Goal: Task Accomplishment & Management: Manage account settings

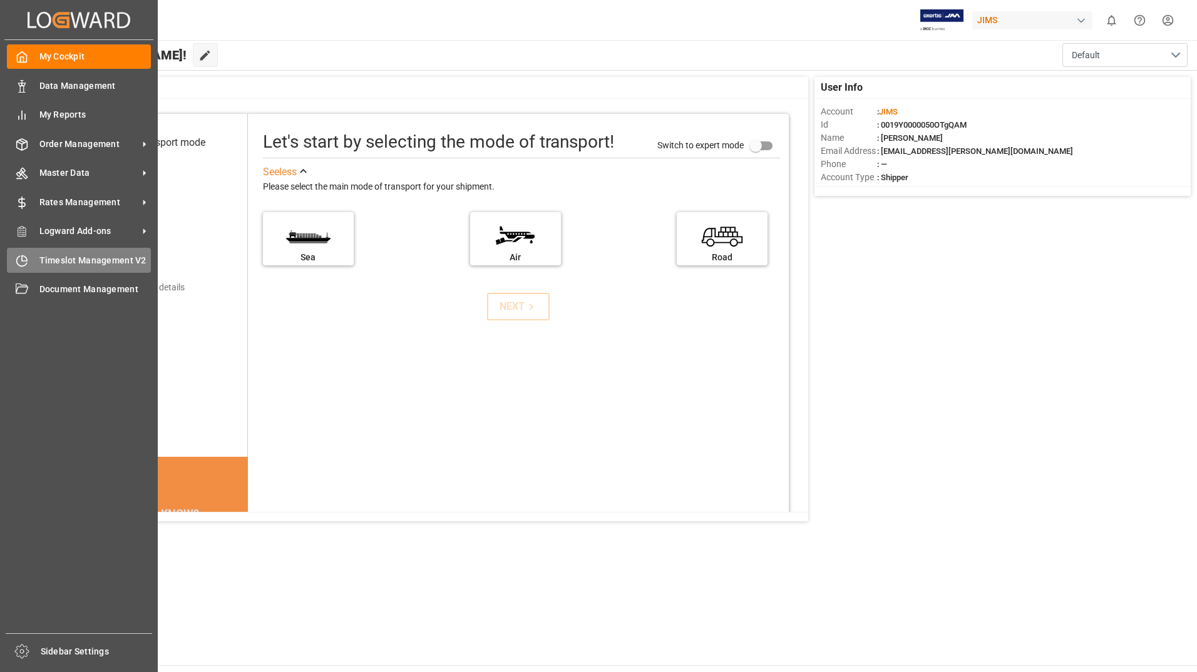
click at [77, 257] on span "Timeslot Management V2" at bounding box center [95, 260] width 112 height 13
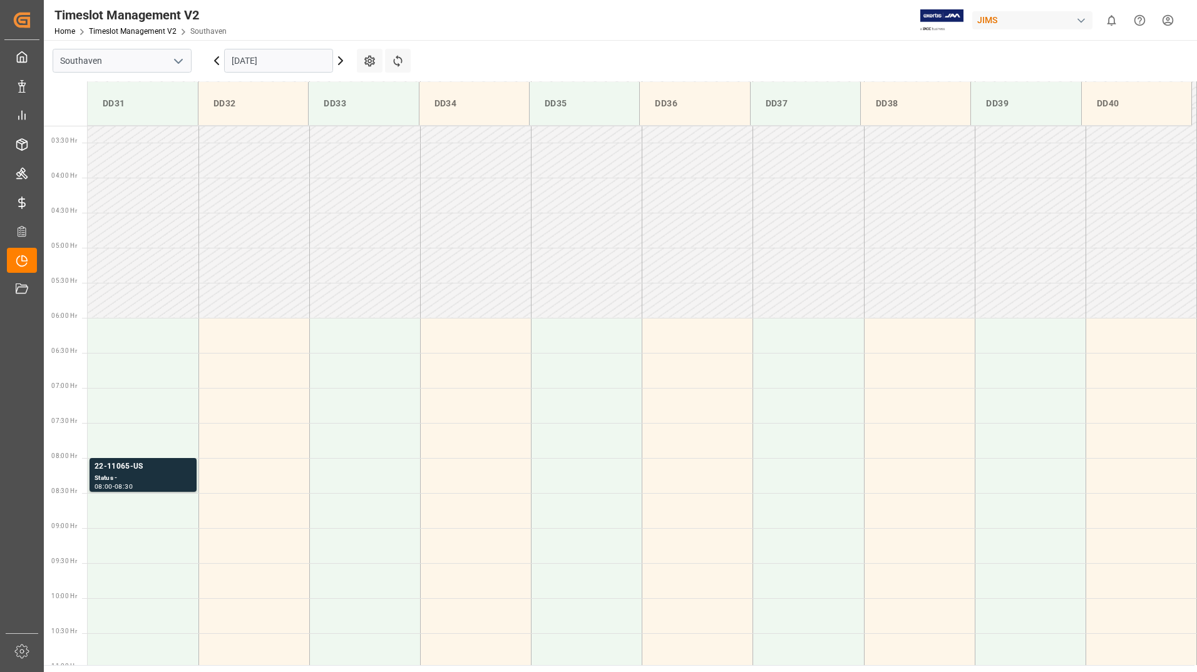
scroll to position [342, 0]
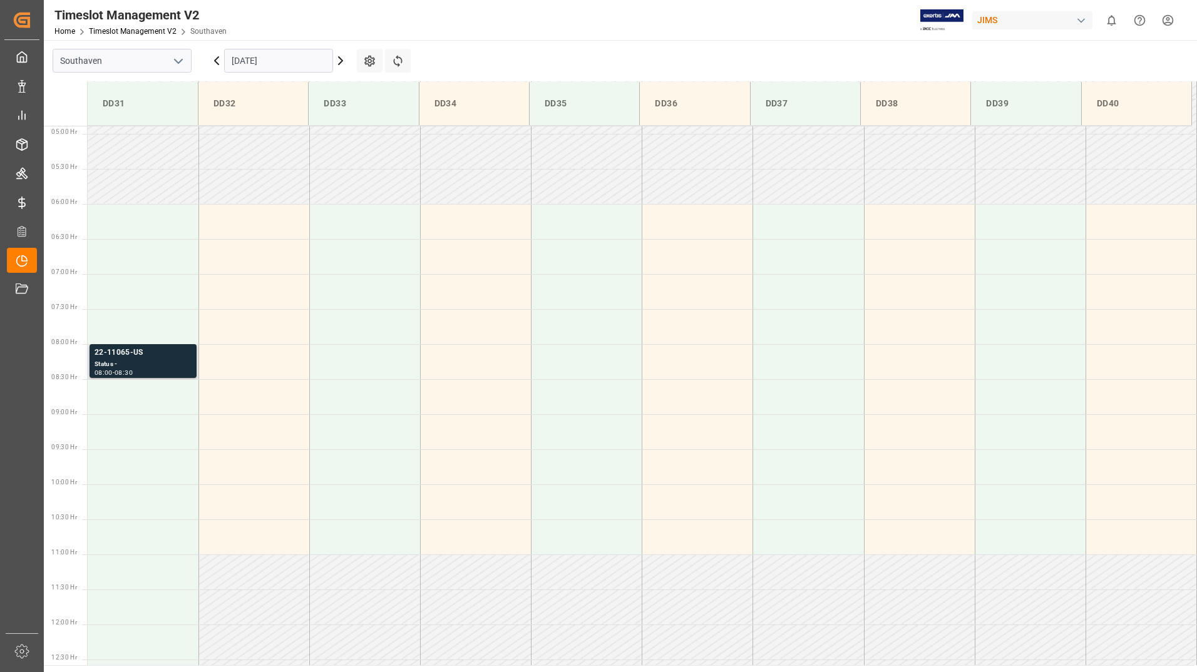
click at [147, 358] on div "22-11065-US" at bounding box center [143, 353] width 97 height 13
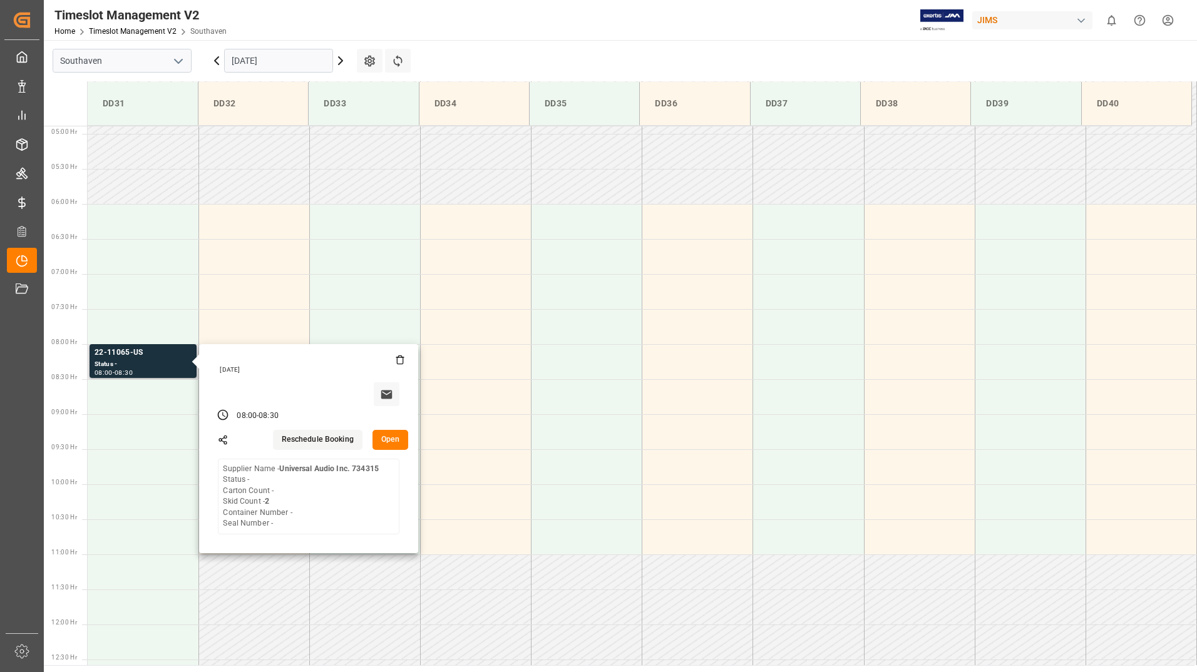
click at [384, 440] on button "Open" at bounding box center [391, 440] width 36 height 20
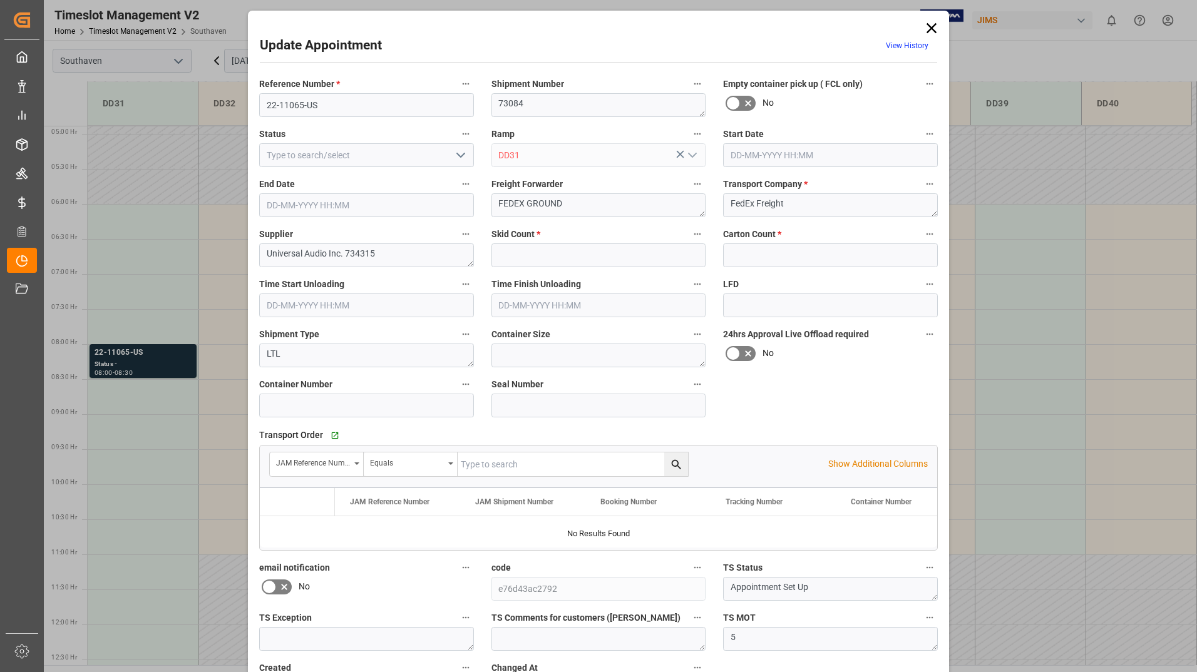
type input "2"
type input "0"
type input "[DATE] 08:00"
type input "[DATE] 08:30"
type input "[DATE] 20:41"
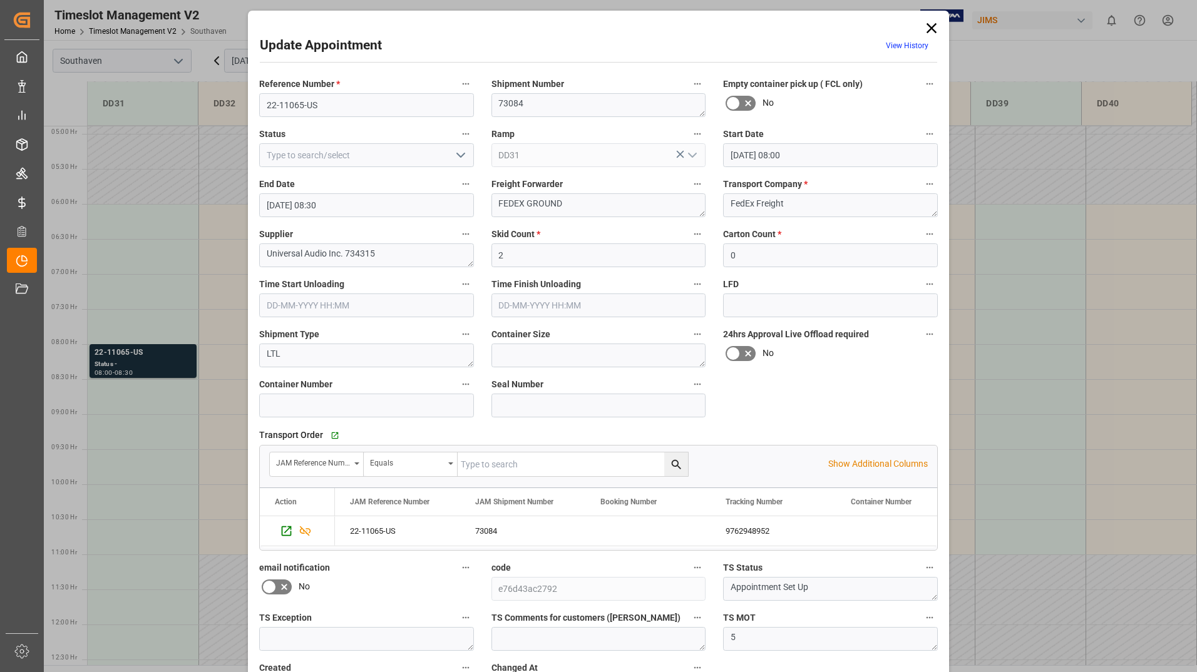
click at [932, 29] on icon at bounding box center [932, 28] width 18 height 18
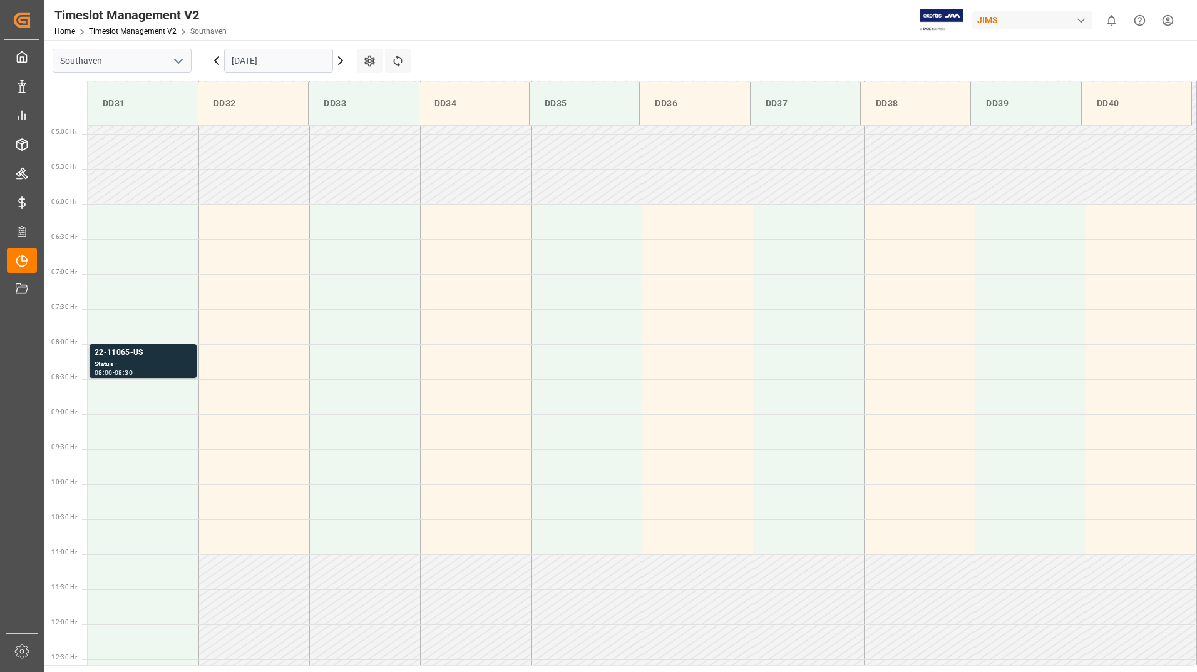
click at [275, 61] on input "[DATE]" at bounding box center [278, 61] width 109 height 24
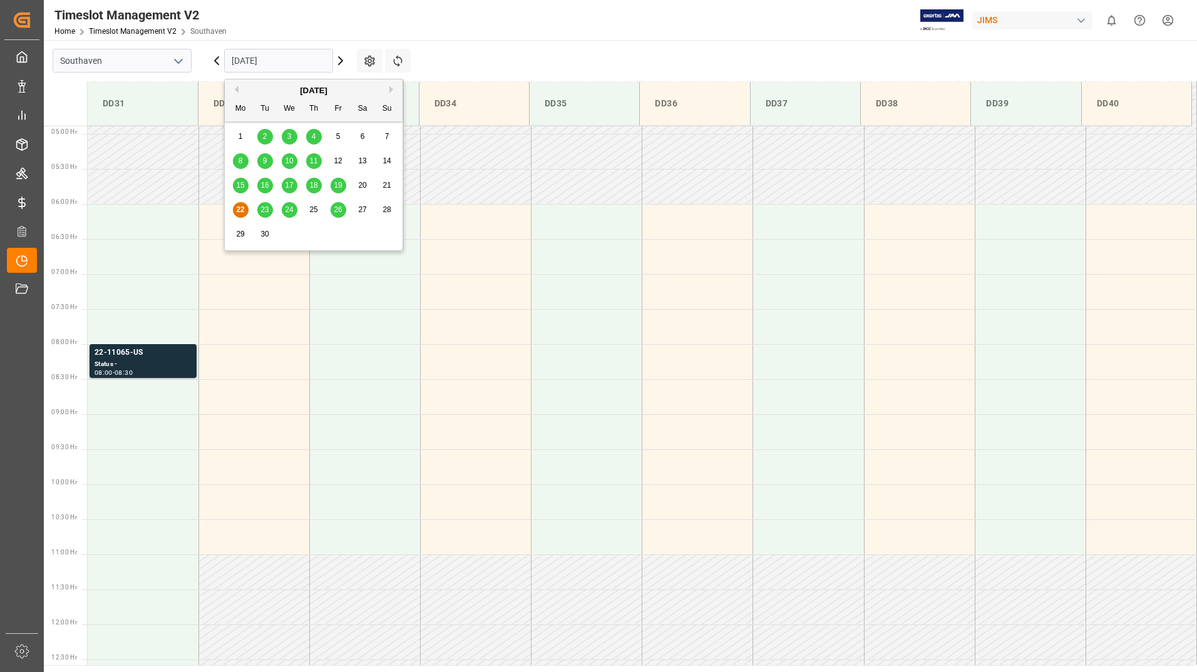
click at [264, 211] on span "23" at bounding box center [264, 209] width 8 height 9
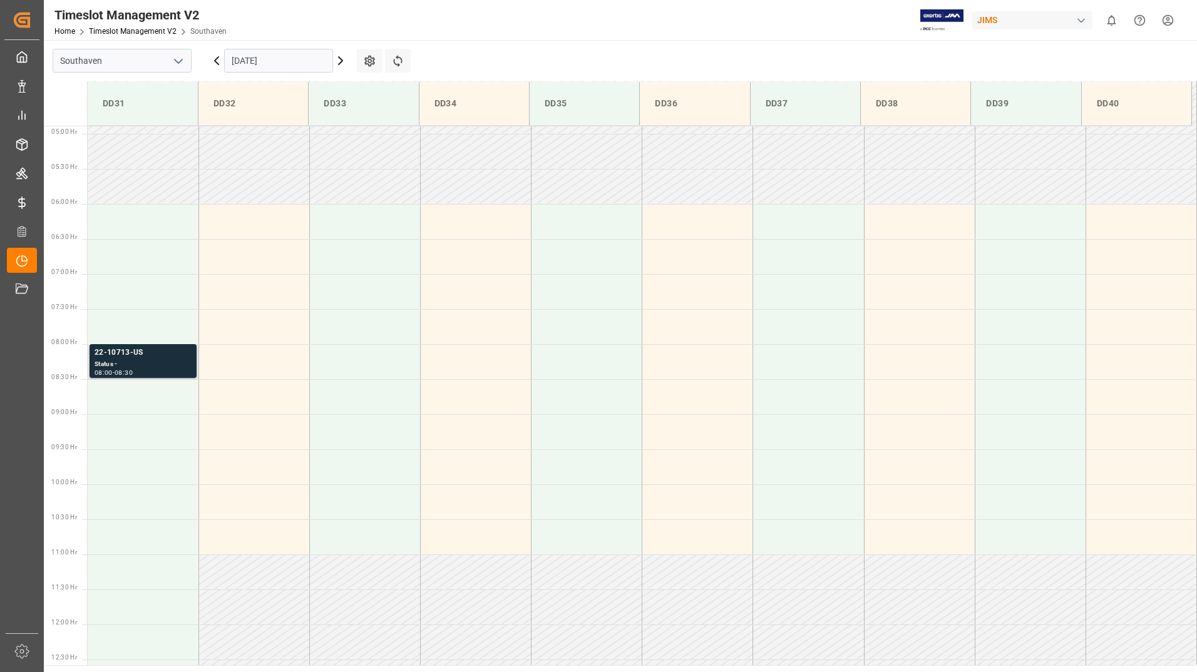
click at [165, 359] on div "Status -" at bounding box center [143, 364] width 97 height 11
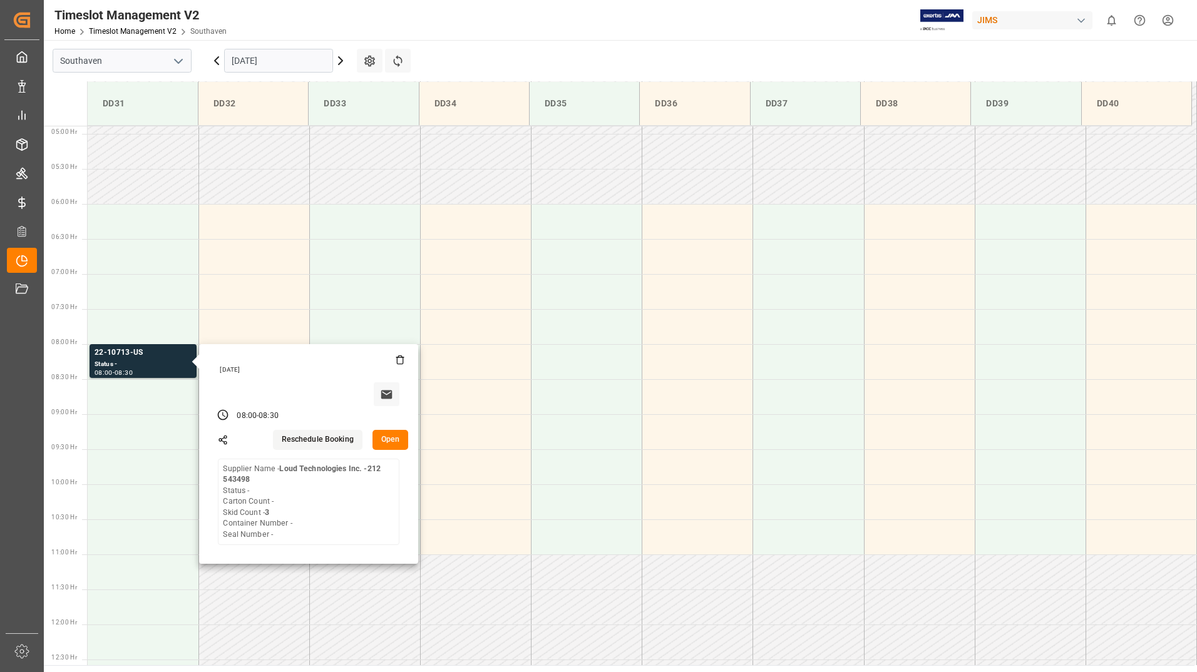
click at [287, 62] on input "[DATE]" at bounding box center [278, 61] width 109 height 24
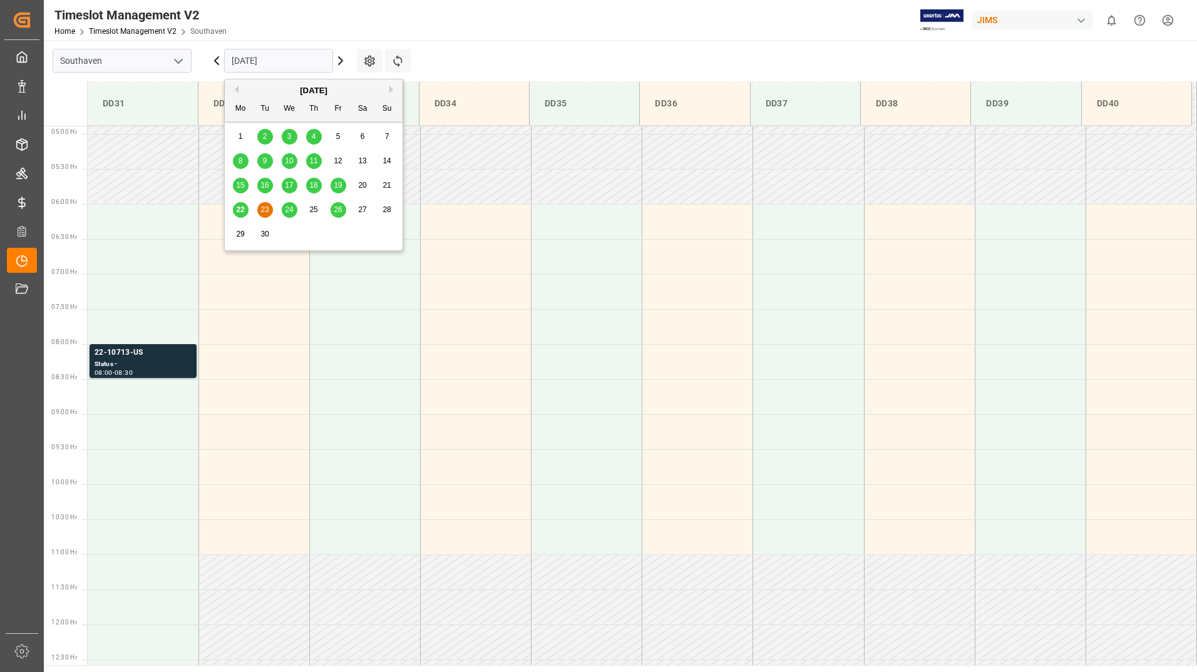
click at [290, 205] on span "24" at bounding box center [289, 209] width 8 height 9
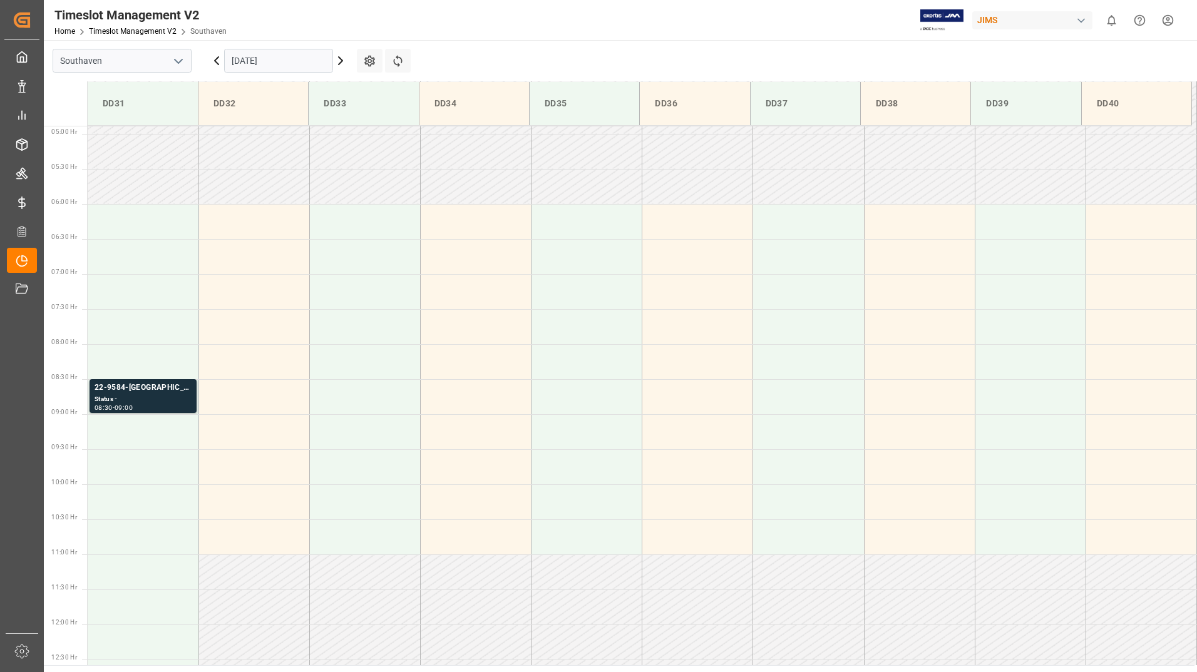
click at [286, 61] on input "[DATE]" at bounding box center [278, 61] width 109 height 24
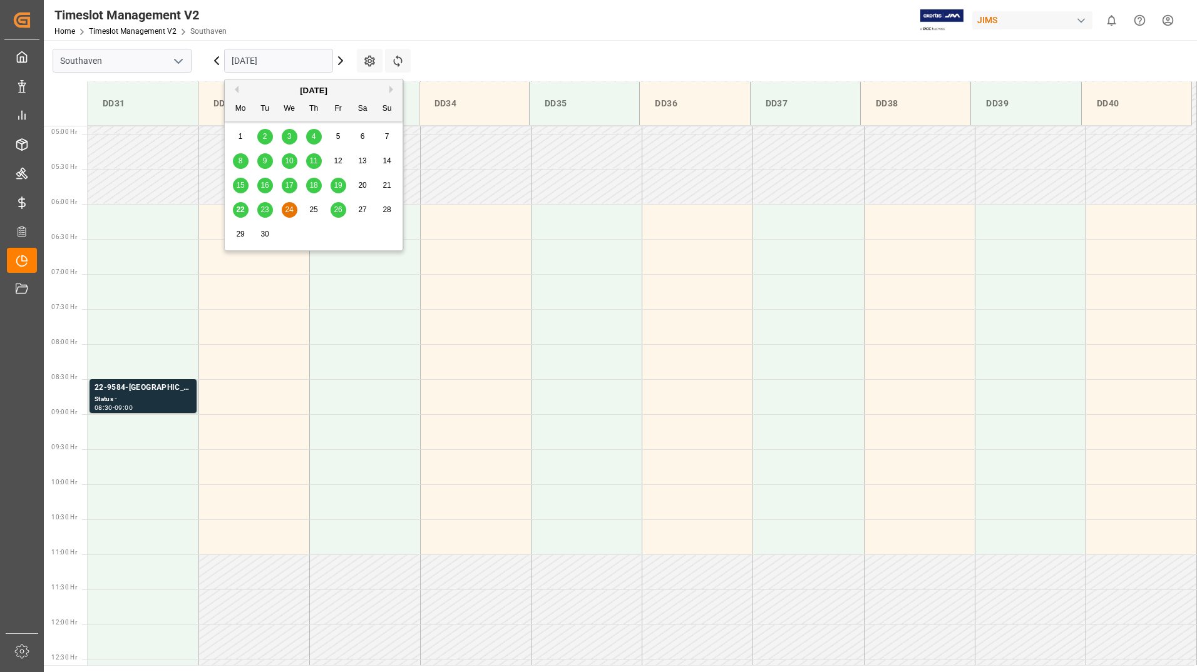
click at [339, 208] on span "26" at bounding box center [338, 209] width 8 height 9
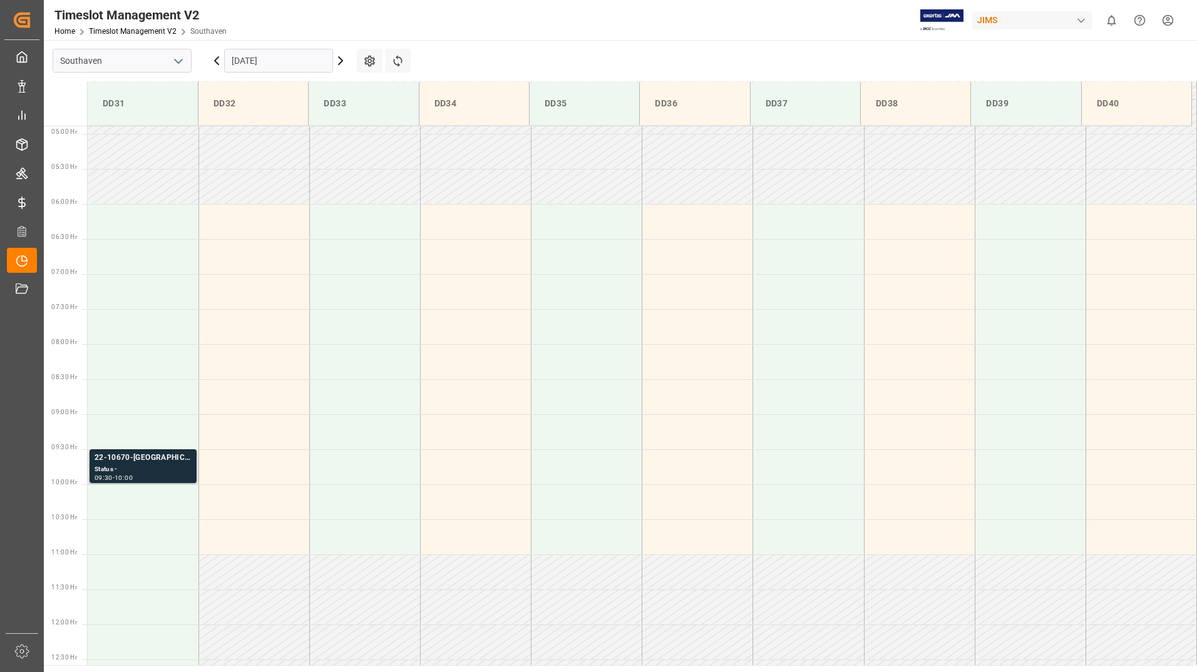
click at [153, 467] on div "Status -" at bounding box center [143, 470] width 97 height 11
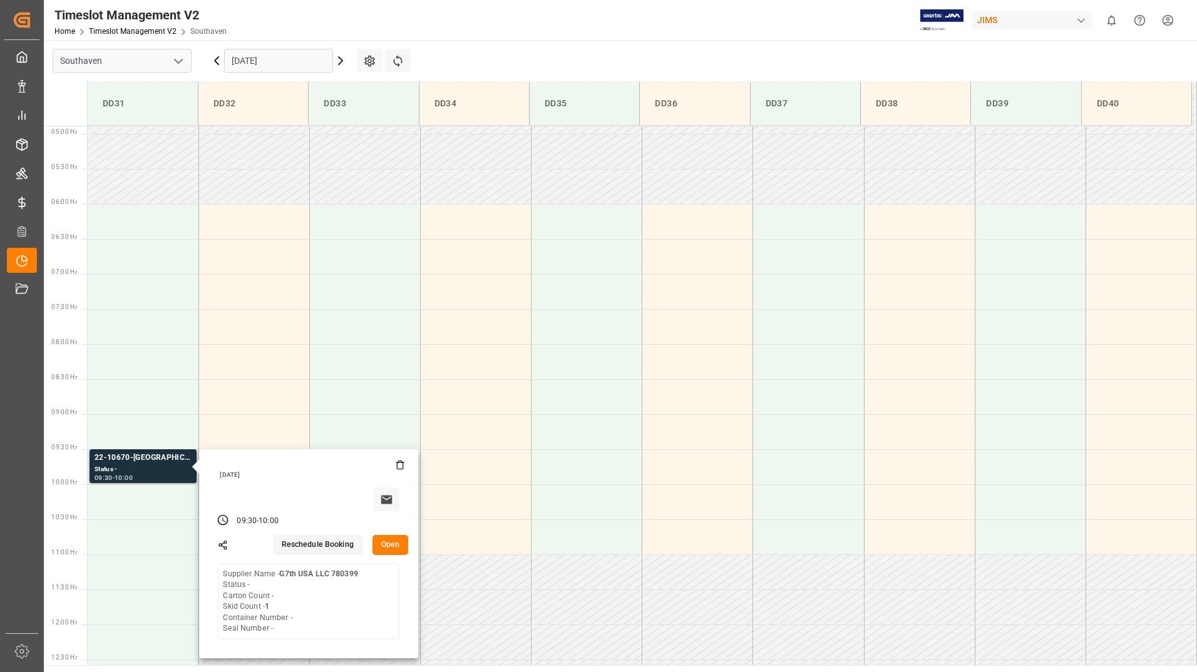
click at [391, 548] on button "Open" at bounding box center [391, 545] width 36 height 20
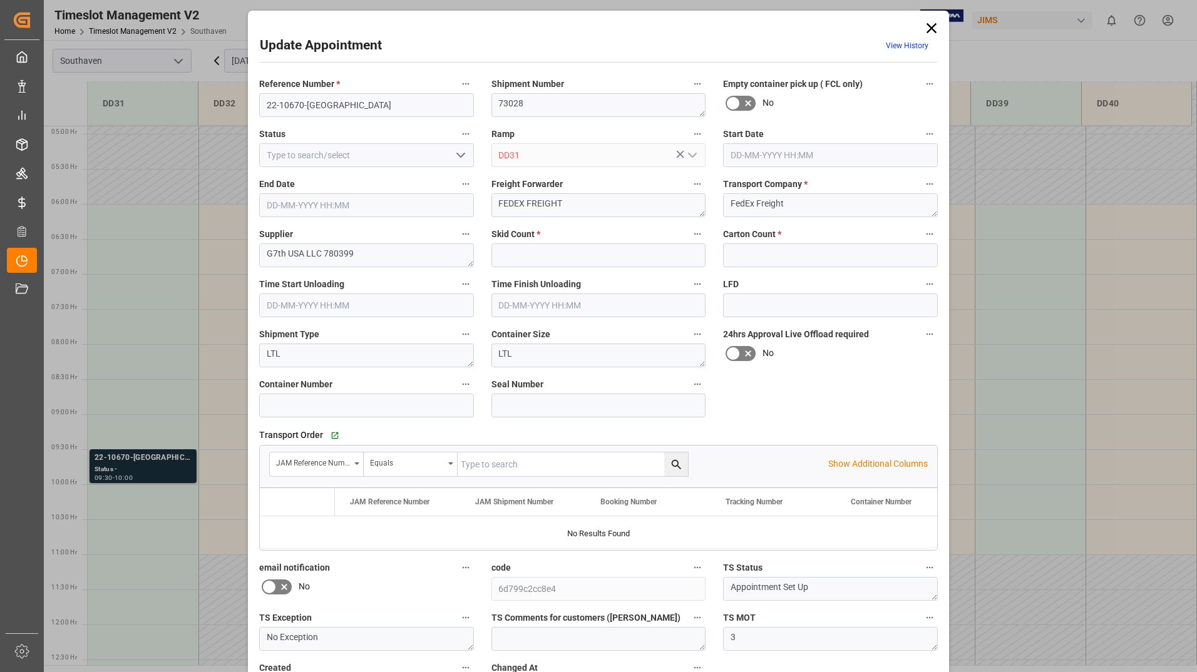
type input "1"
type input "0"
type input "[DATE] 09:30"
type input "[DATE] 10:00"
type input "[DATE] 20:45"
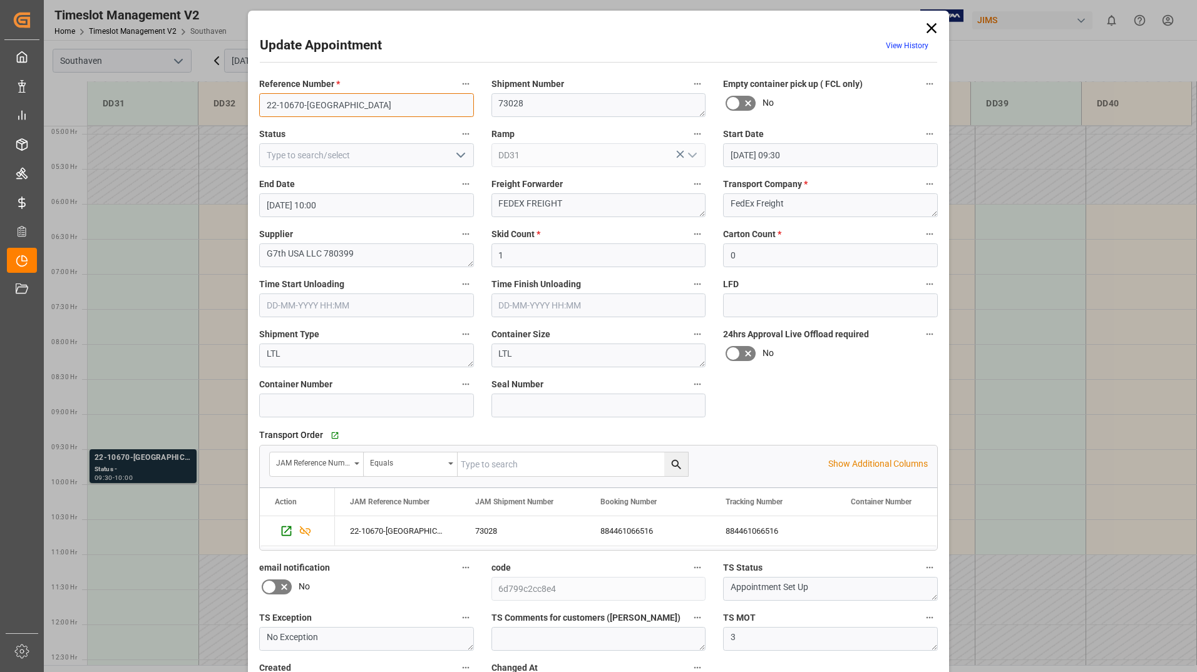
drag, startPoint x: 266, startPoint y: 105, endPoint x: 326, endPoint y: 109, distance: 59.6
click at [326, 109] on input "22-10670-[GEOGRAPHIC_DATA]" at bounding box center [366, 105] width 215 height 24
click at [167, 105] on div "Update Appointment View History Reference Number * 22-10670-US Shipment Number …" at bounding box center [598, 336] width 1197 height 672
click at [927, 29] on icon at bounding box center [932, 28] width 18 height 18
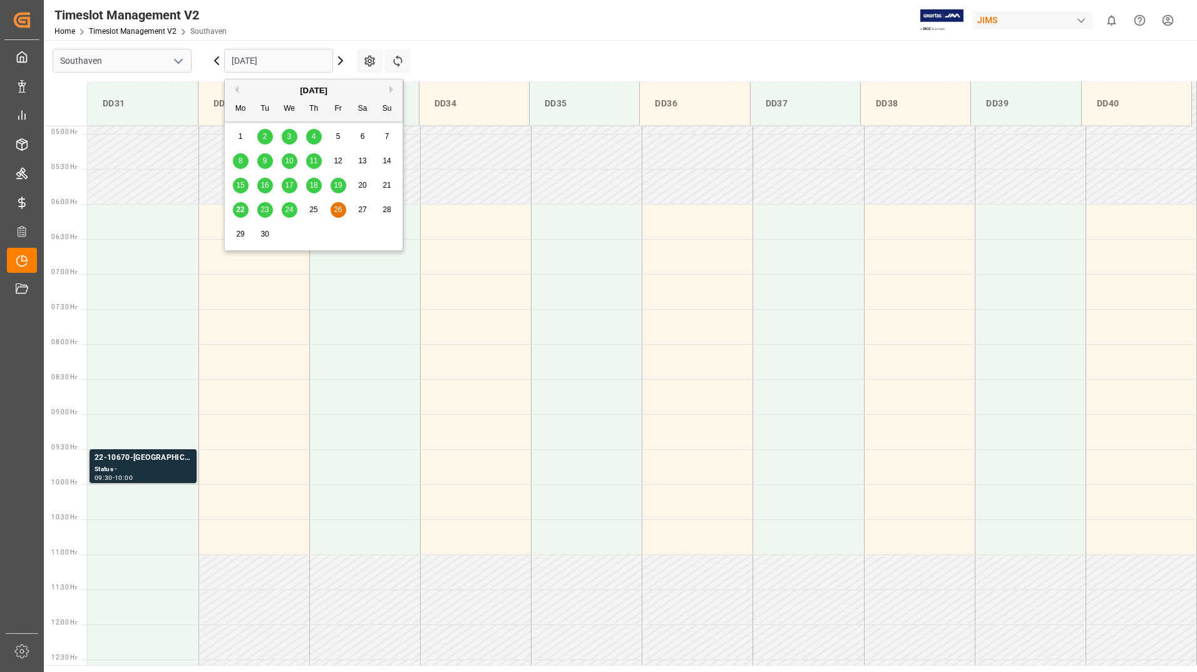
click at [295, 60] on input "[DATE]" at bounding box center [278, 61] width 109 height 24
click at [242, 211] on span "22" at bounding box center [240, 209] width 8 height 9
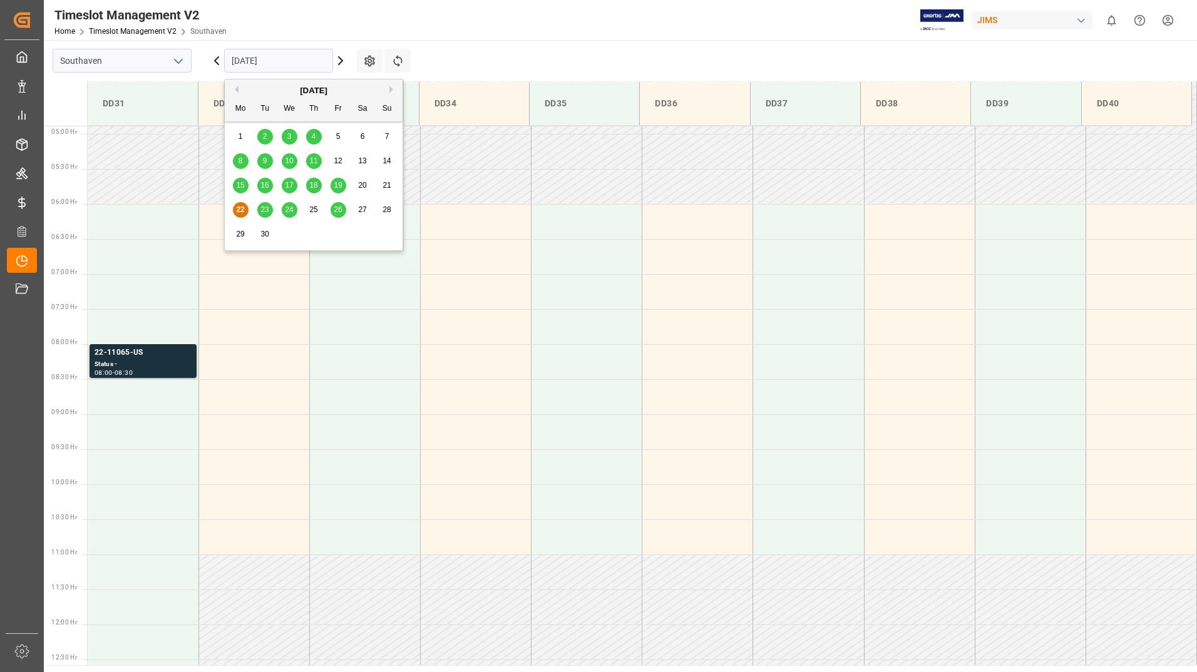
click at [316, 59] on input "[DATE]" at bounding box center [278, 61] width 109 height 24
click at [341, 202] on div "22 23 24 25 26 27 28" at bounding box center [314, 210] width 171 height 24
click at [341, 208] on span "26" at bounding box center [338, 209] width 8 height 9
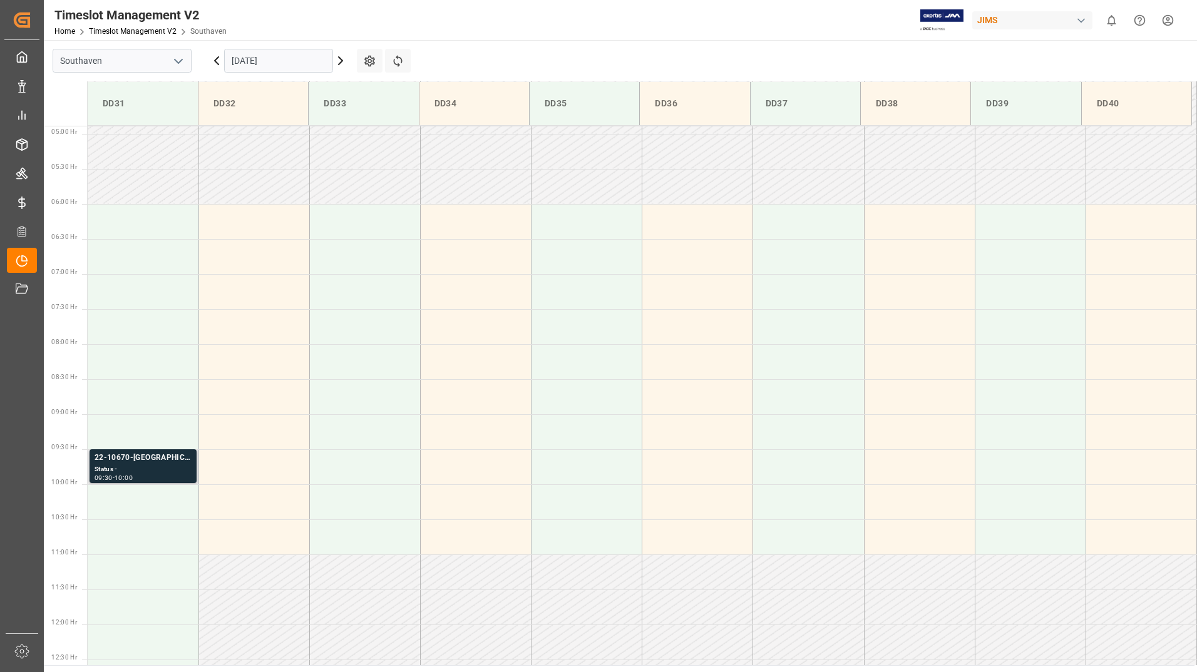
click at [151, 460] on div "22-10670-[GEOGRAPHIC_DATA]" at bounding box center [143, 458] width 97 height 13
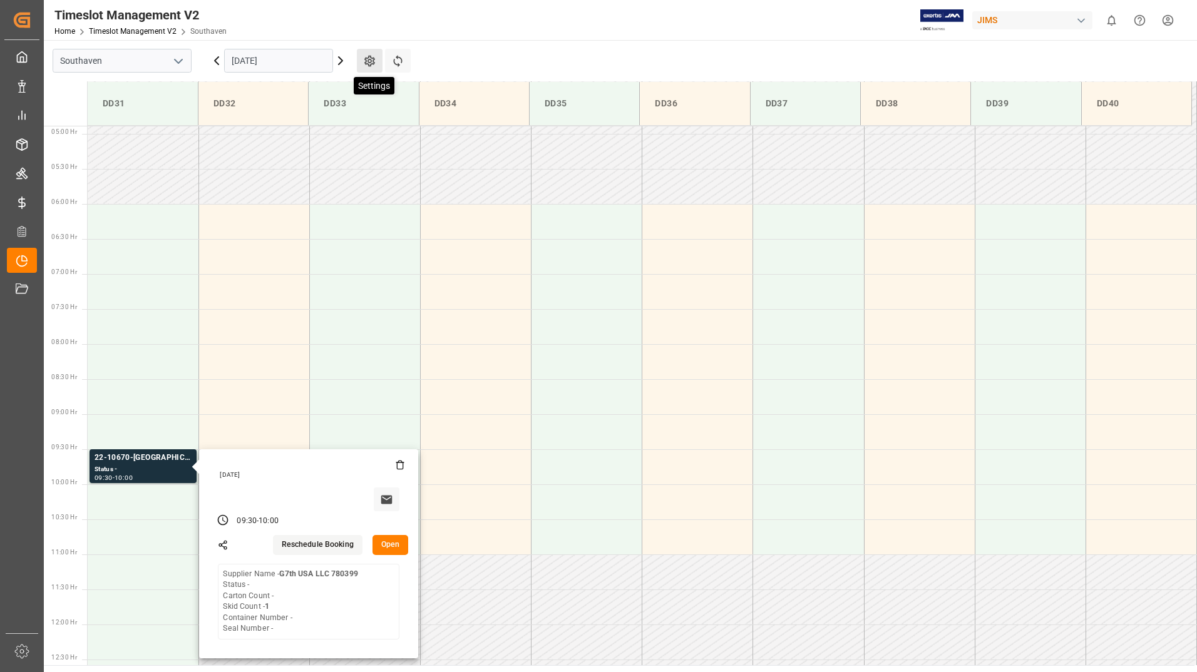
click at [372, 60] on icon at bounding box center [369, 60] width 13 height 13
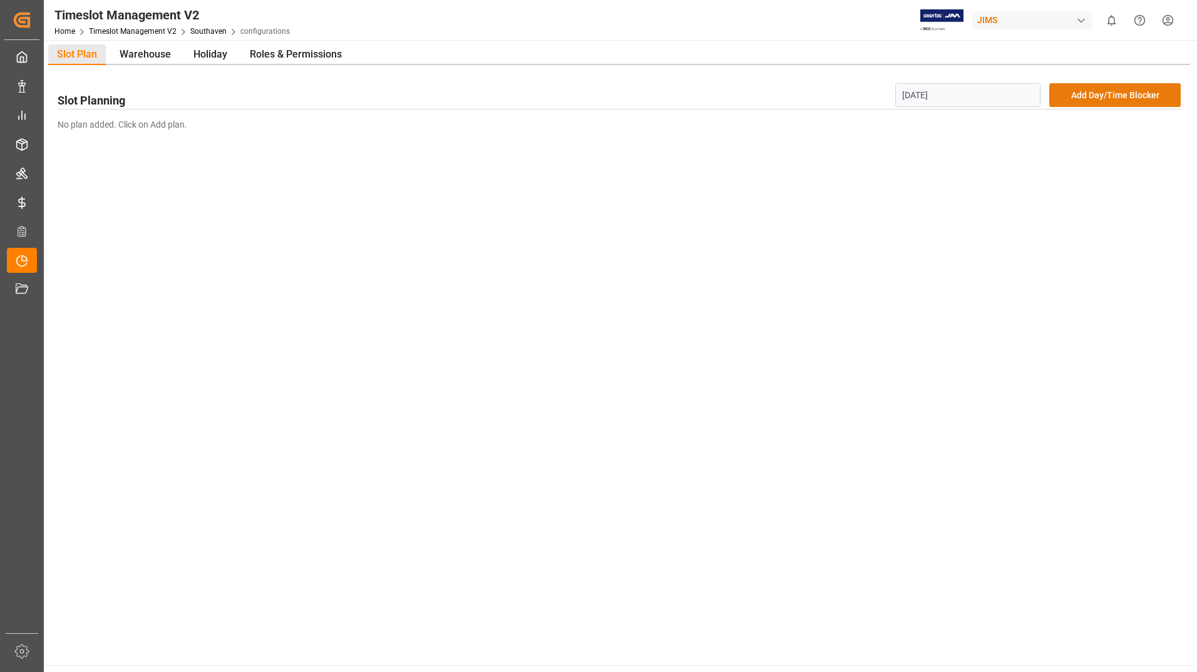
click at [1114, 93] on button "Add Day/Time Blocker" at bounding box center [1114, 95] width 131 height 24
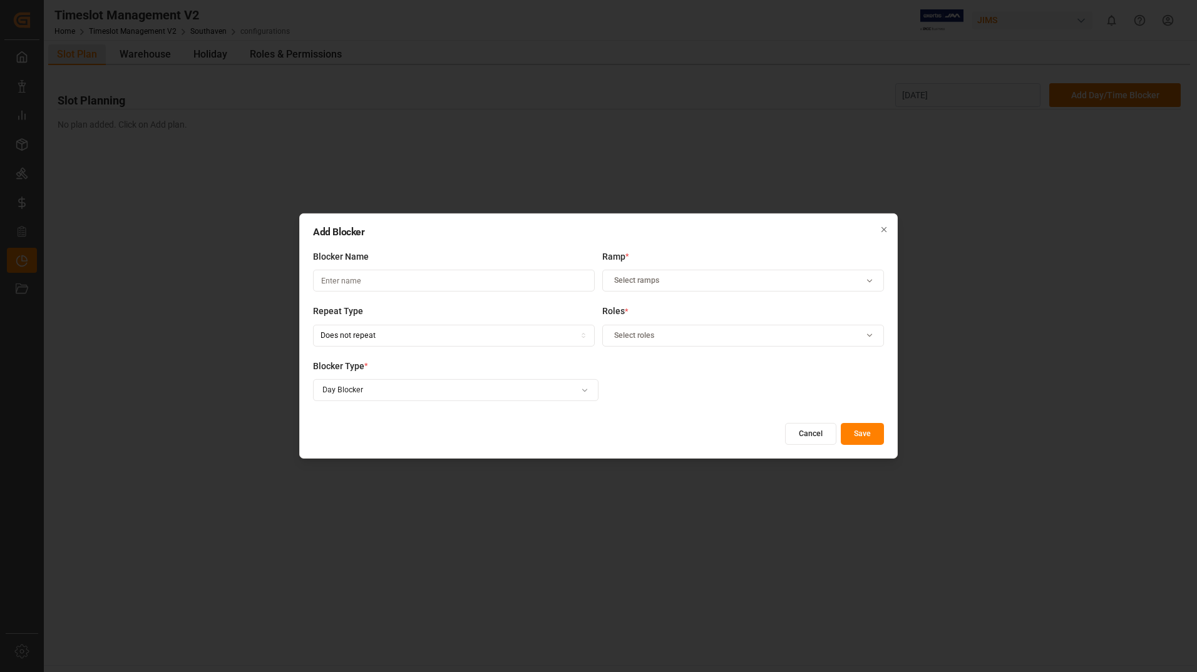
click at [438, 283] on input at bounding box center [454, 281] width 282 height 22
type input "Reserved"
click at [866, 278] on icon "button" at bounding box center [869, 281] width 15 height 9
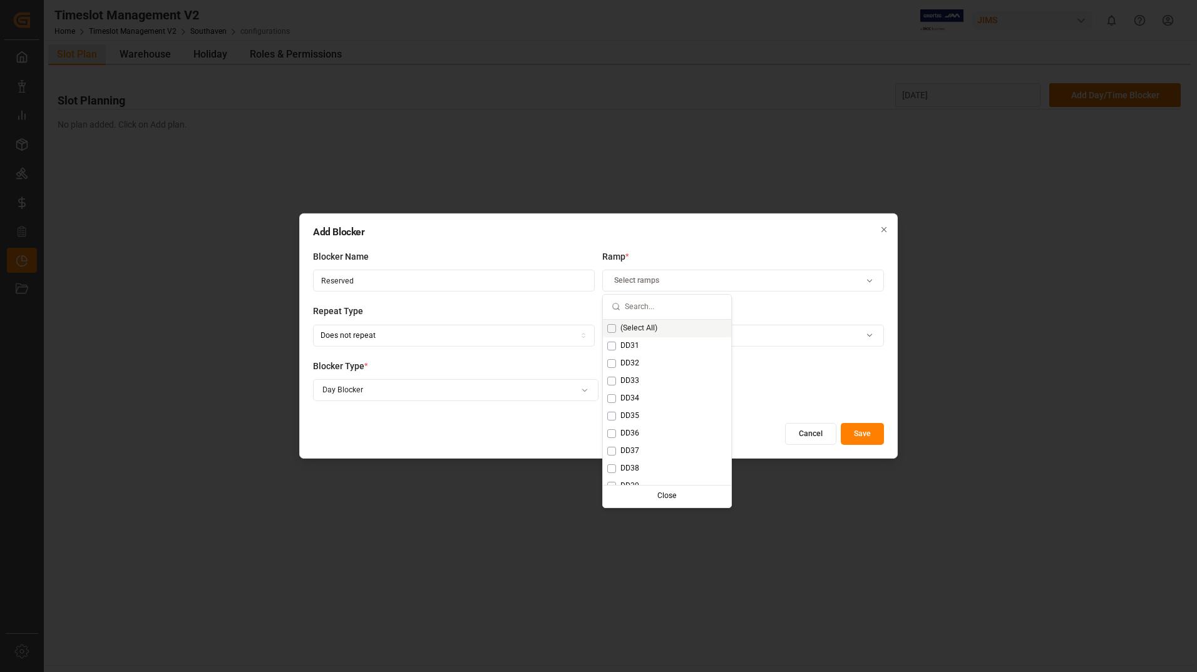
click at [609, 326] on button "Suggestions" at bounding box center [611, 328] width 9 height 9
click at [615, 344] on button "Suggestions" at bounding box center [611, 346] width 9 height 9
click at [458, 409] on div "Blocker Type * Day Blocker" at bounding box center [455, 387] width 285 height 55
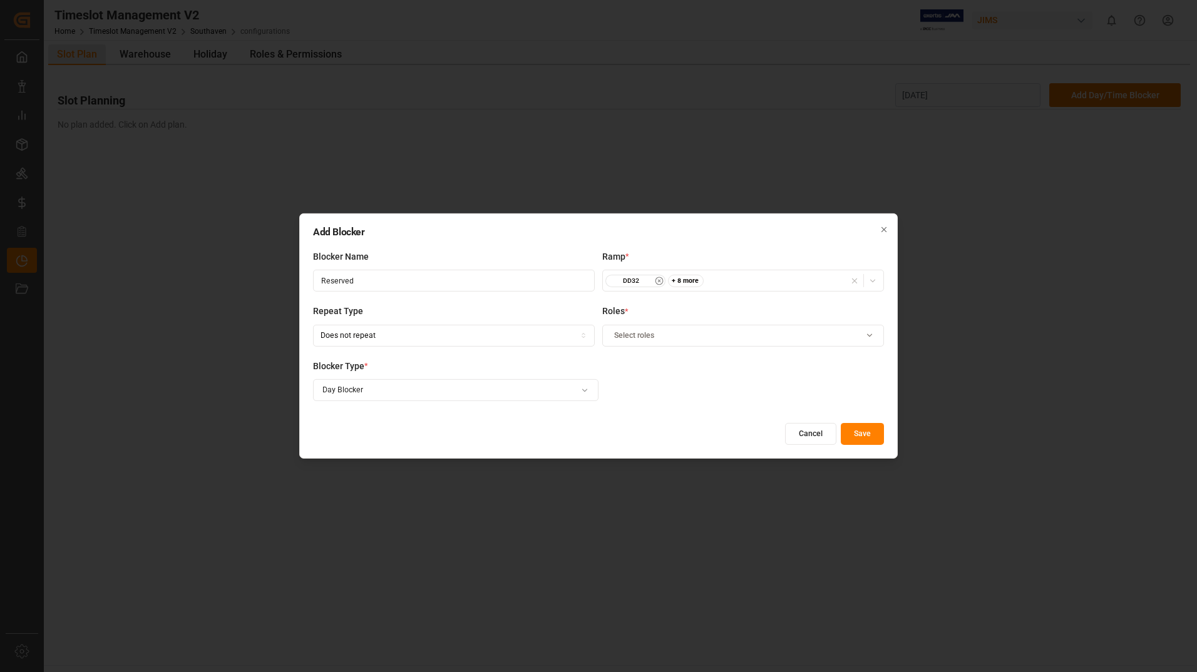
click at [674, 338] on div "Select roles" at bounding box center [743, 335] width 276 height 11
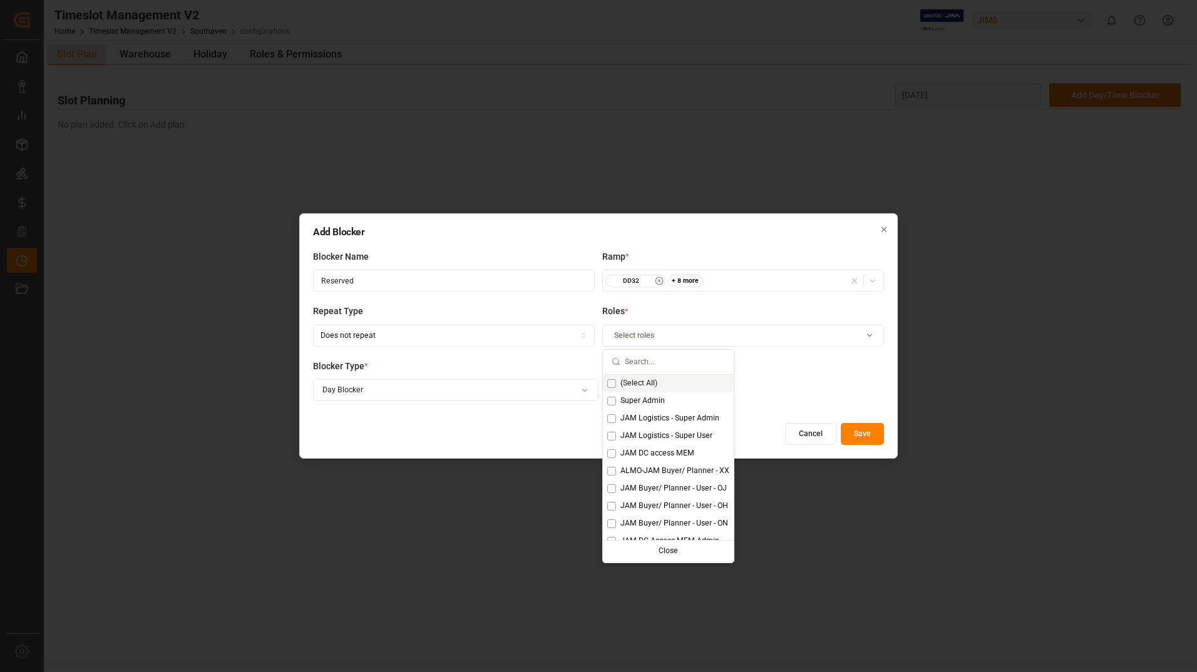
click at [646, 387] on span "(Select All)" at bounding box center [638, 383] width 37 height 11
click at [492, 396] on div "Add Blocker Blocker Name Reserved Ramp * DD32 + 8 more Repeat Type Does not rep…" at bounding box center [598, 336] width 1197 height 672
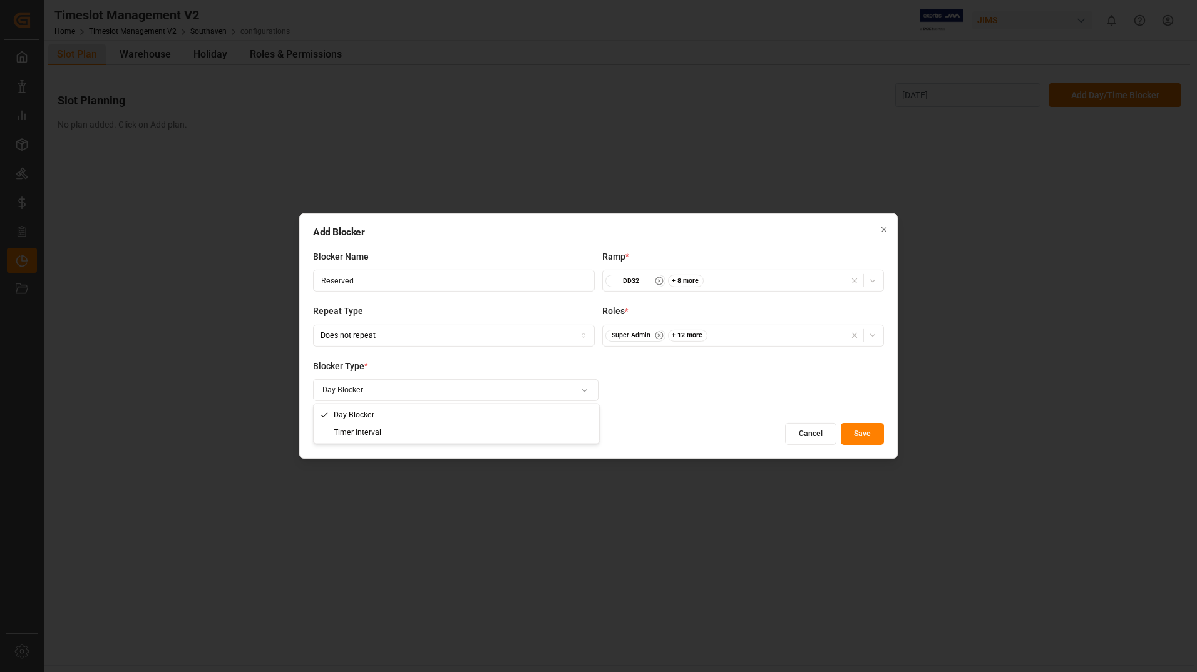
click at [864, 428] on div "Add Blocker Blocker Name Reserved Ramp * DD32 + 8 more Repeat Type Does not rep…" at bounding box center [598, 336] width 1197 height 672
click at [864, 428] on button "Save" at bounding box center [862, 434] width 43 height 22
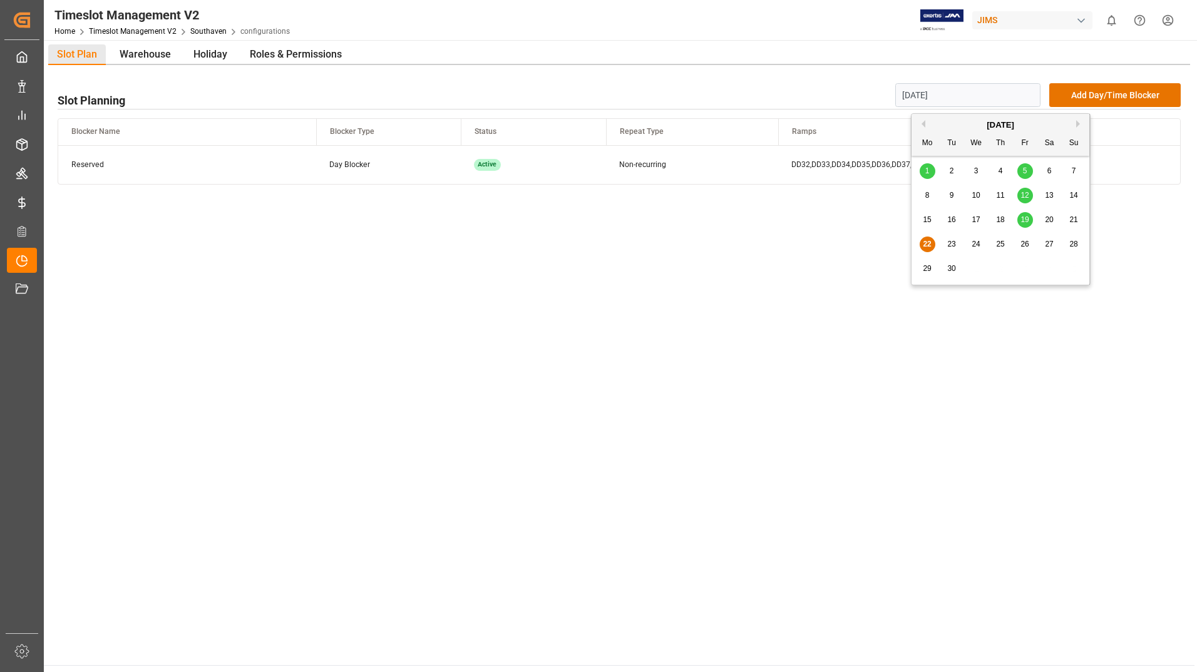
click at [980, 98] on input "[DATE]" at bounding box center [968, 95] width 146 height 24
click at [1077, 122] on button "Next Month" at bounding box center [1080, 124] width 8 height 8
type input "[DATE]"
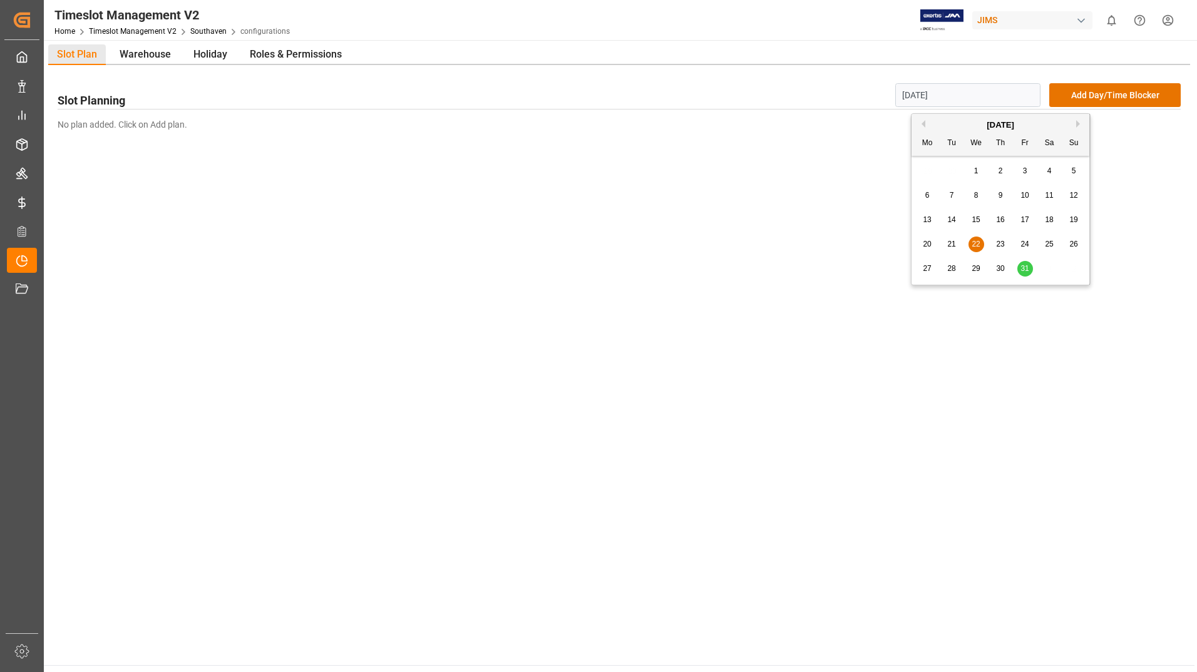
click at [972, 242] on span "22" at bounding box center [976, 244] width 8 height 9
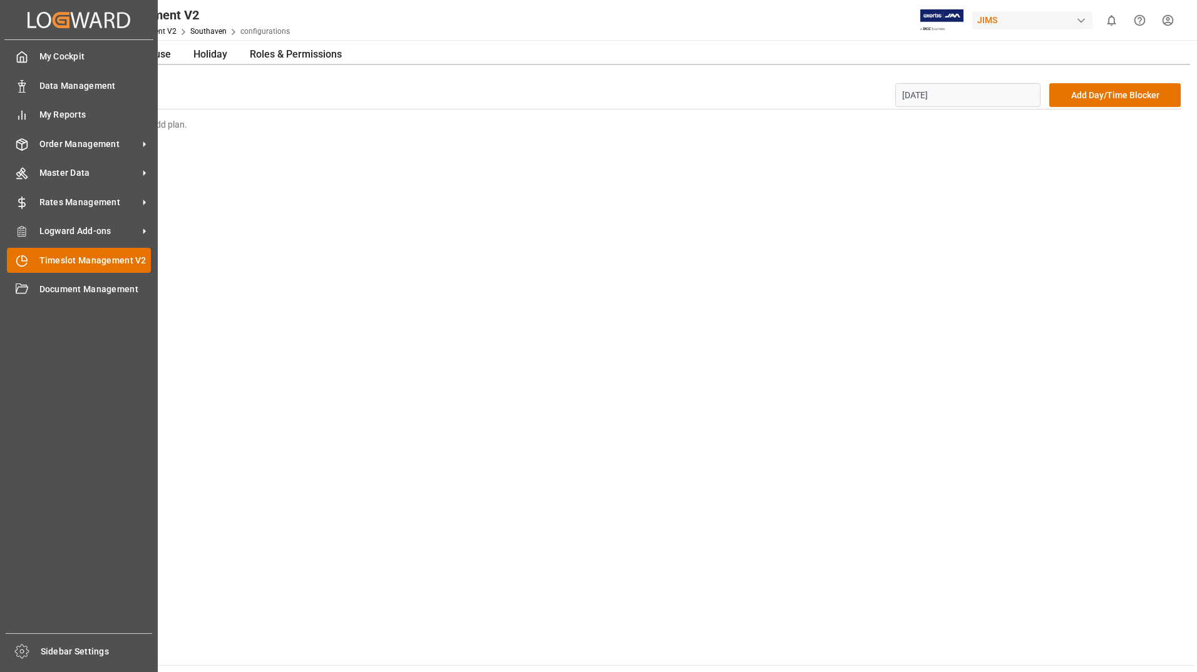
click at [108, 260] on span "Timeslot Management V2" at bounding box center [95, 260] width 112 height 13
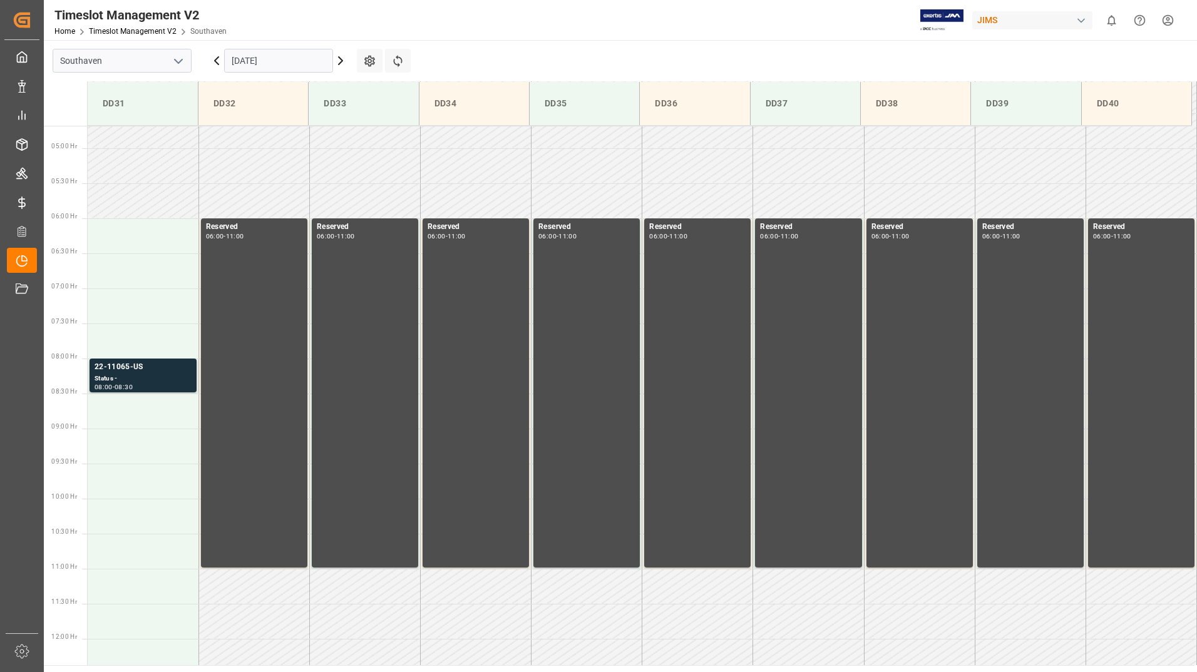
scroll to position [342, 0]
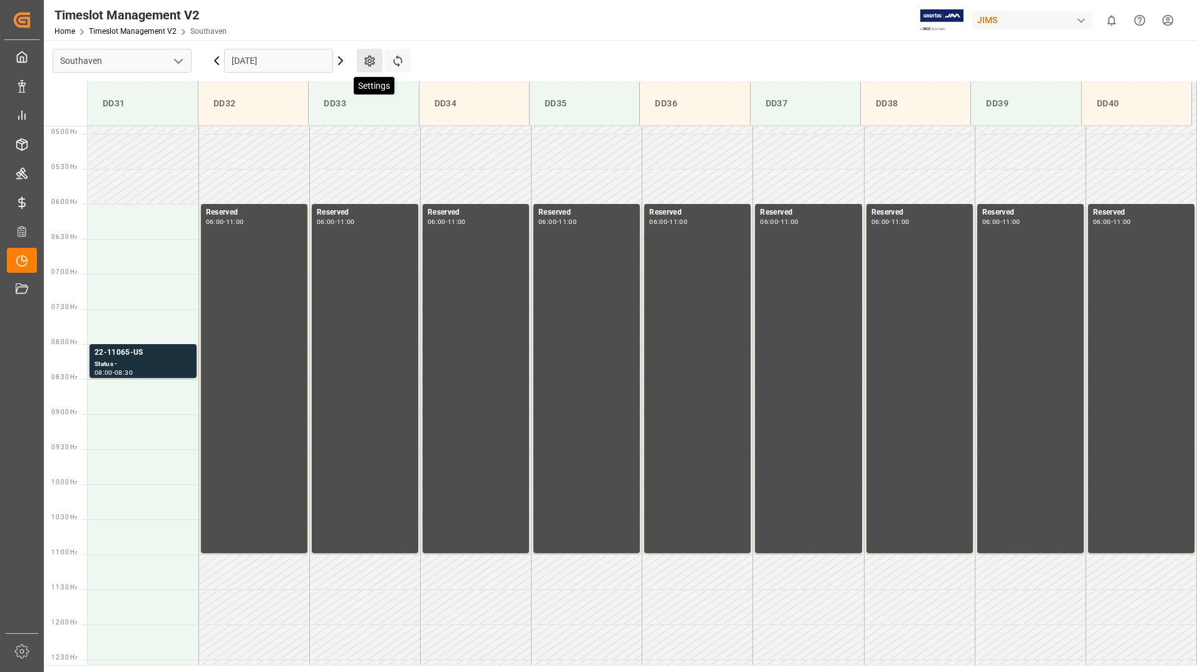
click at [367, 57] on icon at bounding box center [369, 60] width 13 height 13
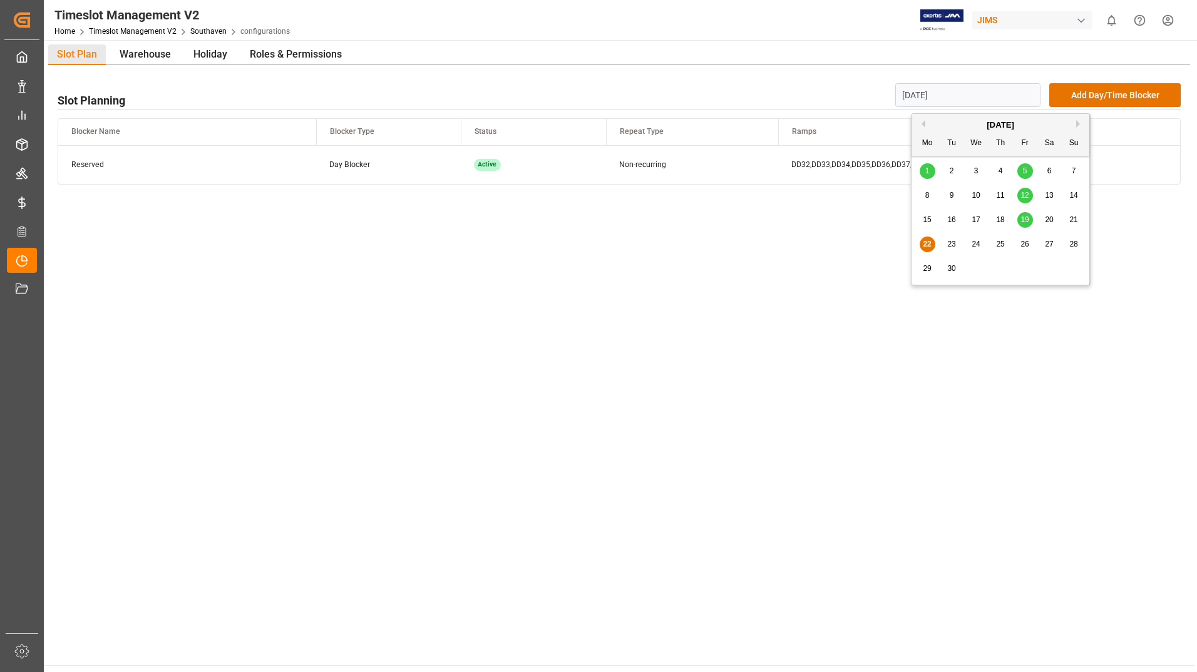
click at [995, 98] on input "[DATE]" at bounding box center [968, 95] width 146 height 24
drag, startPoint x: 860, startPoint y: 208, endPoint x: 868, endPoint y: 205, distance: 7.9
click at [860, 209] on main "Slot Plan Warehouse Holiday Roles & Permissions Slot Planning [DATE] Add Day/Ti…" at bounding box center [619, 352] width 1151 height 625
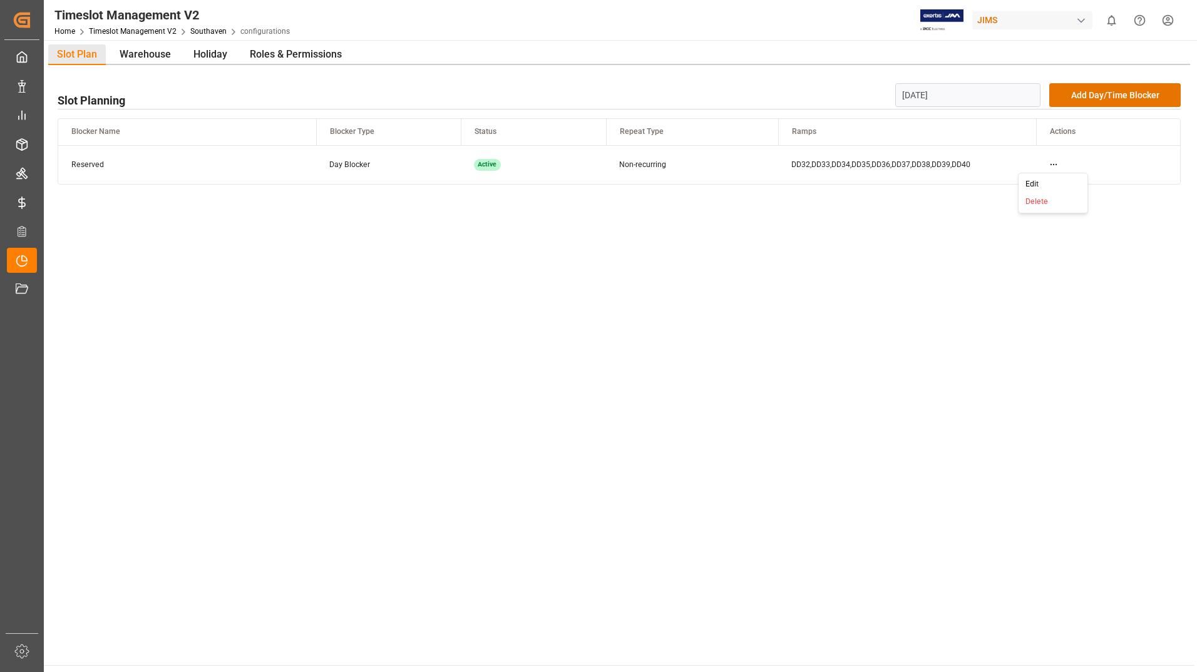
click at [1054, 165] on html "Created by potrace 1.15, written by [PERSON_NAME] [DATE]-[DATE] Created by potr…" at bounding box center [598, 336] width 1197 height 672
click at [1044, 200] on div "Delete" at bounding box center [1053, 202] width 64 height 18
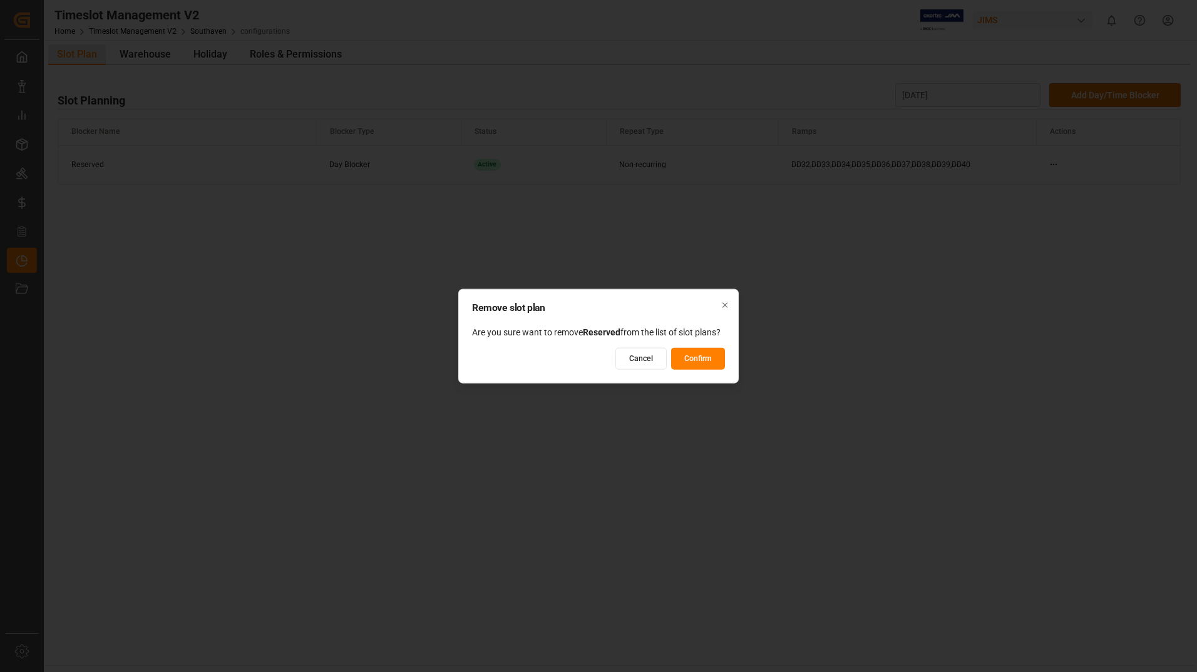
drag, startPoint x: 729, startPoint y: 357, endPoint x: 721, endPoint y: 361, distance: 9.5
click at [725, 361] on div "Remove slot plan Are you sure want to remove Reserved from the list of slot pla…" at bounding box center [598, 336] width 280 height 95
click at [716, 363] on button "Confirm" at bounding box center [698, 358] width 54 height 22
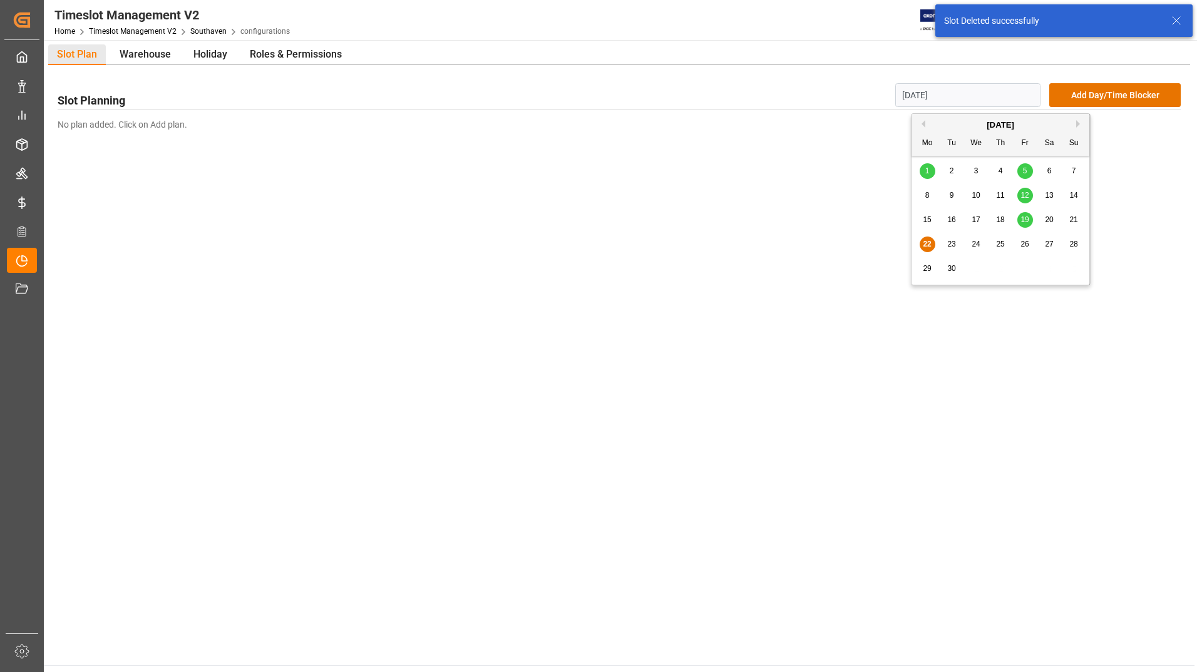
click at [1009, 84] on input "[DATE]" at bounding box center [968, 95] width 146 height 24
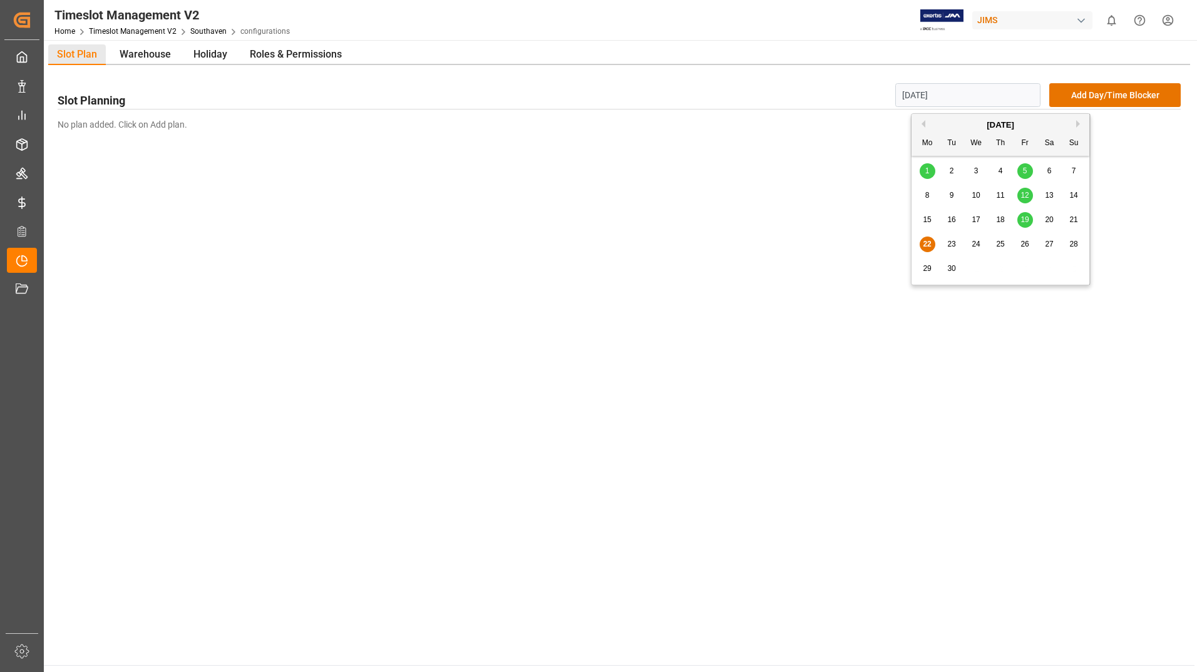
click at [1029, 243] on span "26" at bounding box center [1025, 244] width 8 height 9
type input "[DATE]"
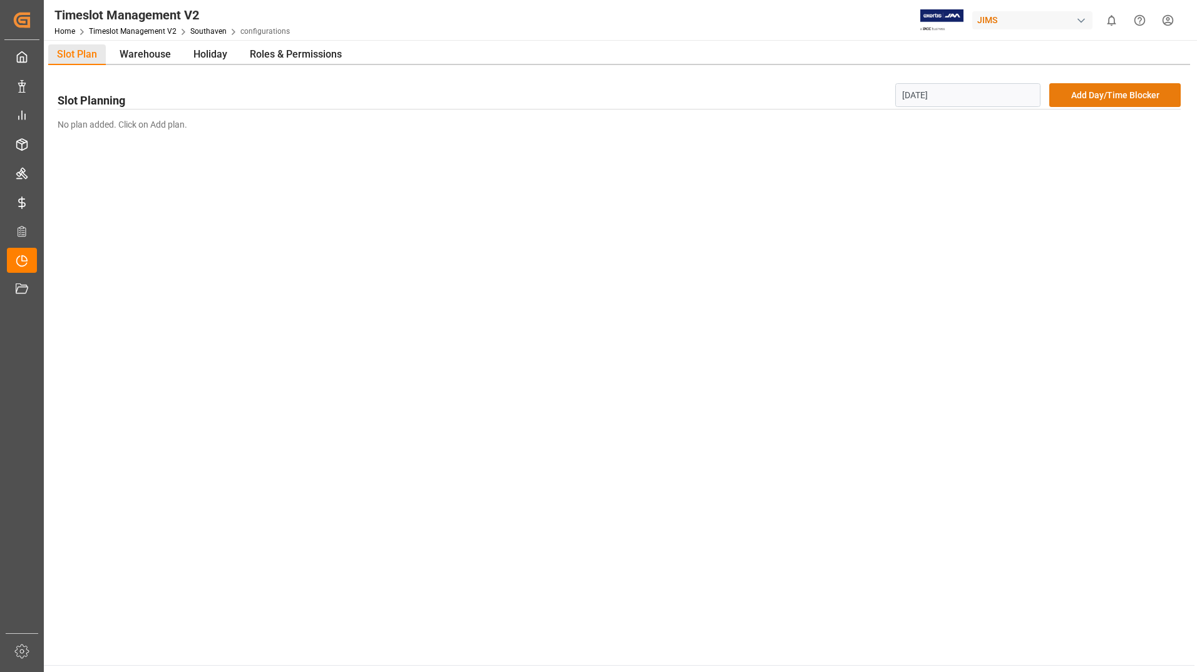
click at [1084, 92] on button "Add Day/Time Blocker" at bounding box center [1114, 95] width 131 height 24
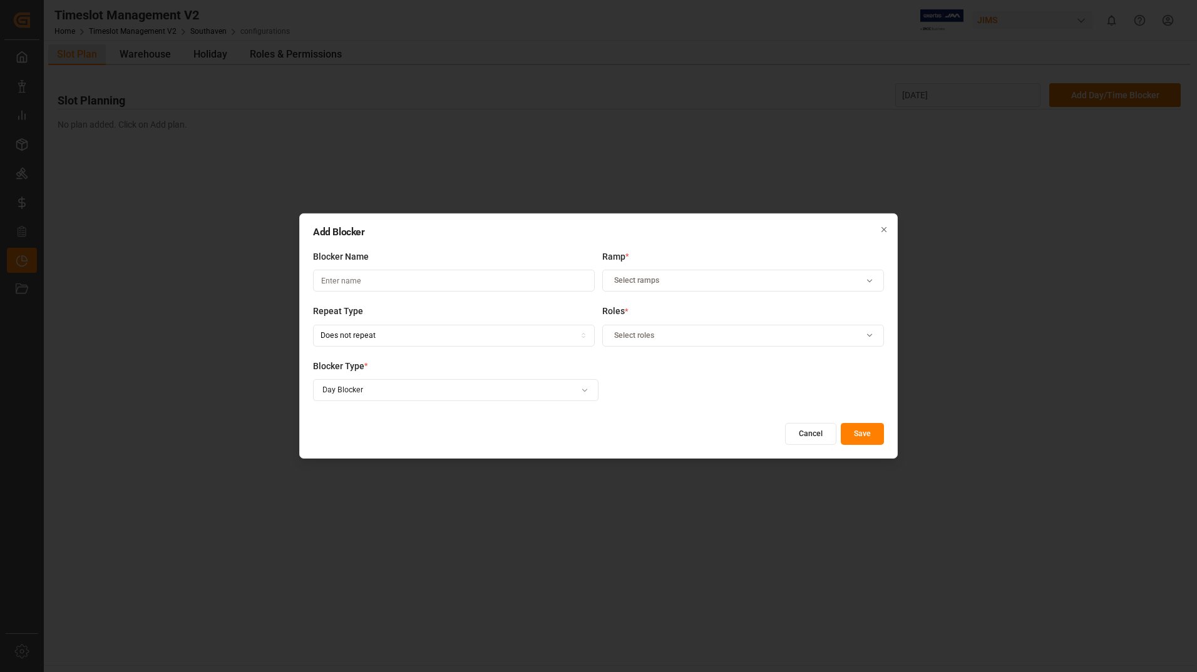
click at [386, 282] on input at bounding box center [454, 281] width 282 height 22
type input "e"
type input "Reserved"
click at [851, 279] on div "Select ramps" at bounding box center [743, 280] width 276 height 11
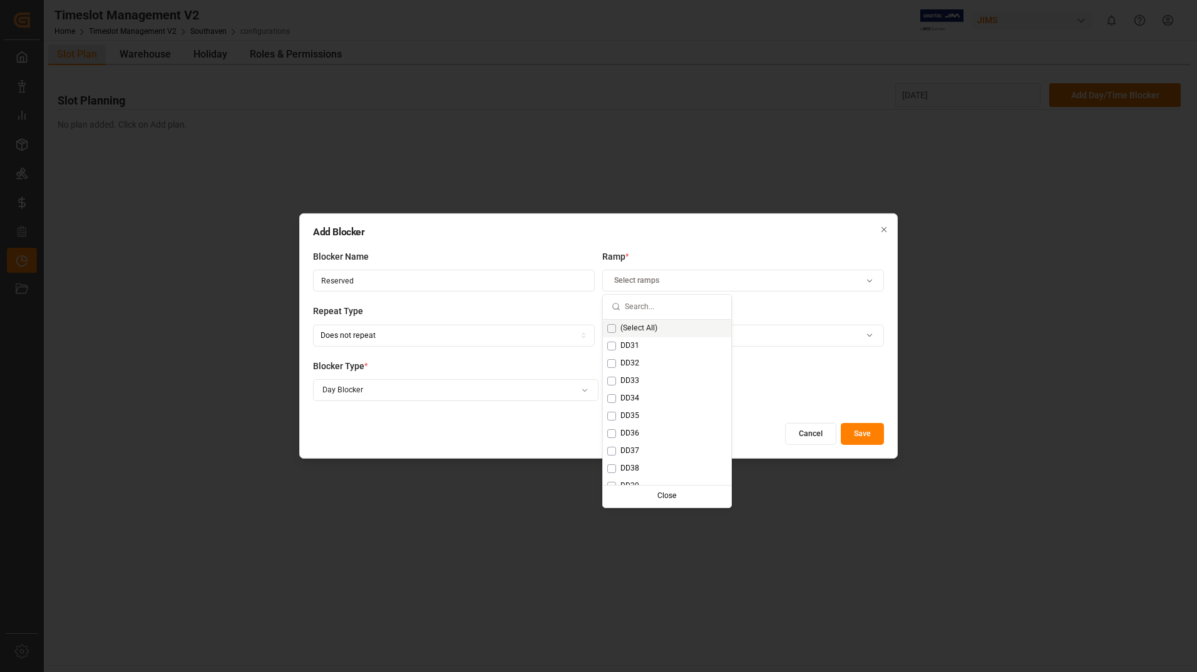
click at [609, 324] on button "Suggestions" at bounding box center [611, 328] width 9 height 9
click at [613, 344] on button "Suggestions" at bounding box center [611, 346] width 9 height 9
click at [769, 386] on div "Blocker Type * Day Blocker" at bounding box center [598, 387] width 571 height 55
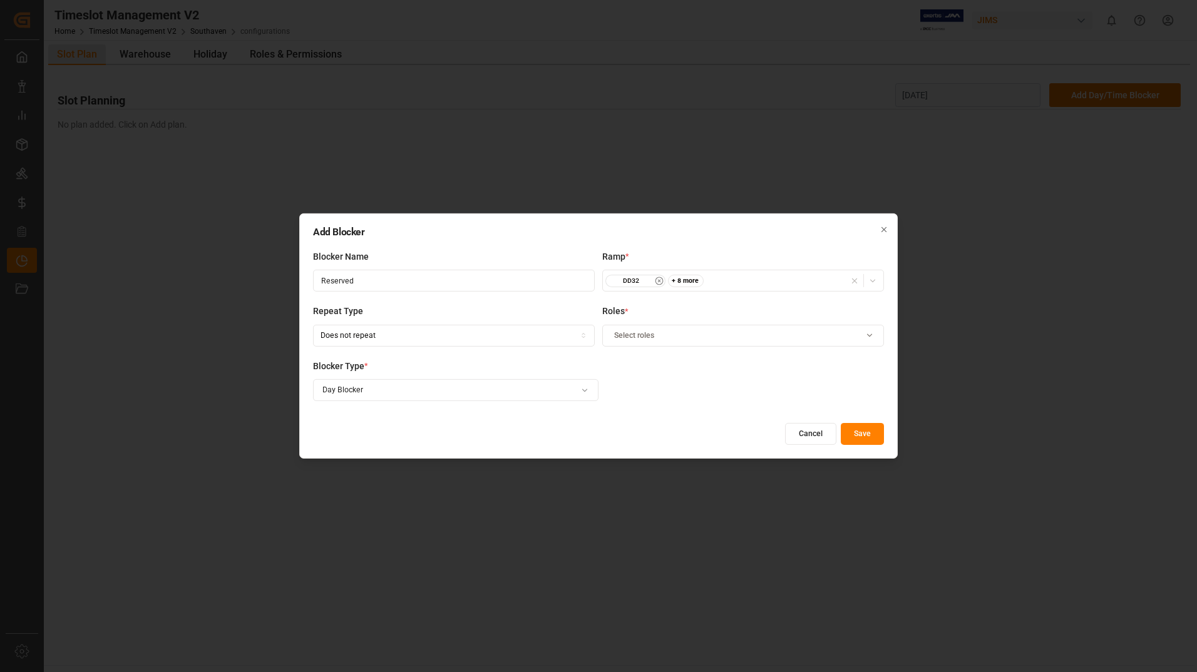
click at [859, 339] on div "Select roles" at bounding box center [743, 335] width 276 height 11
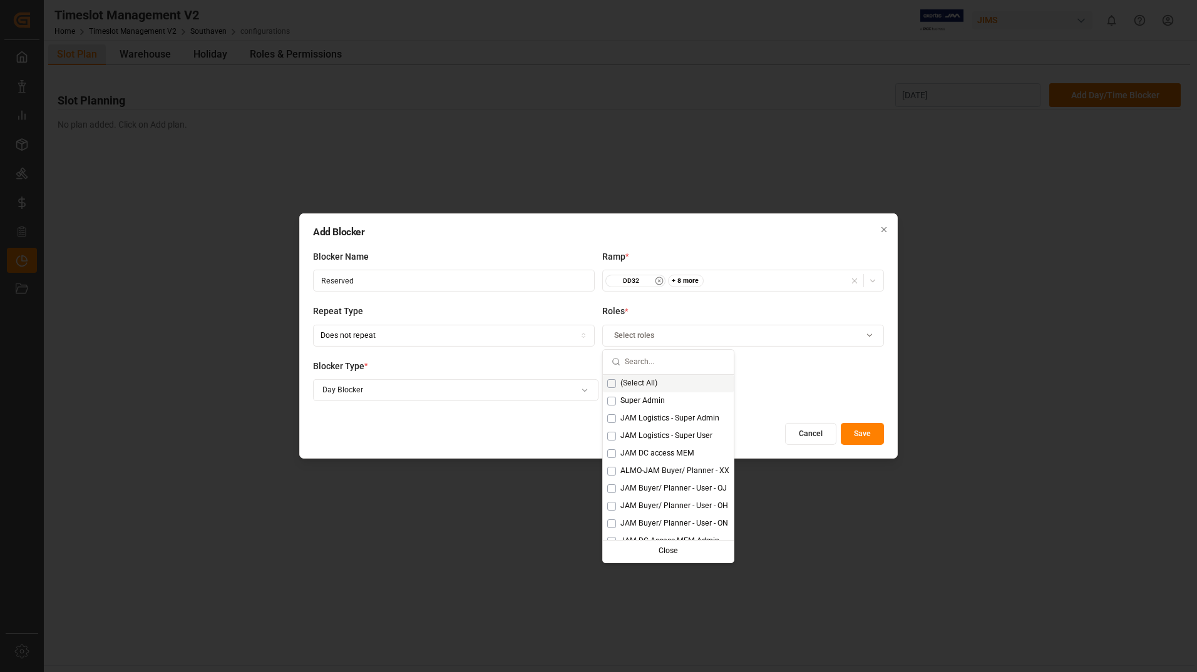
click at [604, 381] on div "(Select All)" at bounding box center [668, 384] width 131 height 18
click at [867, 438] on button "Save" at bounding box center [862, 434] width 43 height 22
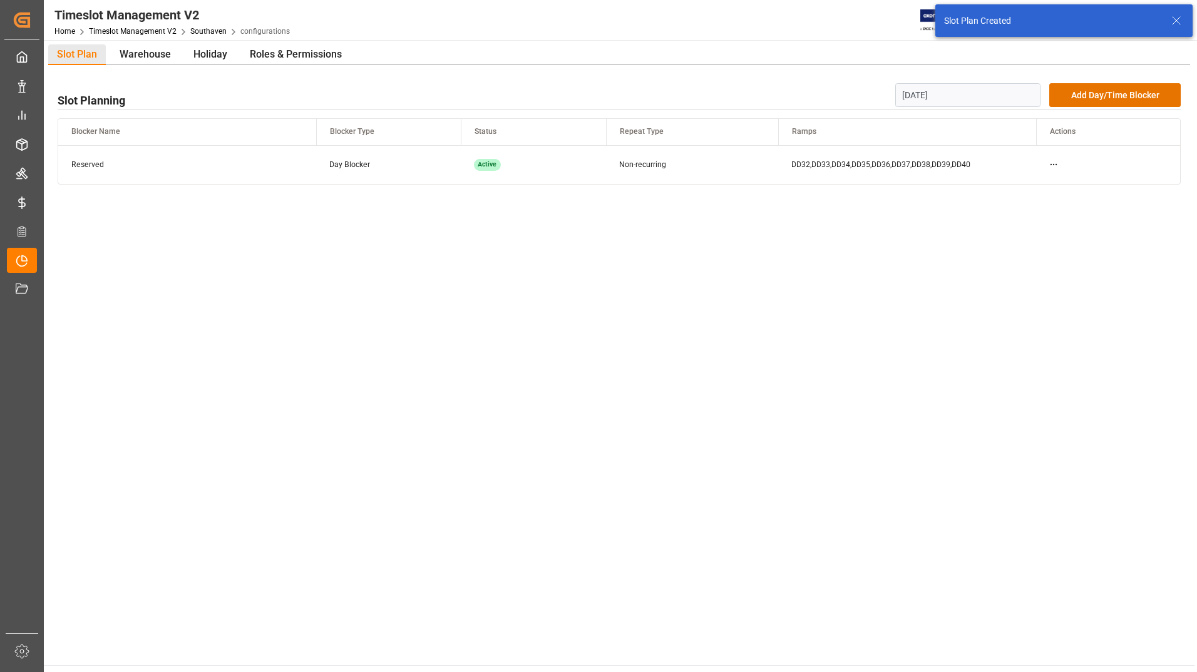
drag, startPoint x: 795, startPoint y: 457, endPoint x: 774, endPoint y: 438, distance: 28.4
click at [788, 456] on main "Slot Plan Warehouse Holiday Roles & Permissions Slot Planning [DATE] Add Day/Ti…" at bounding box center [619, 352] width 1151 height 625
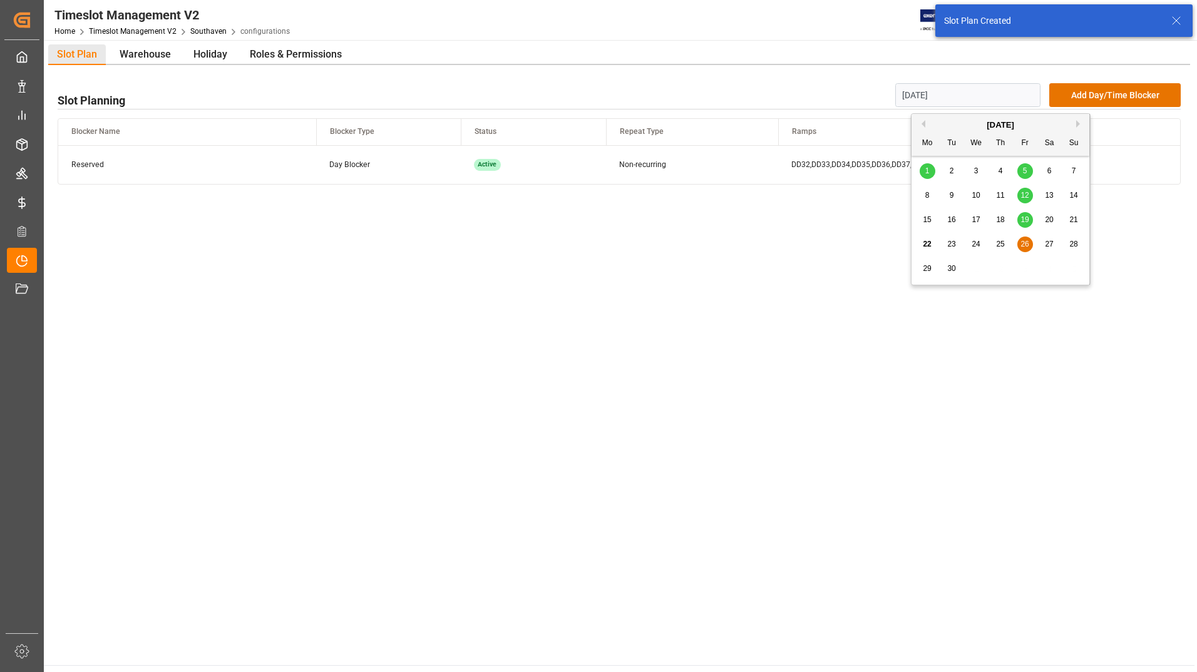
click at [957, 92] on input "[DATE]" at bounding box center [968, 95] width 146 height 24
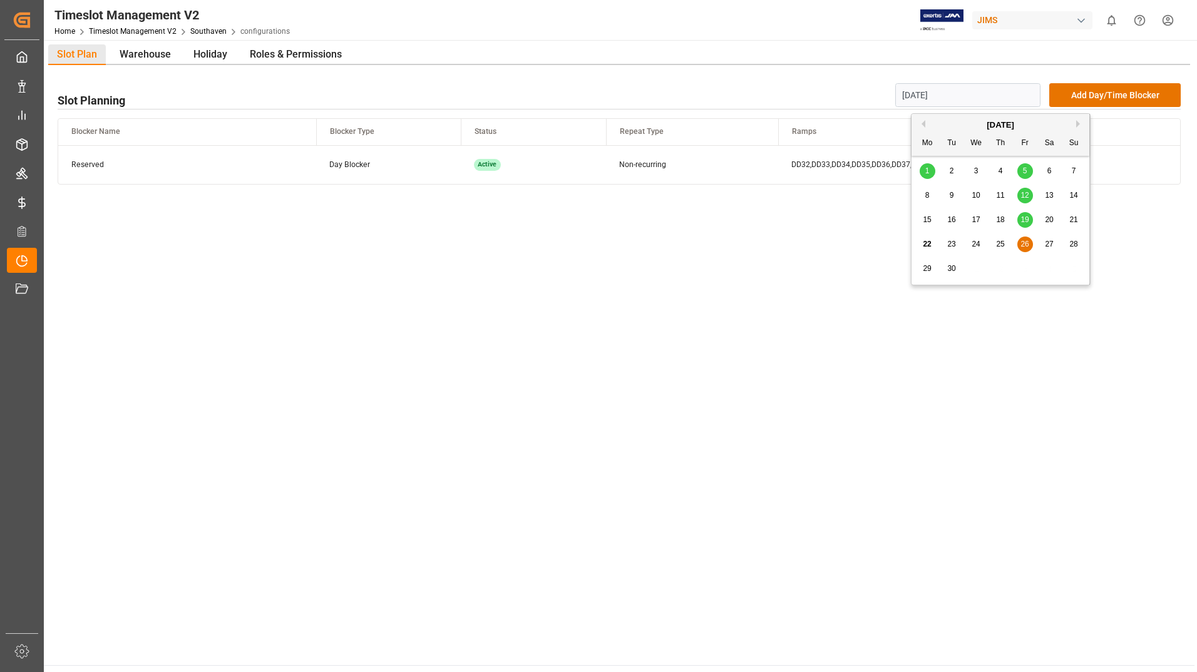
click at [1029, 245] on div "26" at bounding box center [1025, 244] width 16 height 15
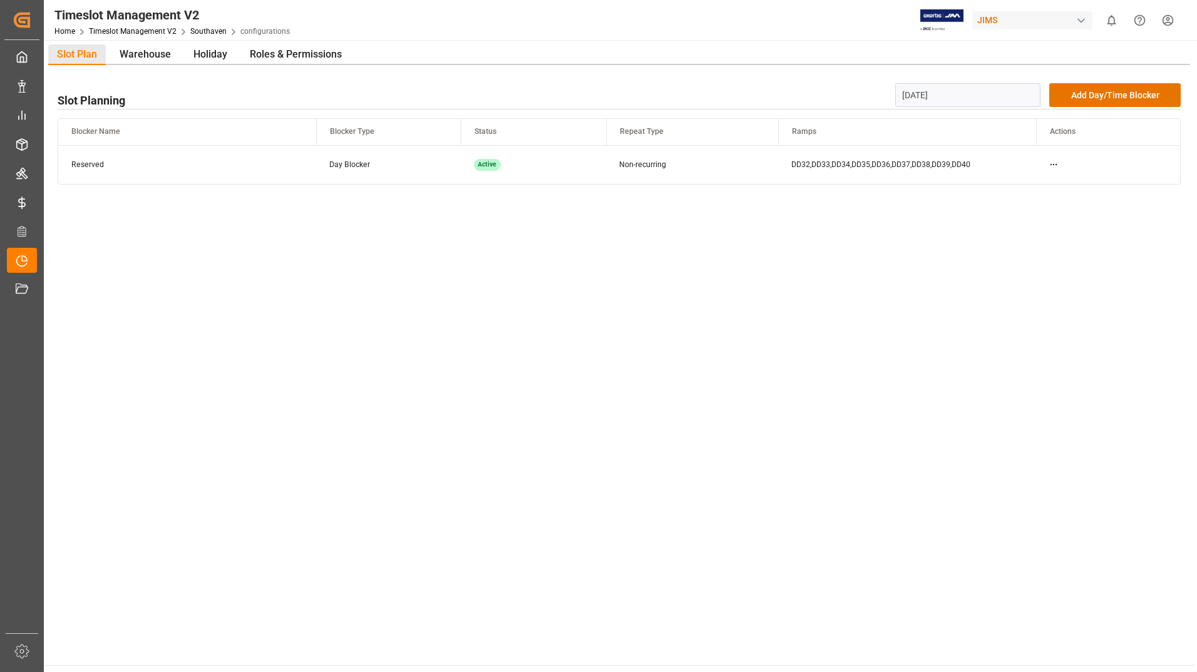
click at [940, 333] on main "Slot Plan Warehouse Holiday Roles & Permissions Slot Planning [DATE] Add Day/Ti…" at bounding box center [619, 352] width 1151 height 625
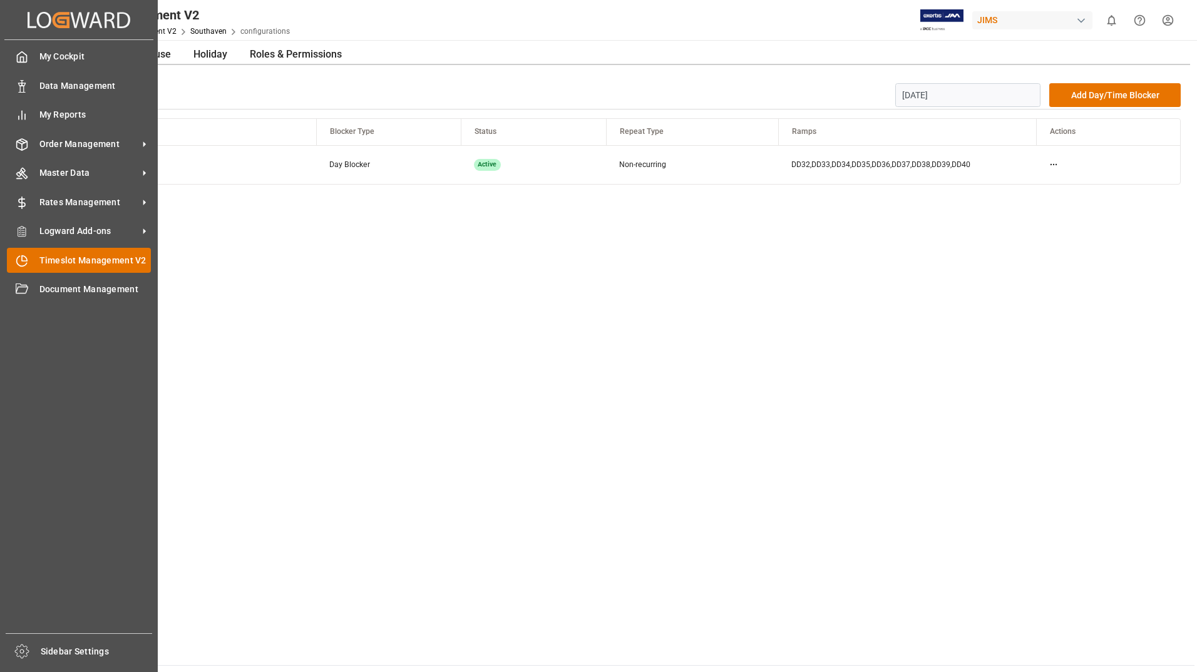
click at [72, 262] on span "Timeslot Management V2" at bounding box center [95, 260] width 112 height 13
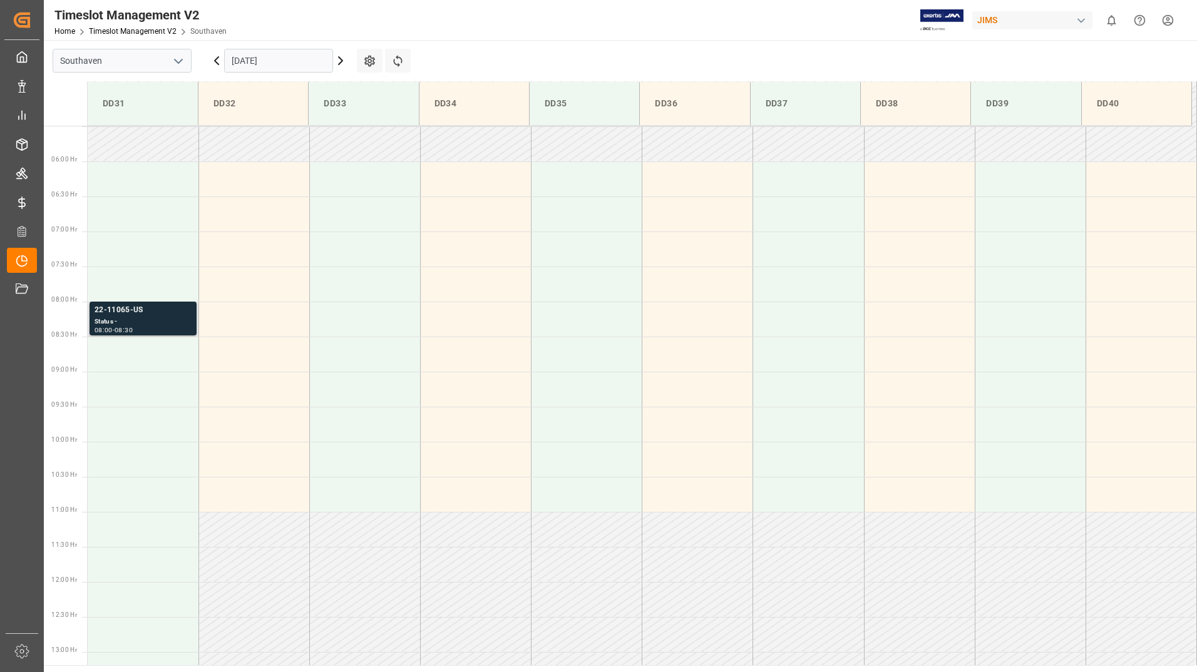
scroll to position [413, 0]
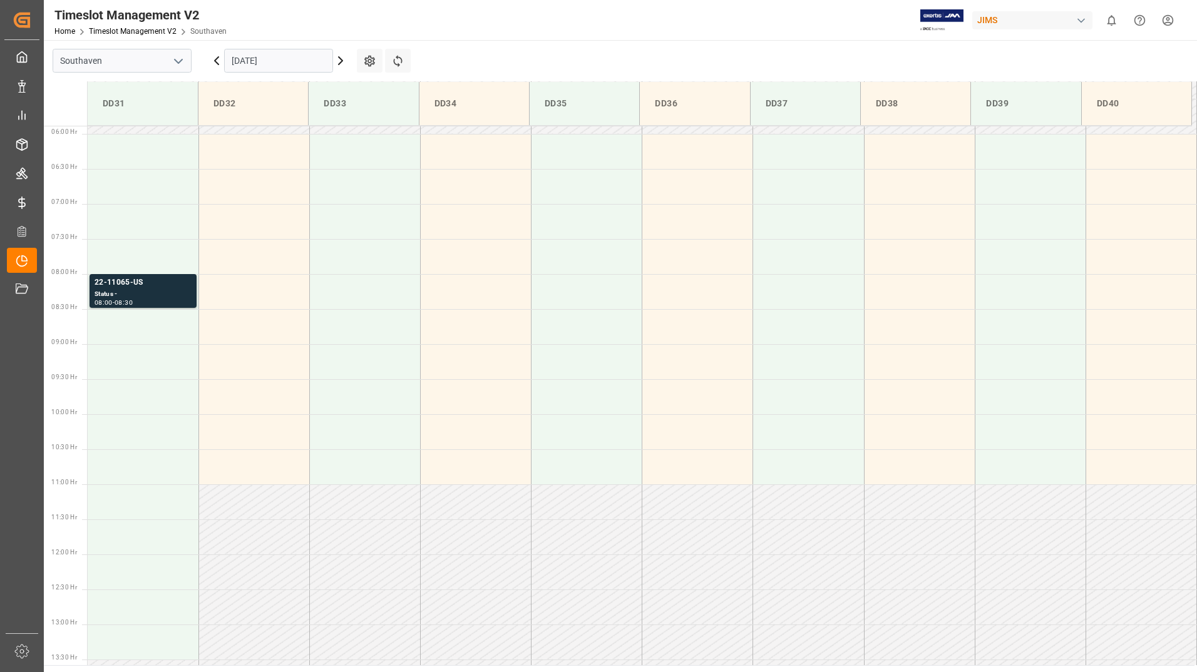
click at [289, 45] on div "[DATE]" at bounding box center [278, 60] width 157 height 41
click at [287, 58] on input "[DATE]" at bounding box center [278, 61] width 109 height 24
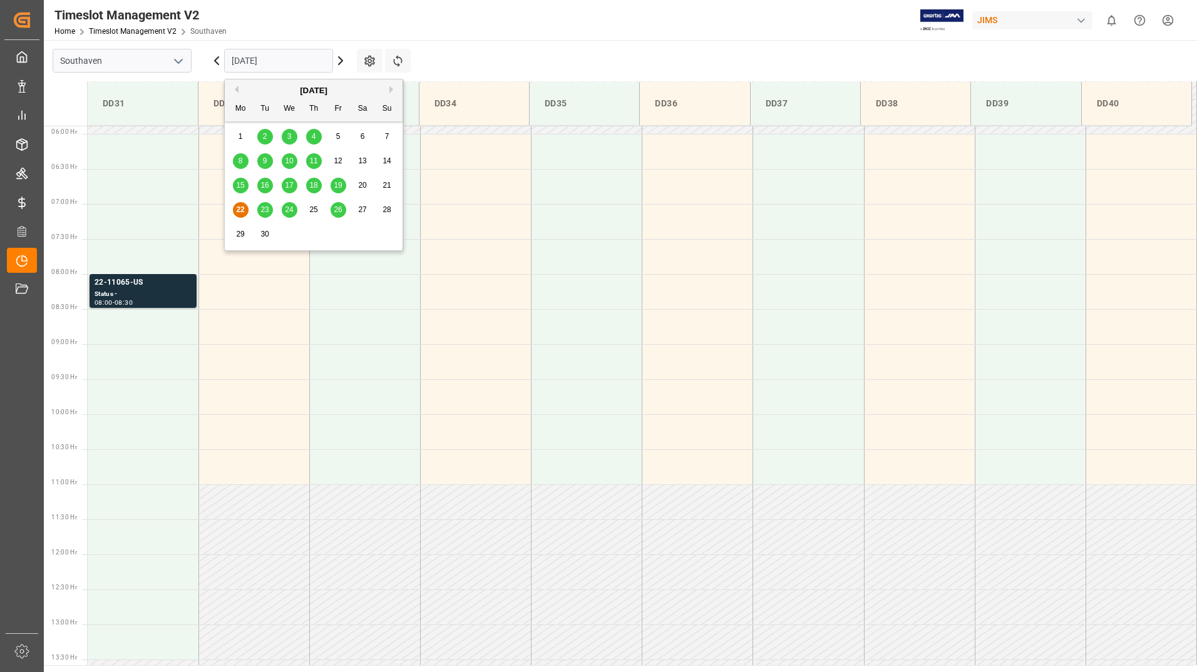
click at [339, 208] on span "26" at bounding box center [338, 209] width 8 height 9
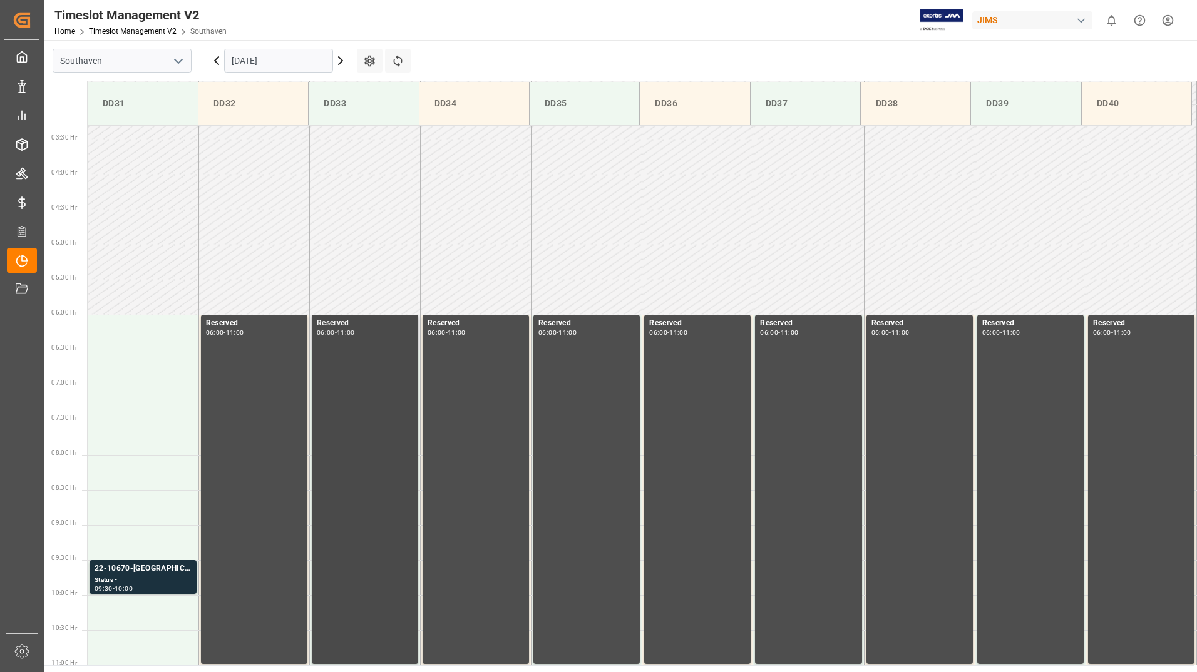
scroll to position [225, 0]
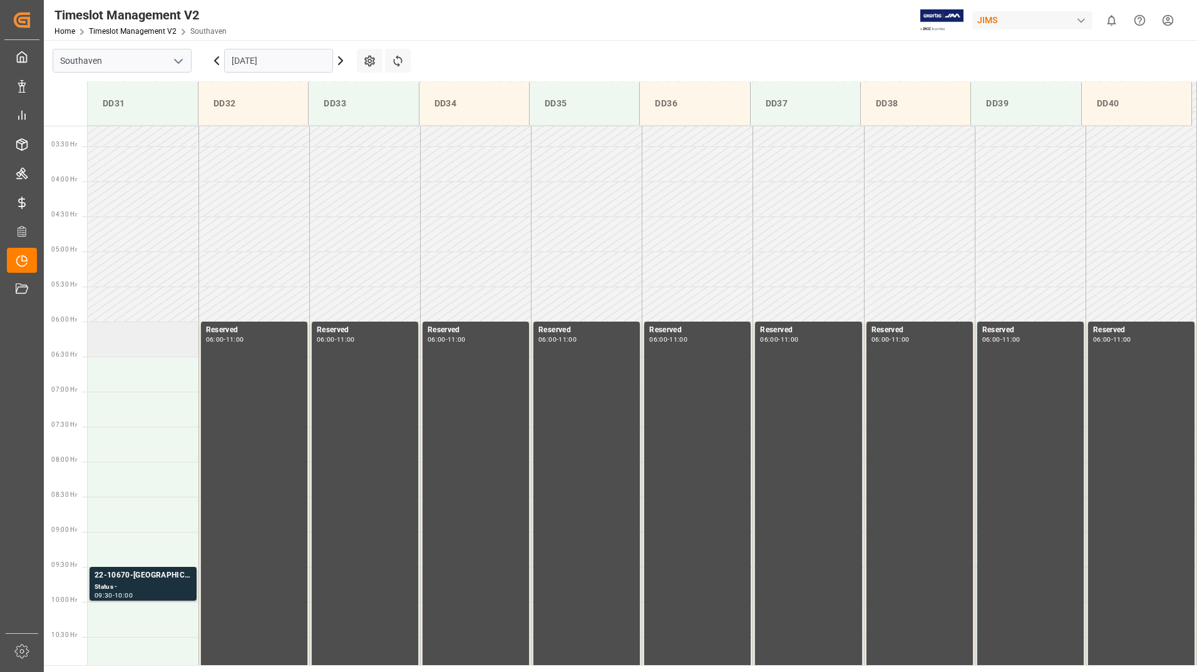
click at [117, 329] on td at bounding box center [143, 339] width 111 height 35
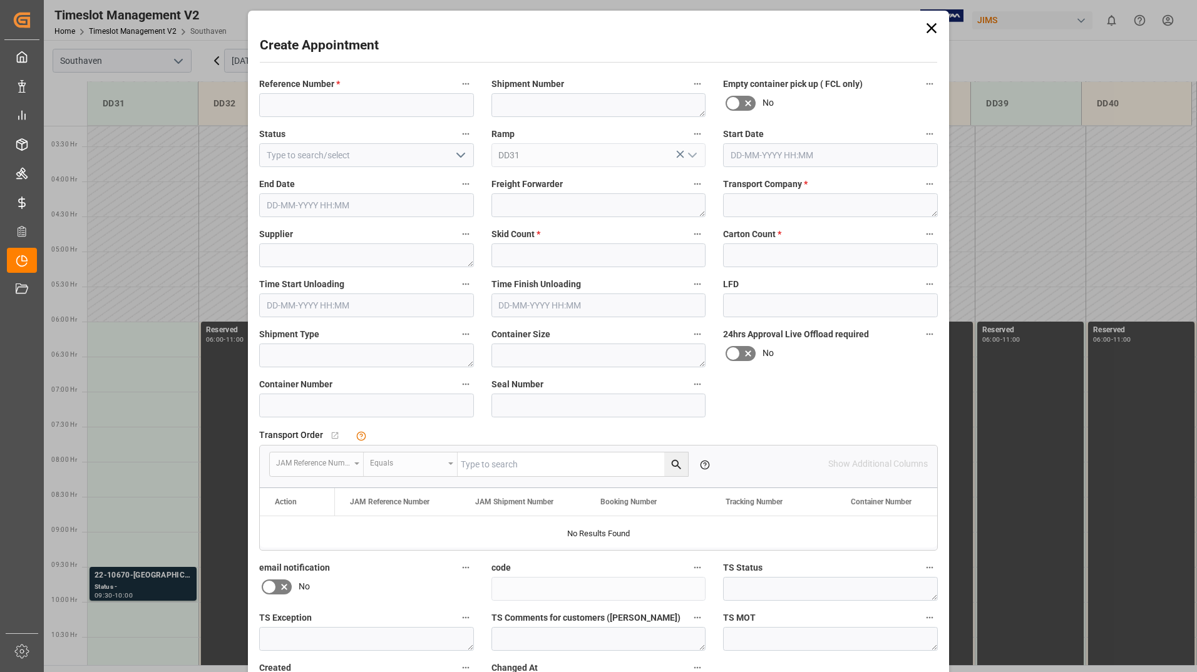
type input "[DATE] 06:00"
type input "[DATE] 06:30"
click at [933, 25] on icon at bounding box center [932, 28] width 10 height 10
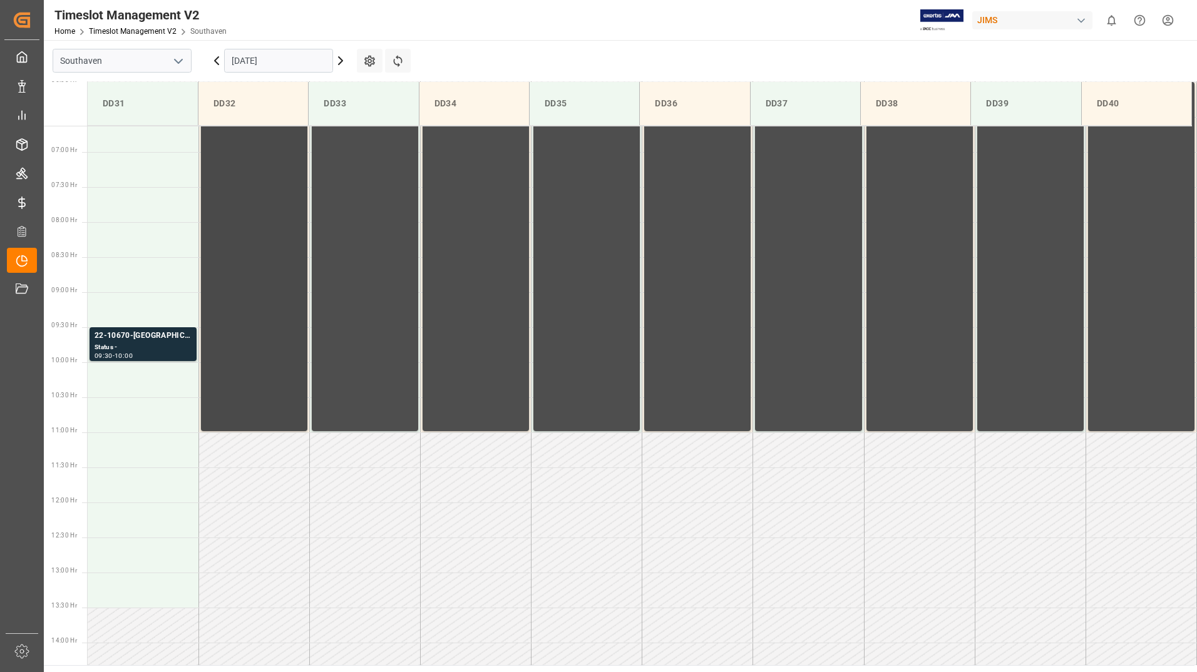
scroll to position [475, 0]
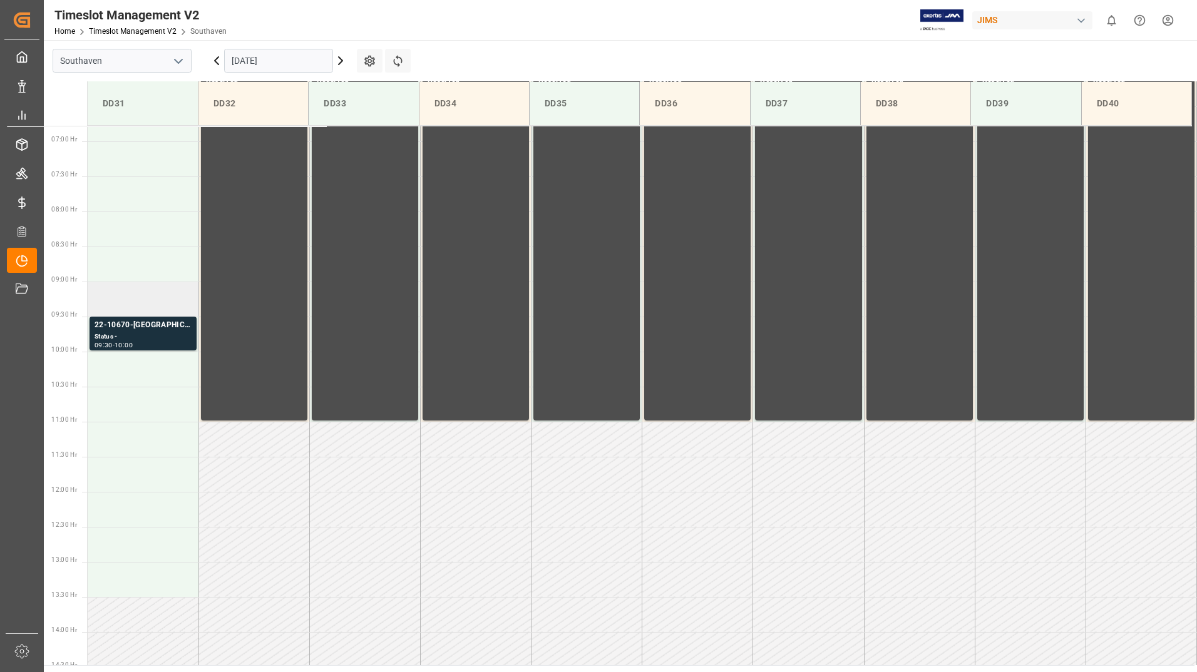
click at [141, 304] on td at bounding box center [143, 299] width 111 height 35
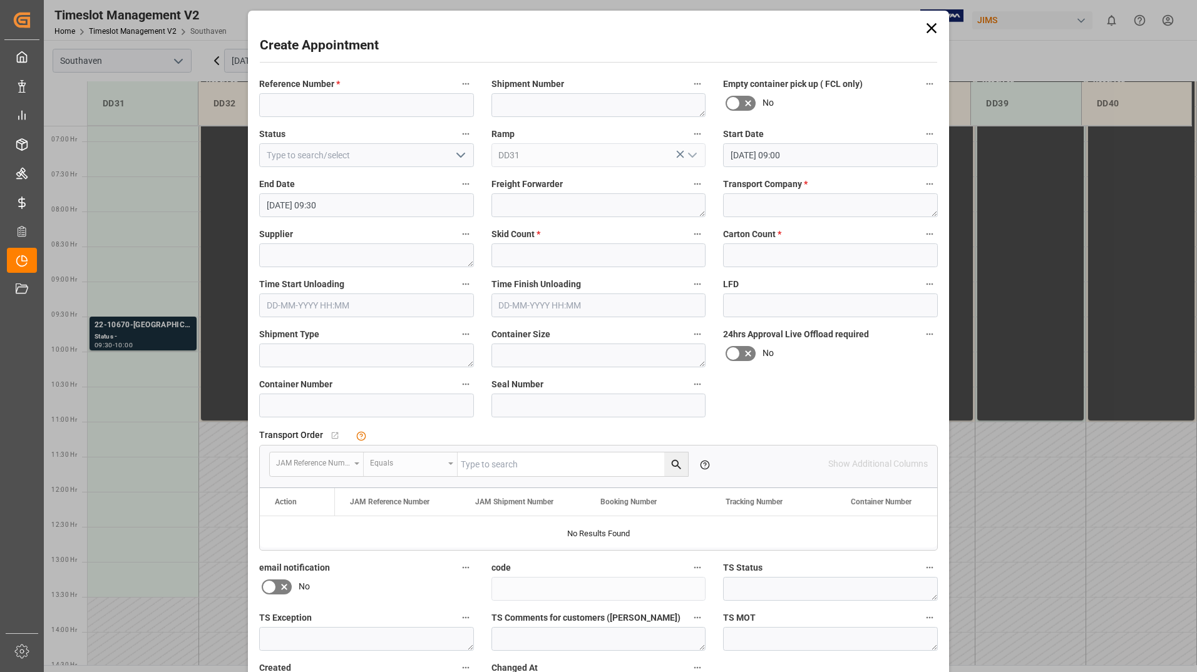
click at [920, 28] on div "Create Appointment Reference Number * Shipment Number Empty container pick up (…" at bounding box center [598, 383] width 695 height 738
click at [935, 30] on icon at bounding box center [932, 28] width 18 height 18
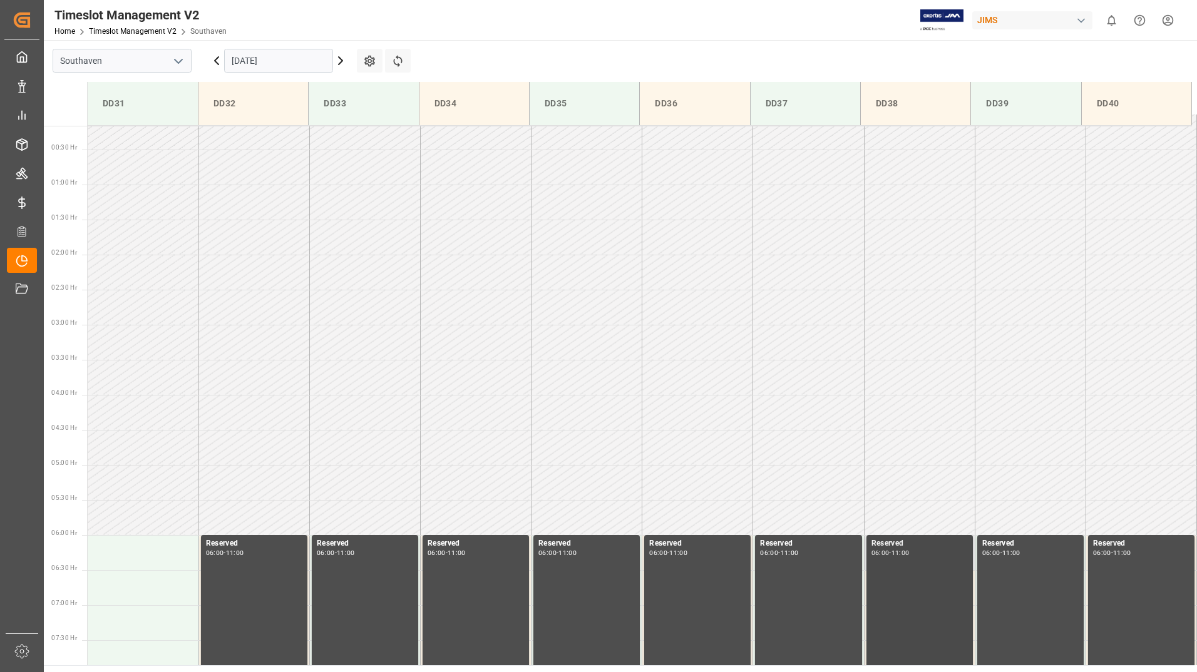
scroll to position [0, 0]
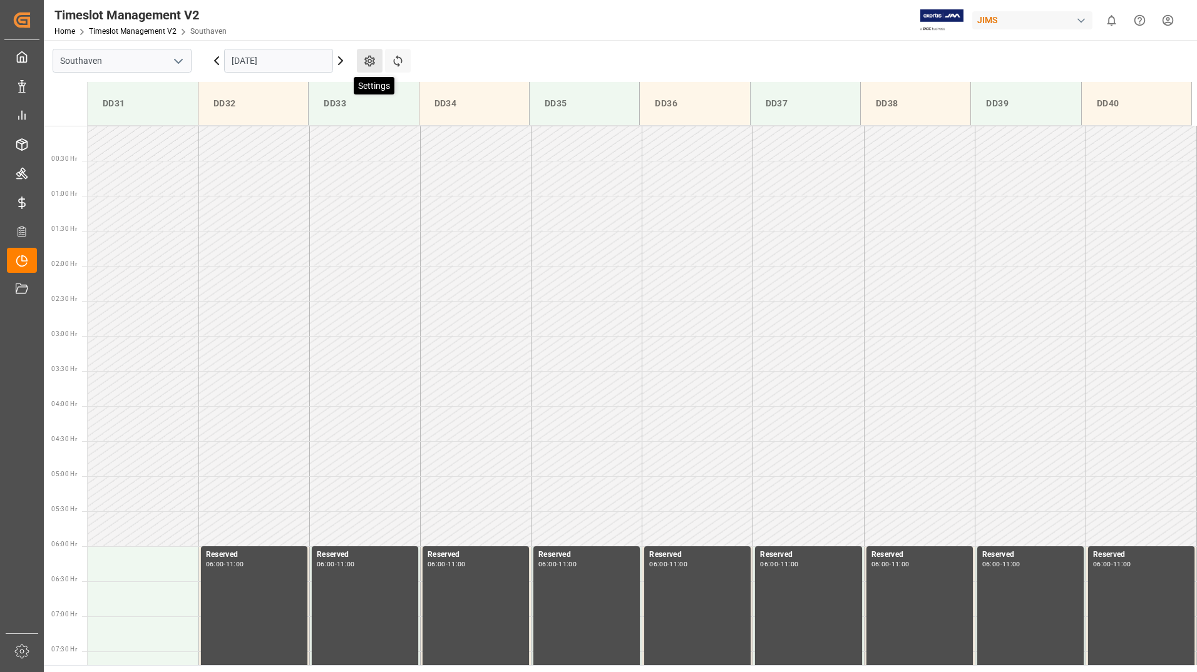
click at [376, 62] on icon at bounding box center [369, 60] width 13 height 13
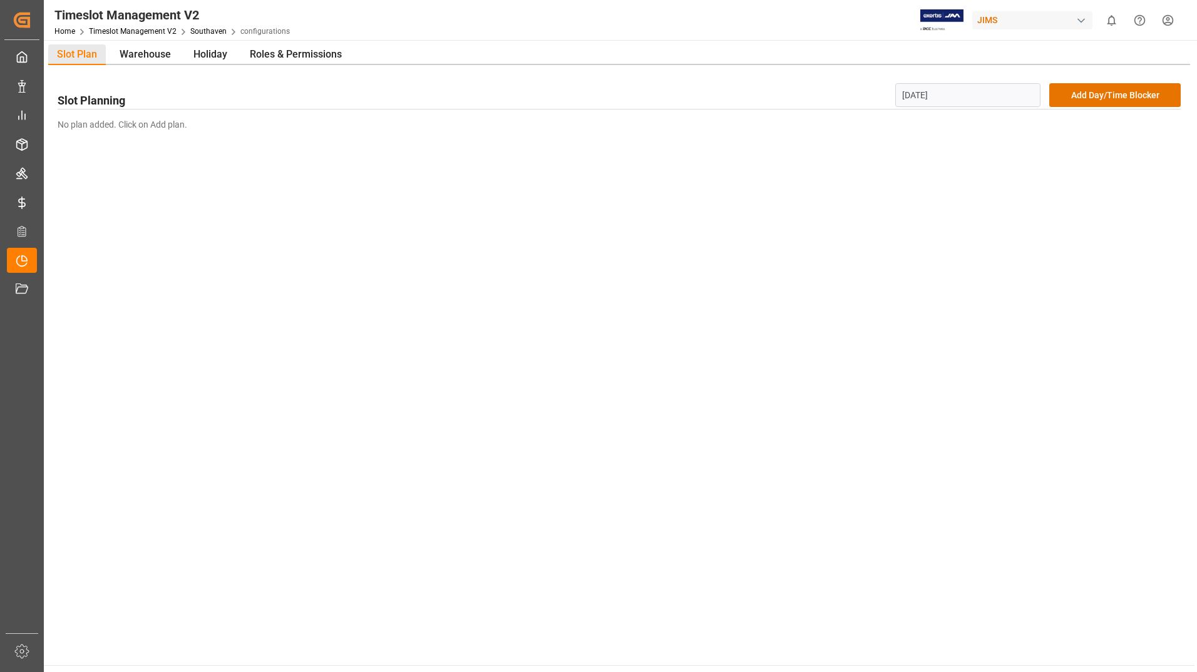
click at [979, 93] on input "[DATE]" at bounding box center [968, 95] width 146 height 24
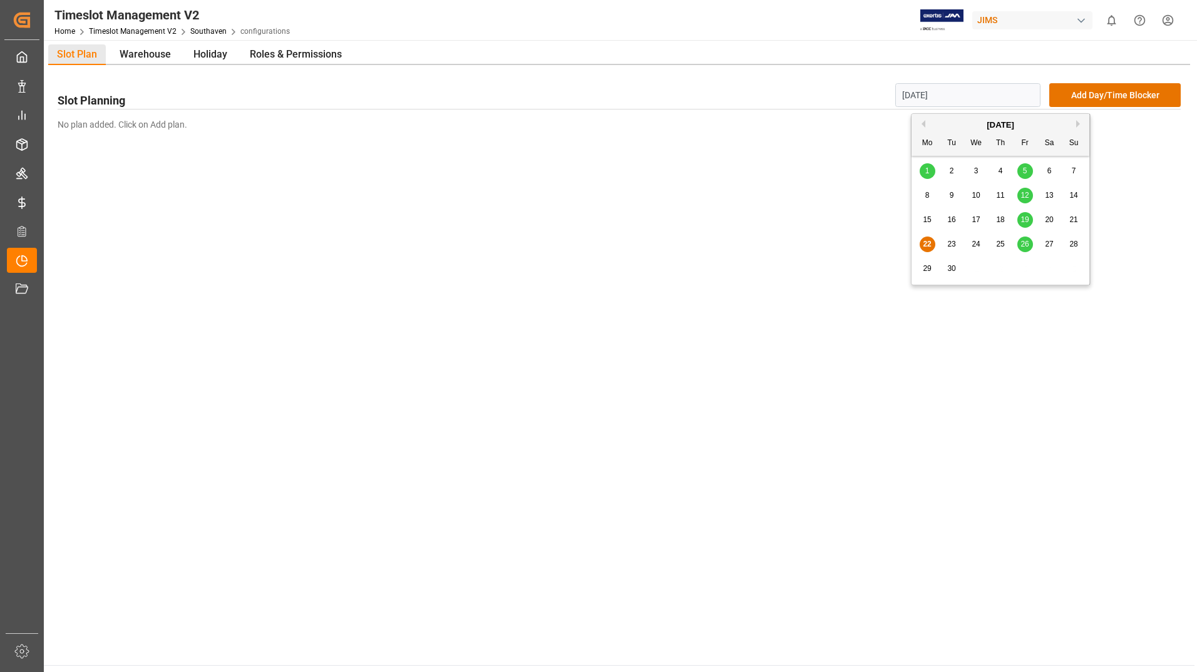
click at [1026, 245] on span "26" at bounding box center [1025, 244] width 8 height 9
type input "[DATE]"
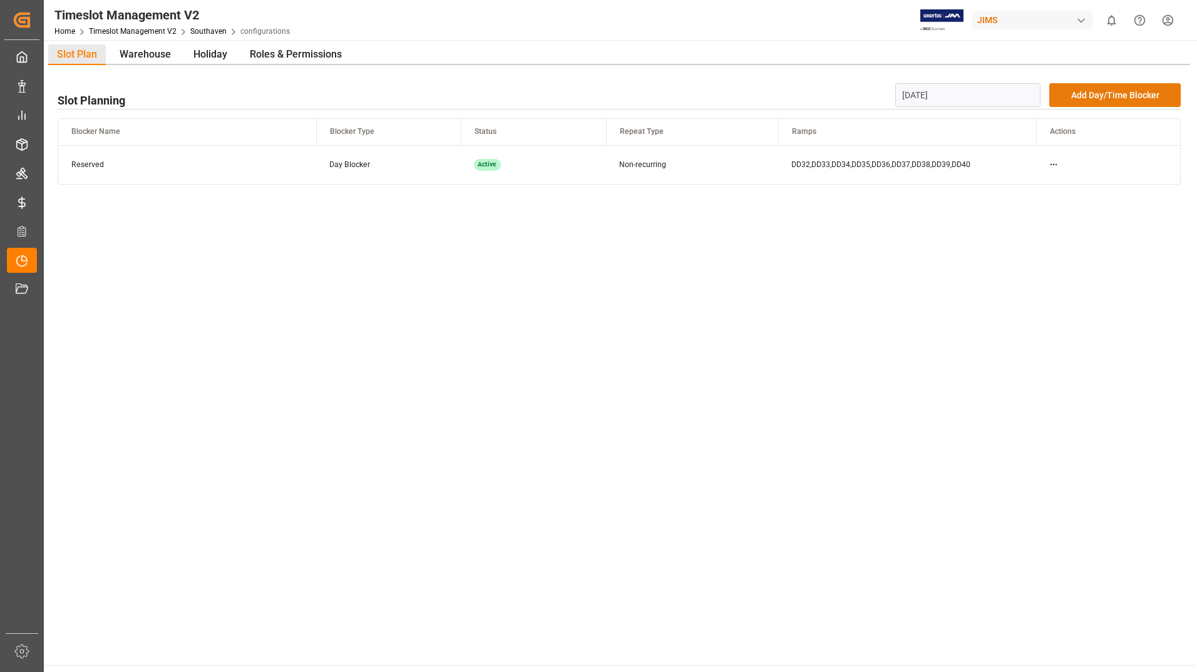
click at [1094, 94] on button "Add Day/Time Blocker" at bounding box center [1114, 95] width 131 height 24
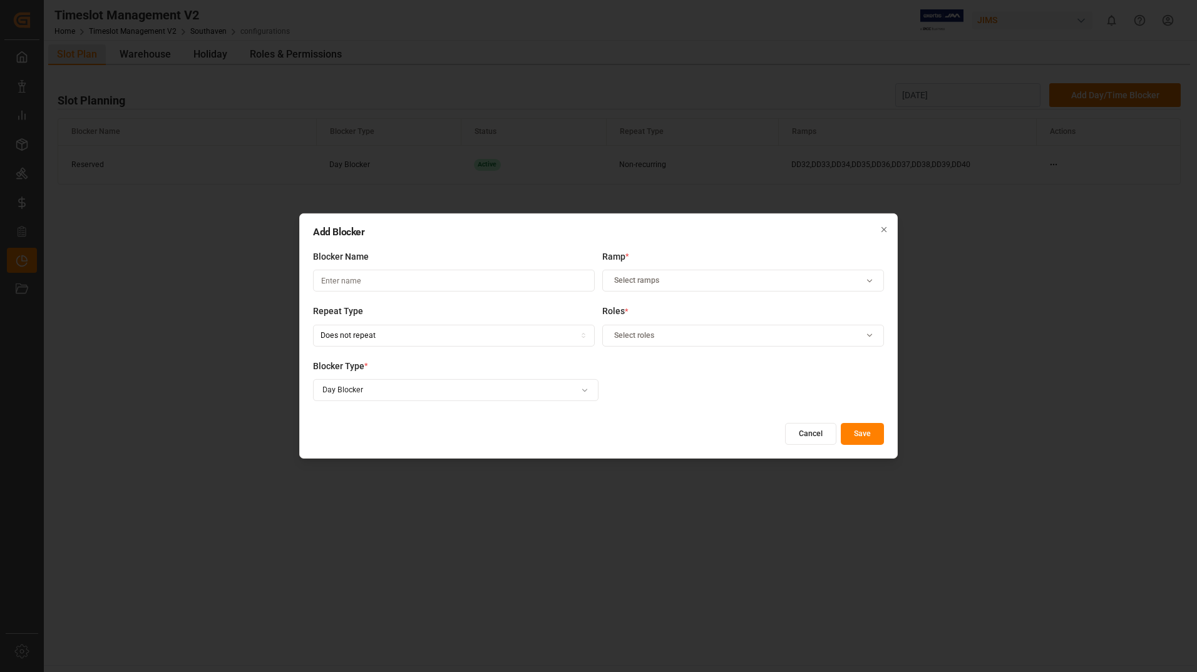
click at [423, 282] on input at bounding box center [454, 281] width 282 height 22
type input "Reserved"
click at [865, 274] on button "Select ramps" at bounding box center [743, 281] width 282 height 22
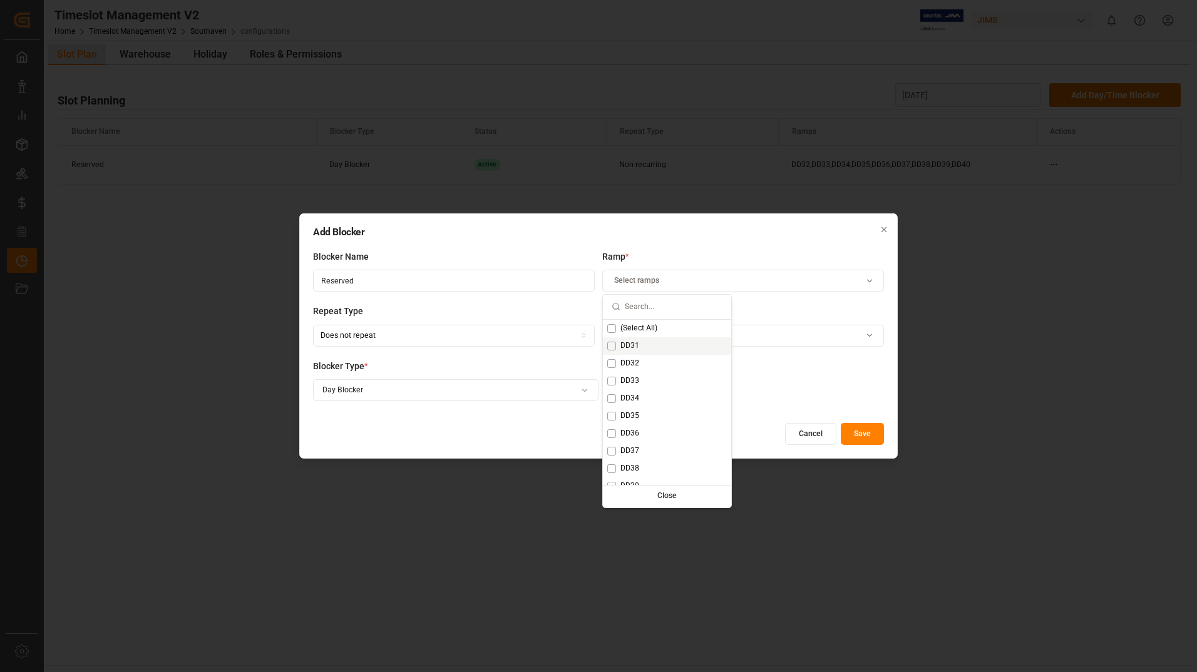
click at [626, 345] on span "DD31" at bounding box center [629, 346] width 19 height 11
click at [534, 309] on label "Repeat Type" at bounding box center [454, 311] width 282 height 13
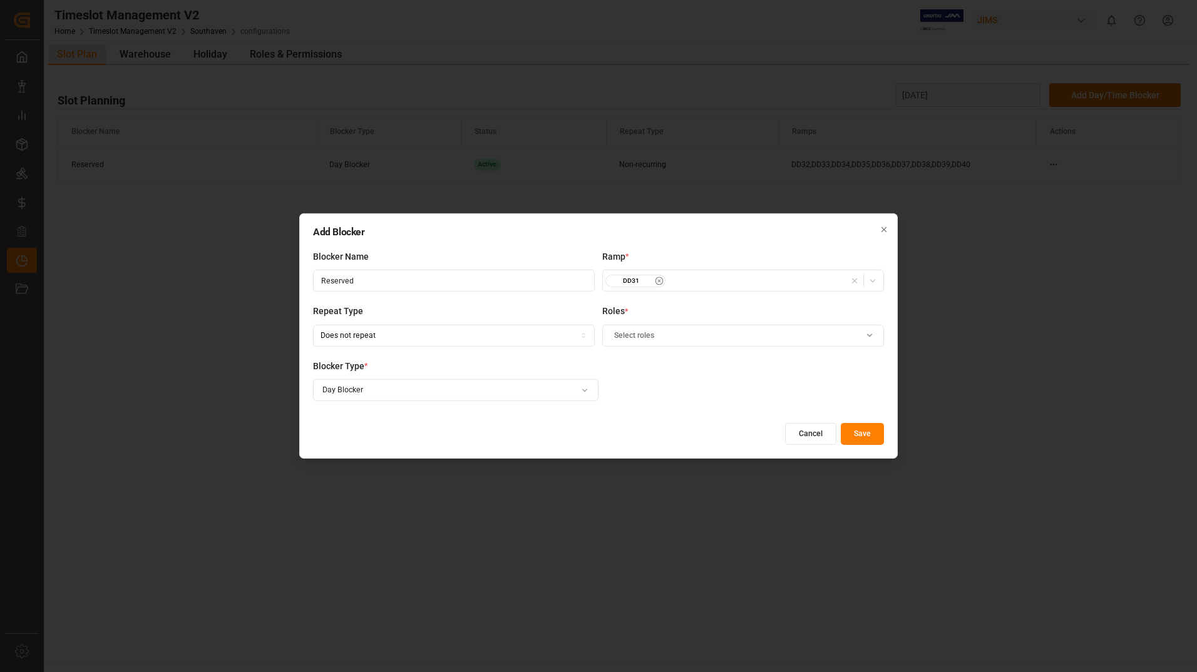
click at [640, 332] on span "Select roles" at bounding box center [634, 335] width 40 height 11
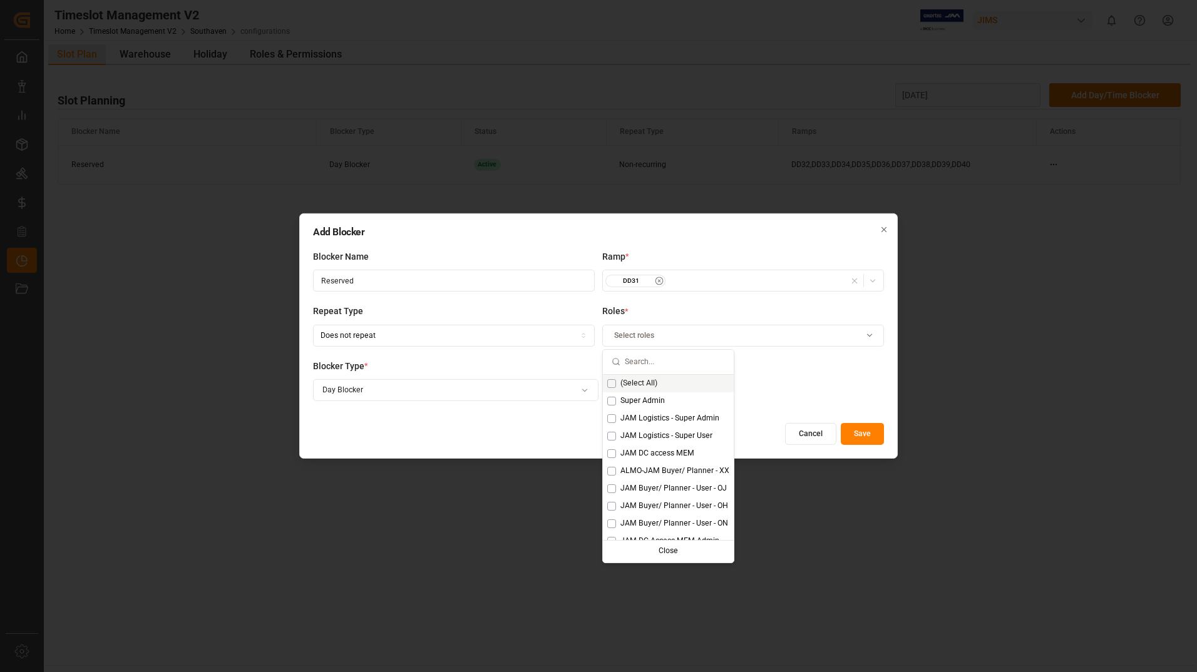
click at [614, 381] on button "Suggestions" at bounding box center [611, 383] width 9 height 9
click at [579, 388] on div "Add Blocker Blocker Name Reserved Ramp * DD31 Repeat Type Does not repeat Roles…" at bounding box center [598, 336] width 1197 height 672
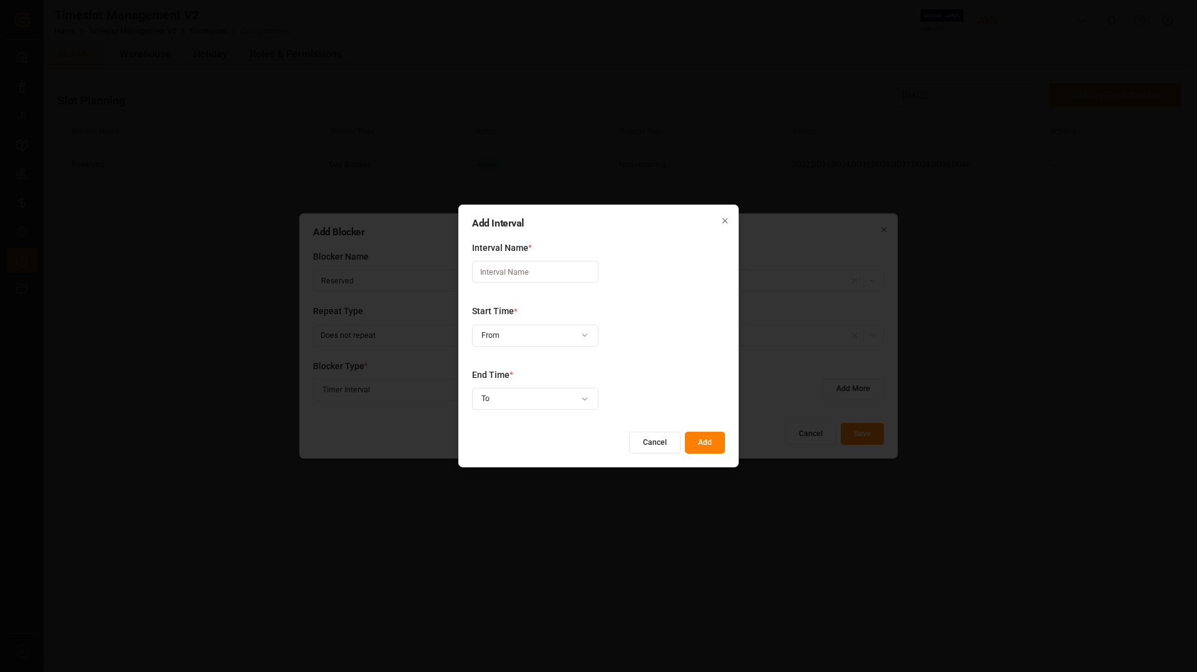
click at [554, 274] on input at bounding box center [535, 272] width 126 height 22
type input "Reserved"
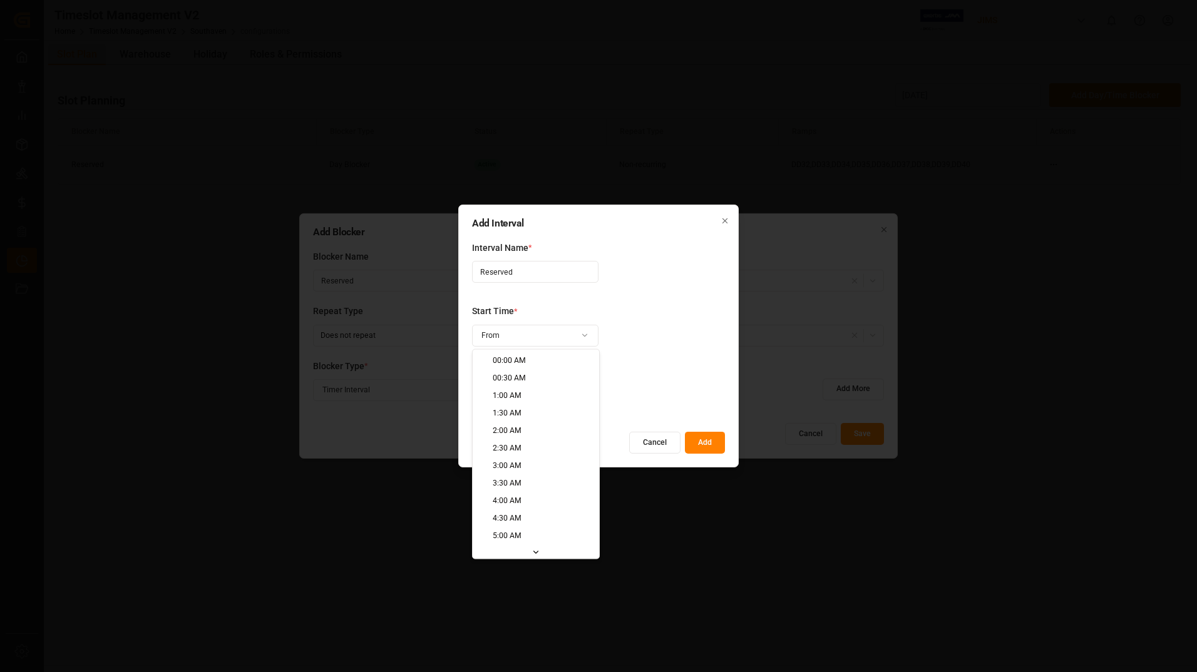
click at [592, 336] on div "Add Interval Interval Name * Reserved Start Time * From Time is required. End T…" at bounding box center [598, 336] width 1197 height 672
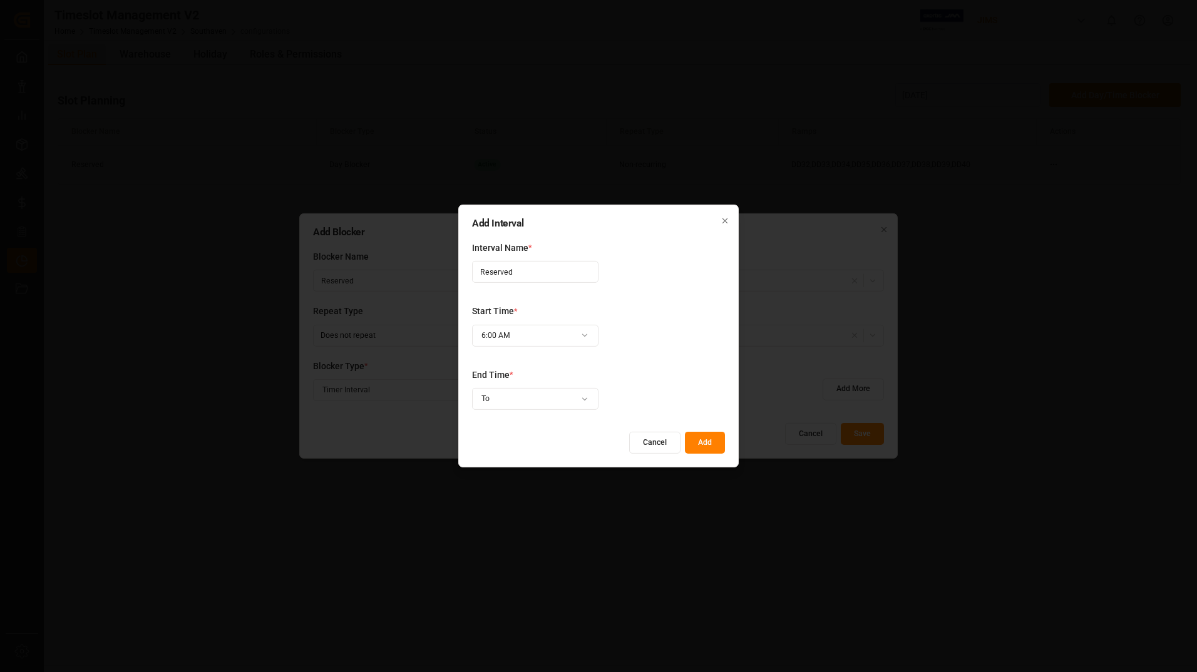
click at [581, 403] on div "Add Interval Interval Name * Reserved Start Time * 6:00 AM End Time * To Time i…" at bounding box center [598, 336] width 1197 height 672
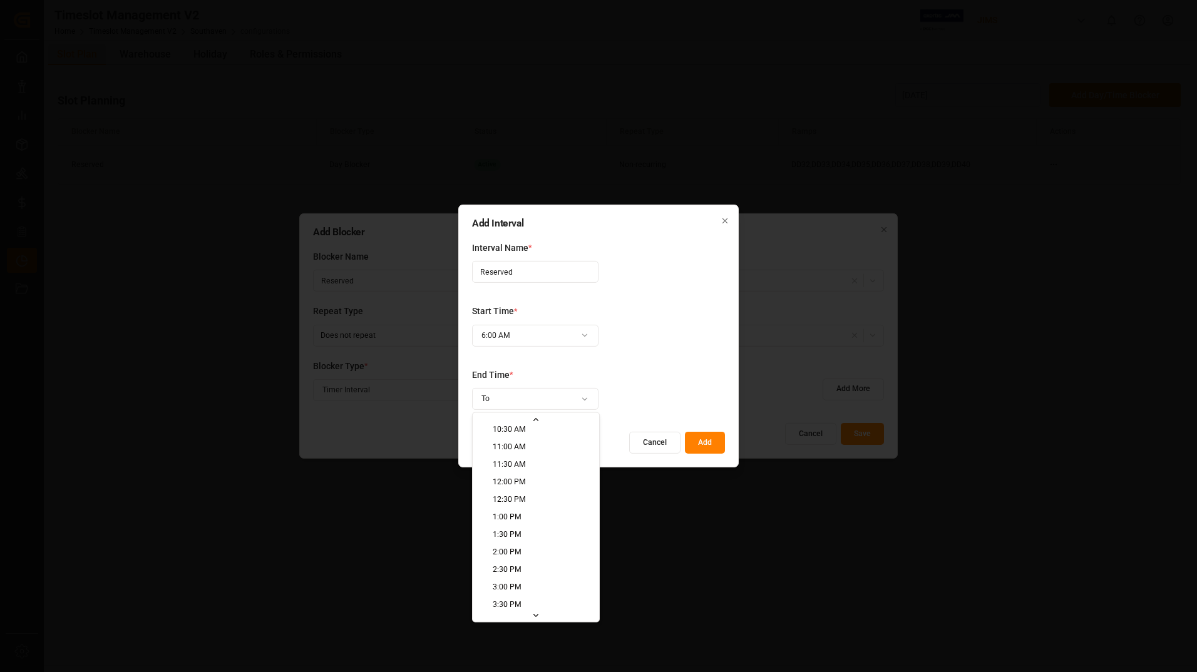
scroll to position [313, 0]
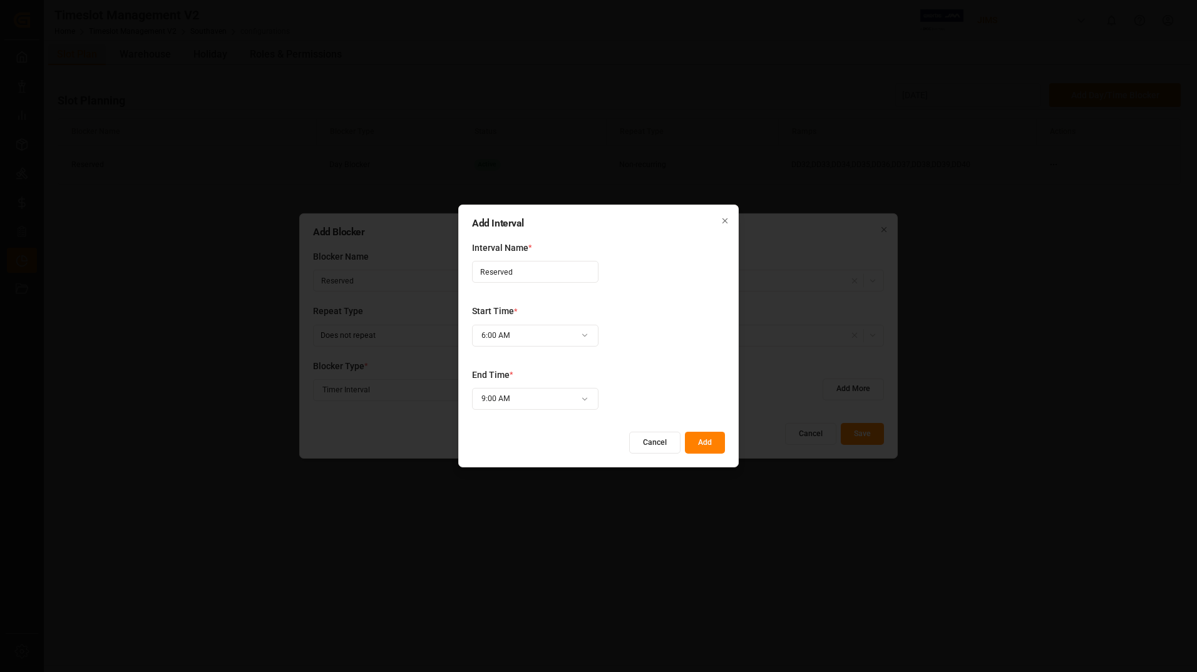
click at [696, 439] on button "Add" at bounding box center [705, 443] width 40 height 22
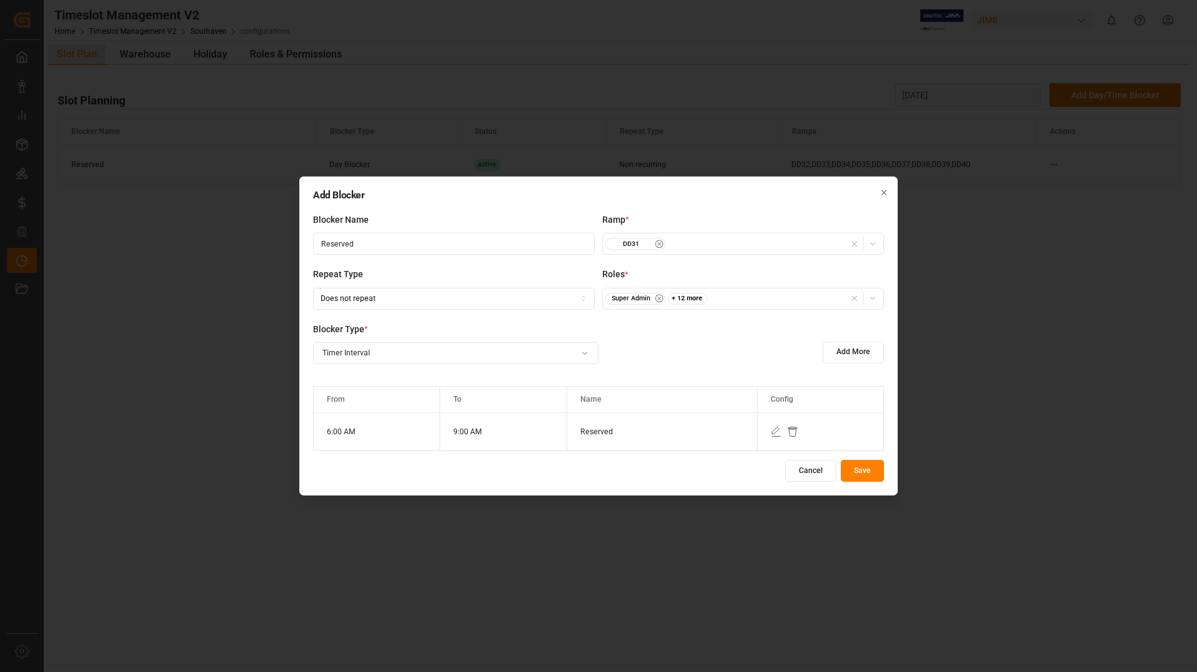
click at [851, 470] on button "Save" at bounding box center [862, 471] width 43 height 22
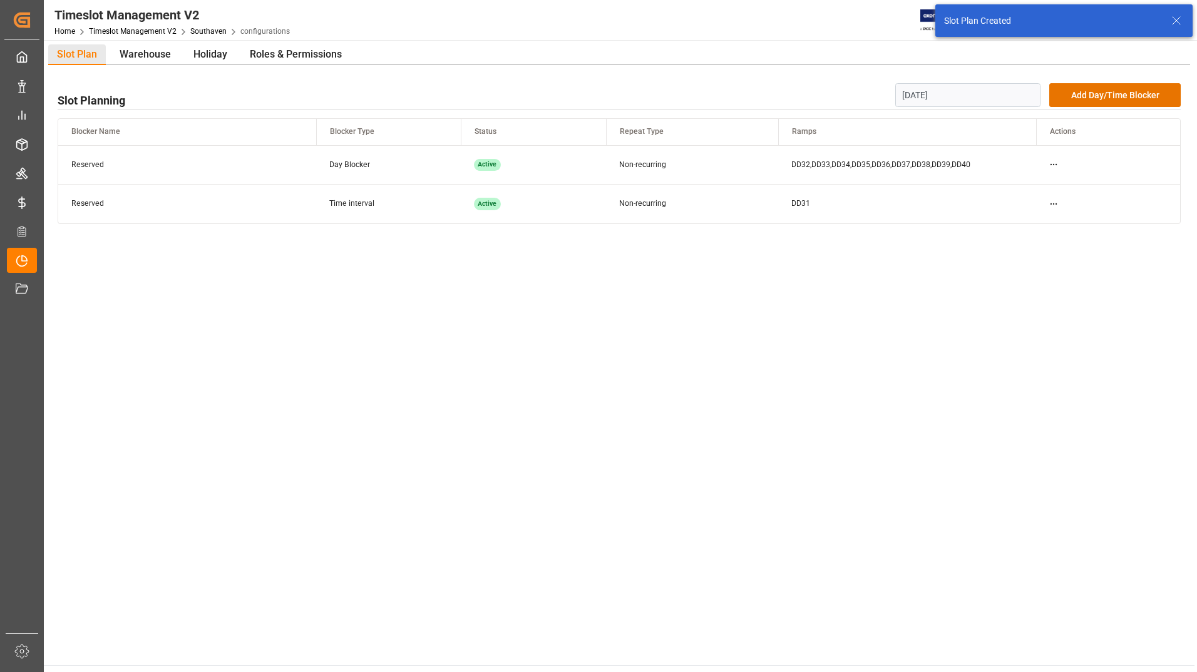
click at [985, 95] on input "[DATE]" at bounding box center [968, 95] width 146 height 24
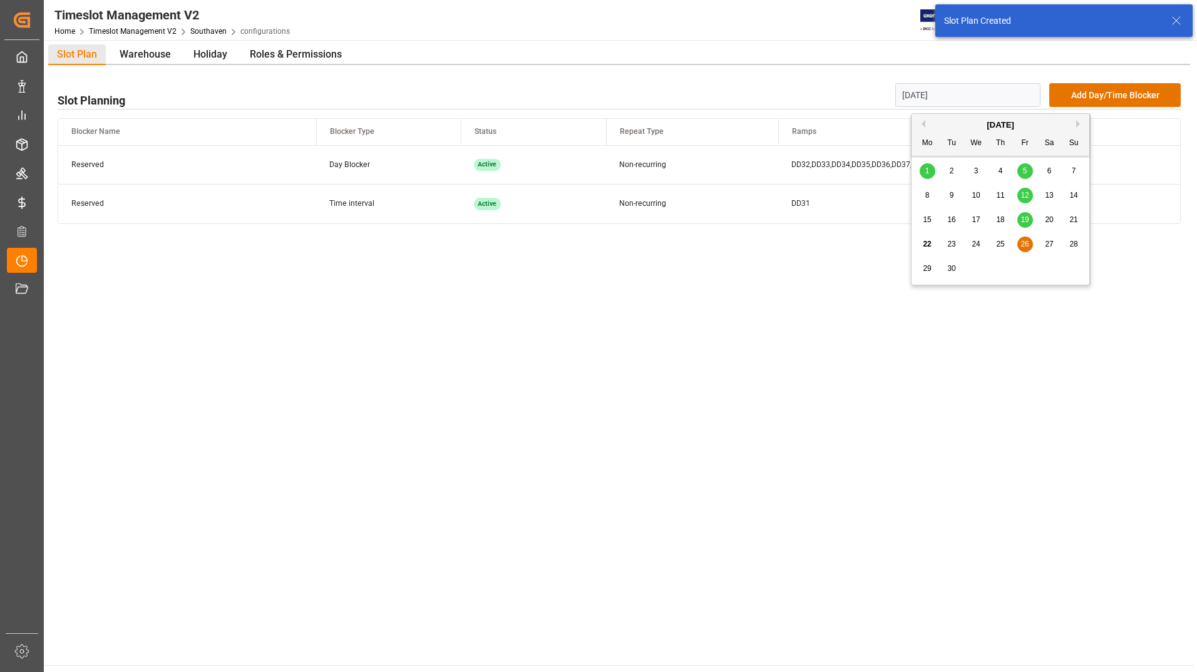
click at [1030, 245] on div "26" at bounding box center [1025, 244] width 16 height 15
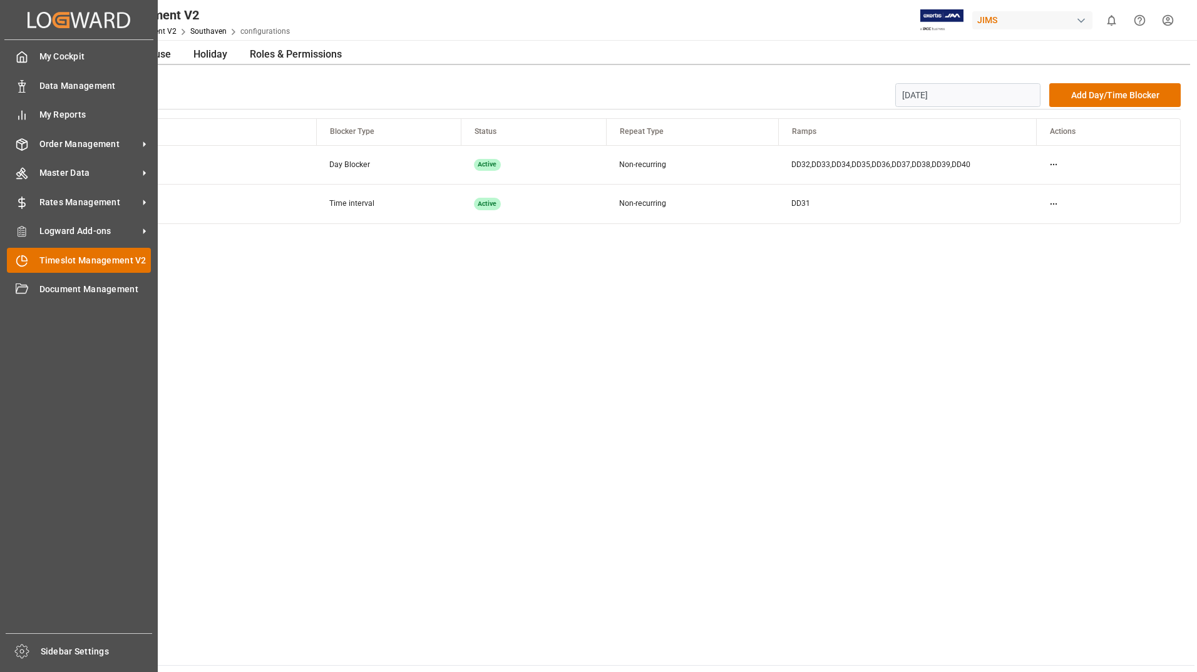
click at [77, 259] on span "Timeslot Management V2" at bounding box center [95, 260] width 112 height 13
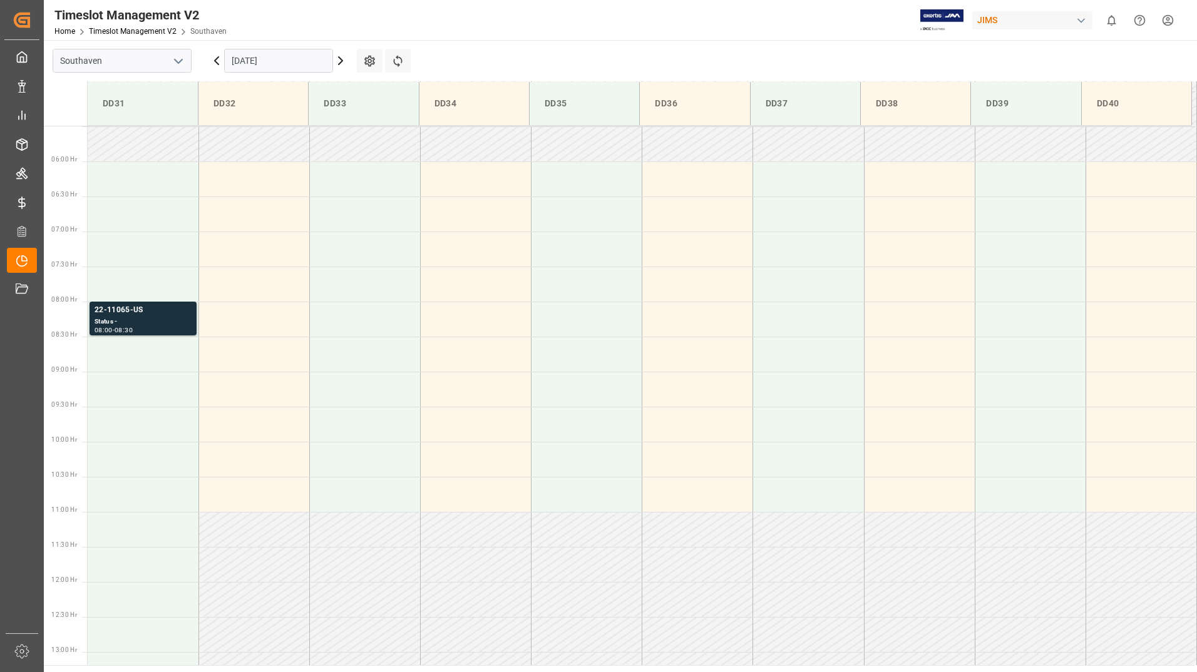
scroll to position [413, 0]
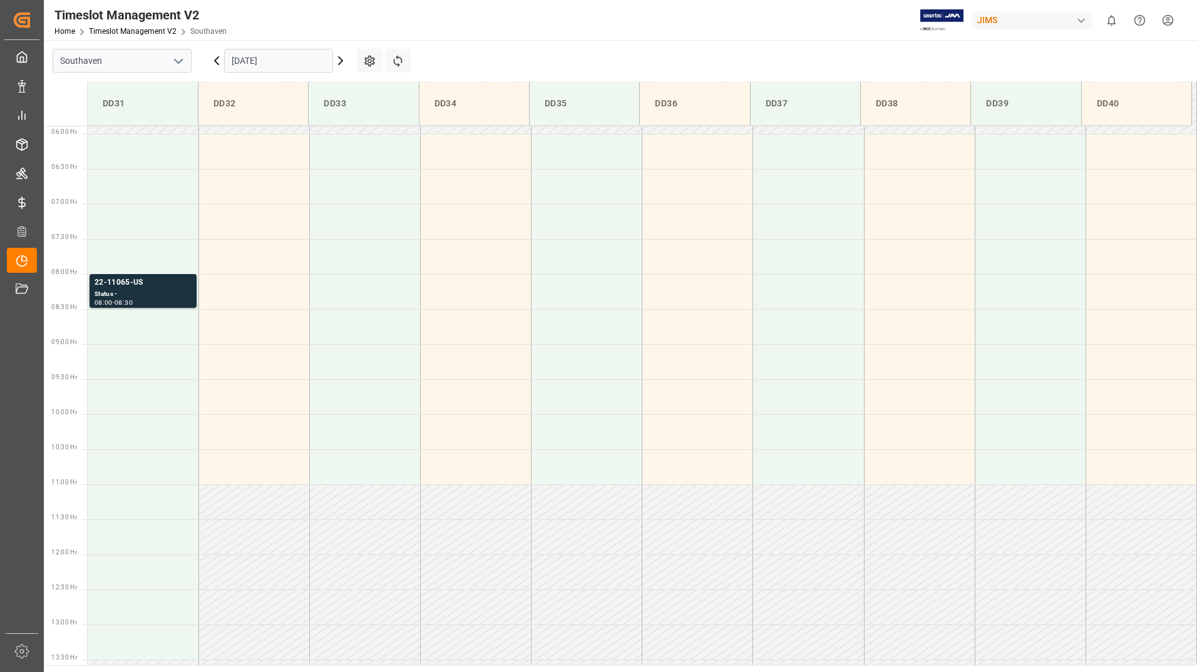
click at [277, 58] on input "[DATE]" at bounding box center [278, 61] width 109 height 24
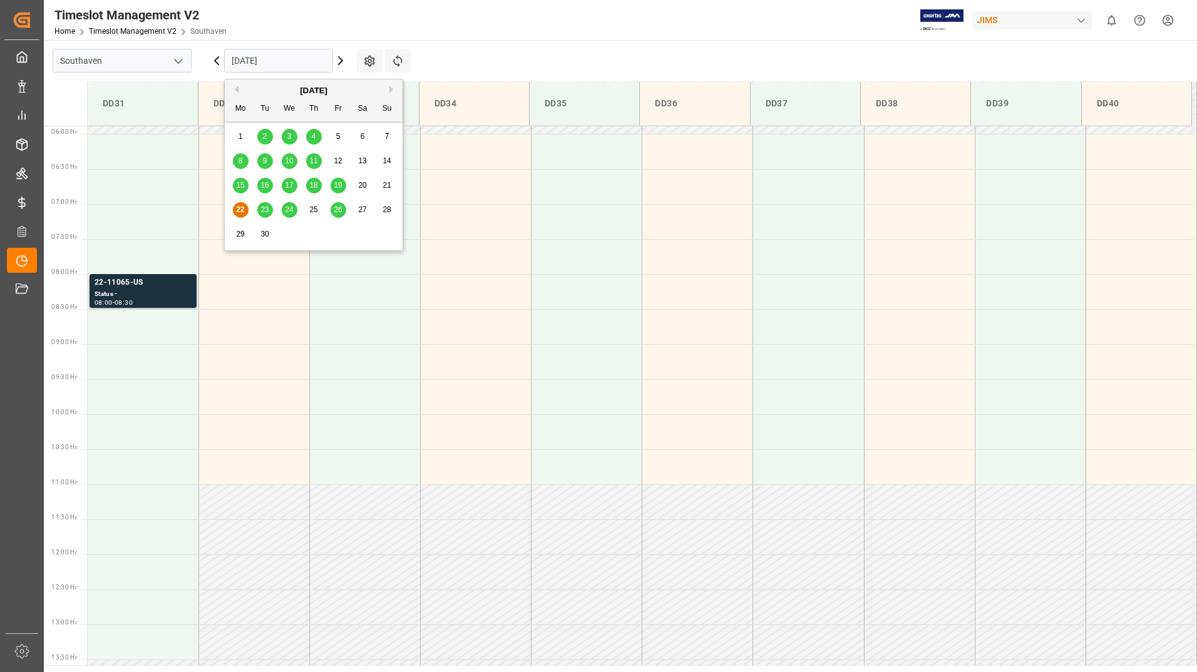
click at [336, 208] on span "26" at bounding box center [338, 209] width 8 height 9
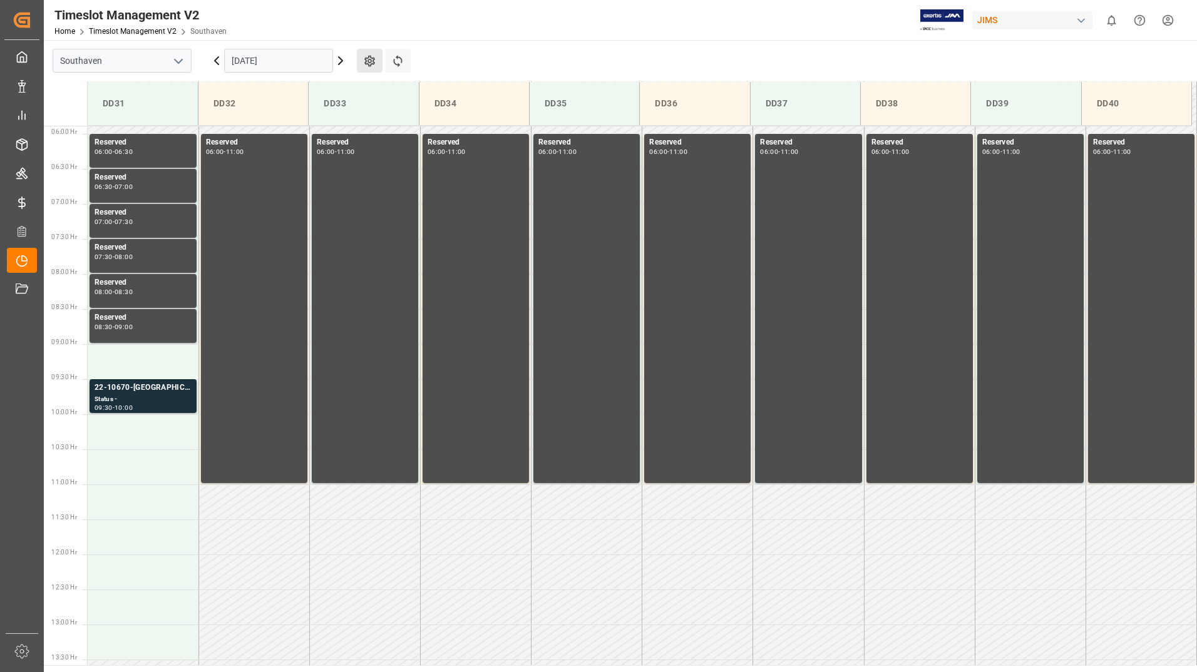
click at [362, 58] on button "Settings" at bounding box center [370, 61] width 26 height 24
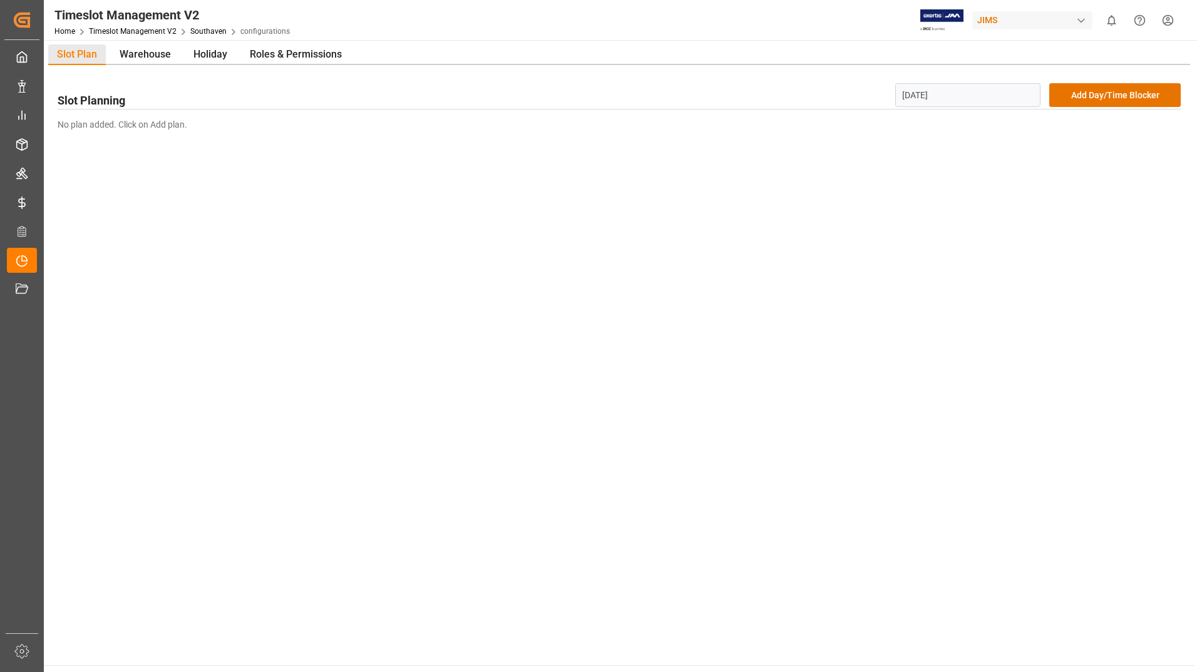
click at [994, 91] on input "[DATE]" at bounding box center [968, 95] width 146 height 24
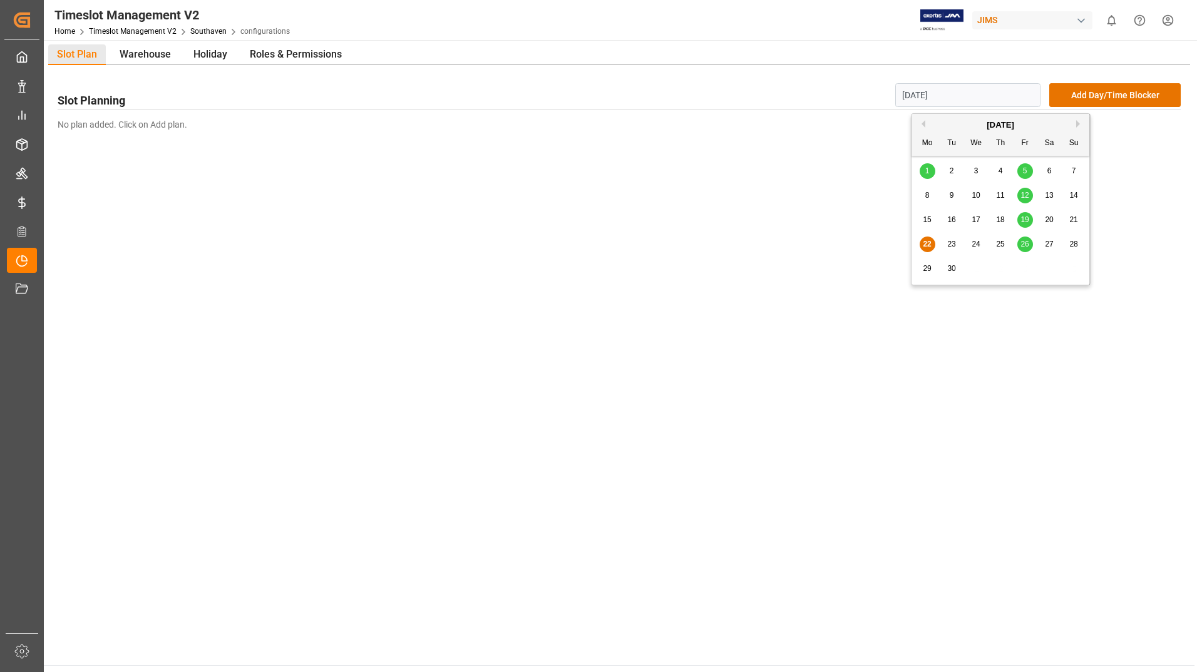
click at [1027, 243] on span "26" at bounding box center [1025, 244] width 8 height 9
type input "[DATE]"
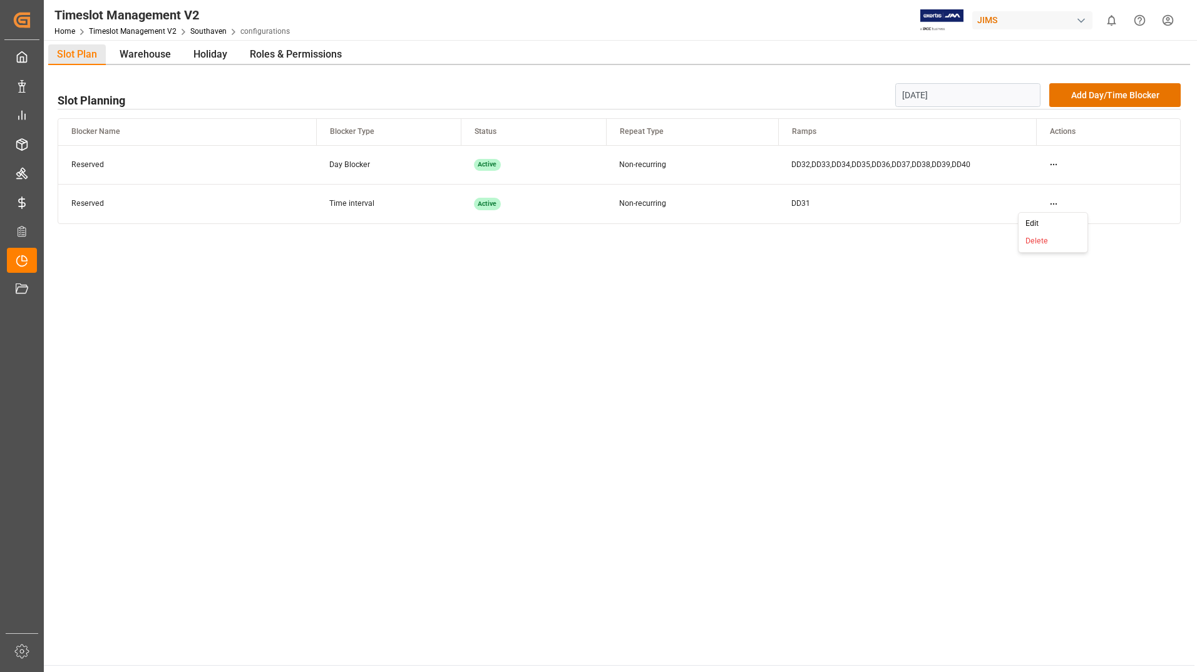
click at [1054, 208] on html "Created by potrace 1.15, written by [PERSON_NAME] [DATE]-[DATE] Created by potr…" at bounding box center [598, 336] width 1197 height 672
click at [1045, 225] on div "Edit" at bounding box center [1053, 224] width 64 height 18
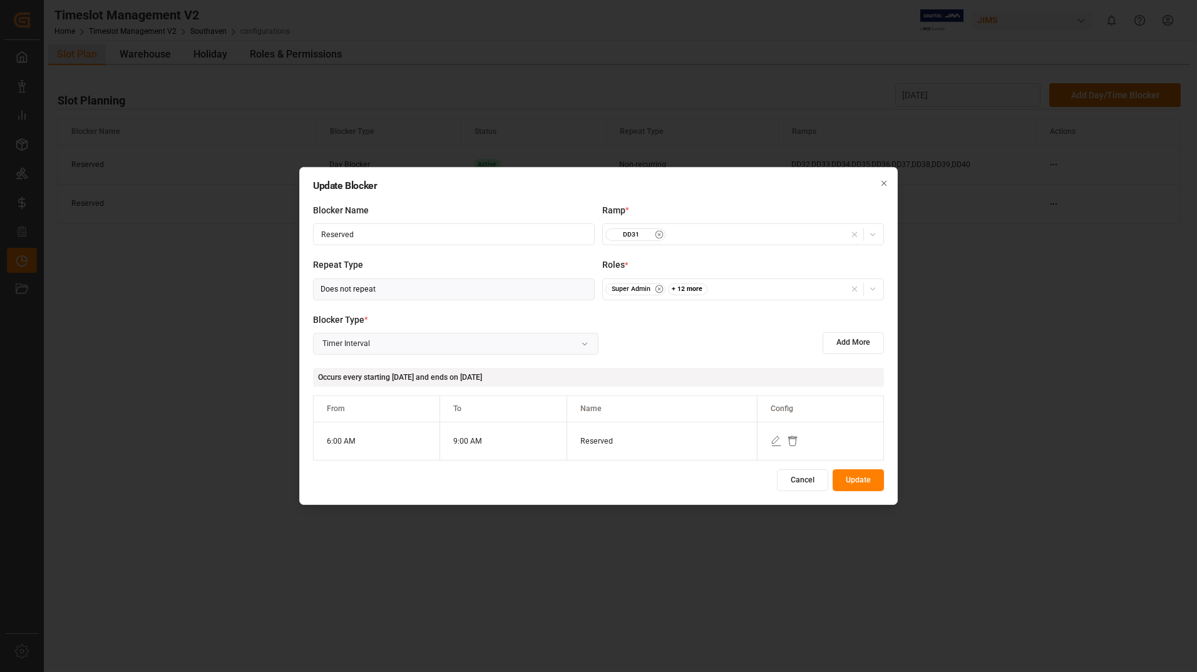
click at [777, 439] on icon at bounding box center [776, 441] width 11 height 11
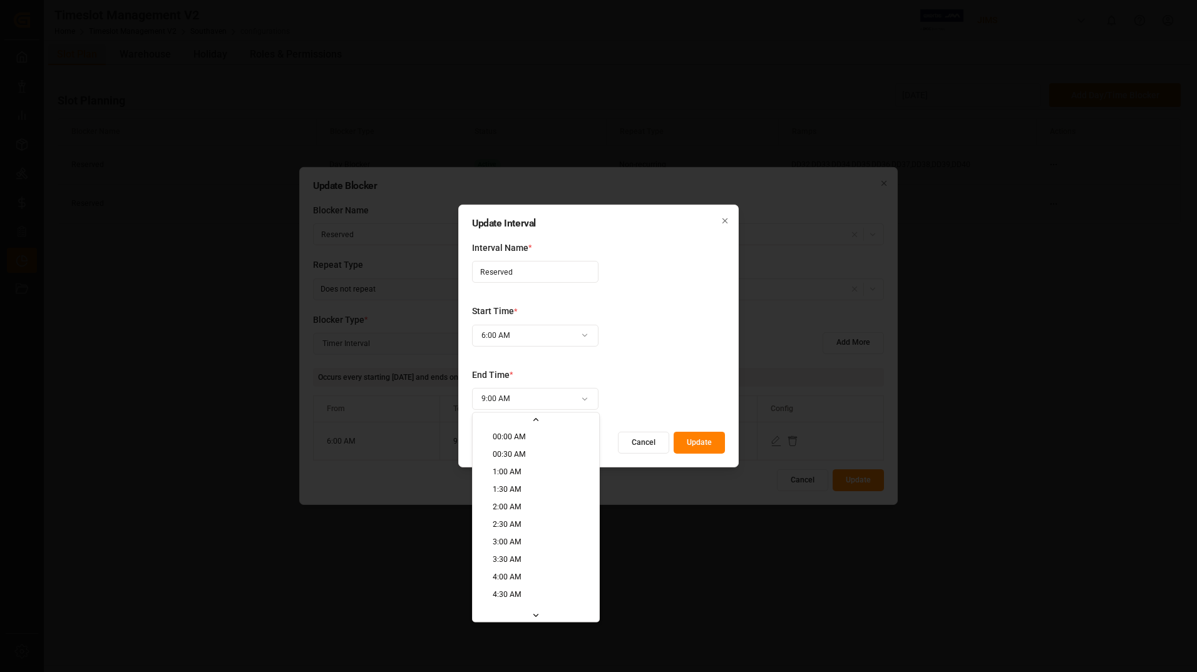
click at [586, 399] on div "Update Interval Interval Name * Reserved Start Time * 6:00 AM End Time * 9:00 A…" at bounding box center [598, 336] width 1197 height 672
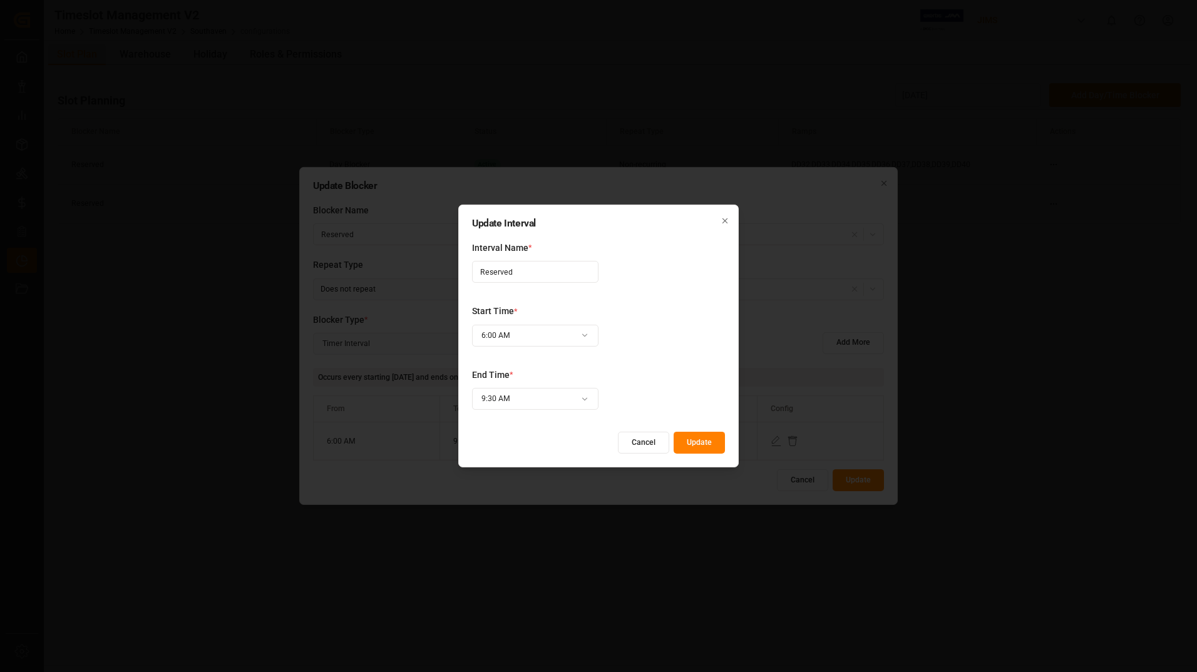
click at [704, 441] on button "Update" at bounding box center [699, 443] width 51 height 22
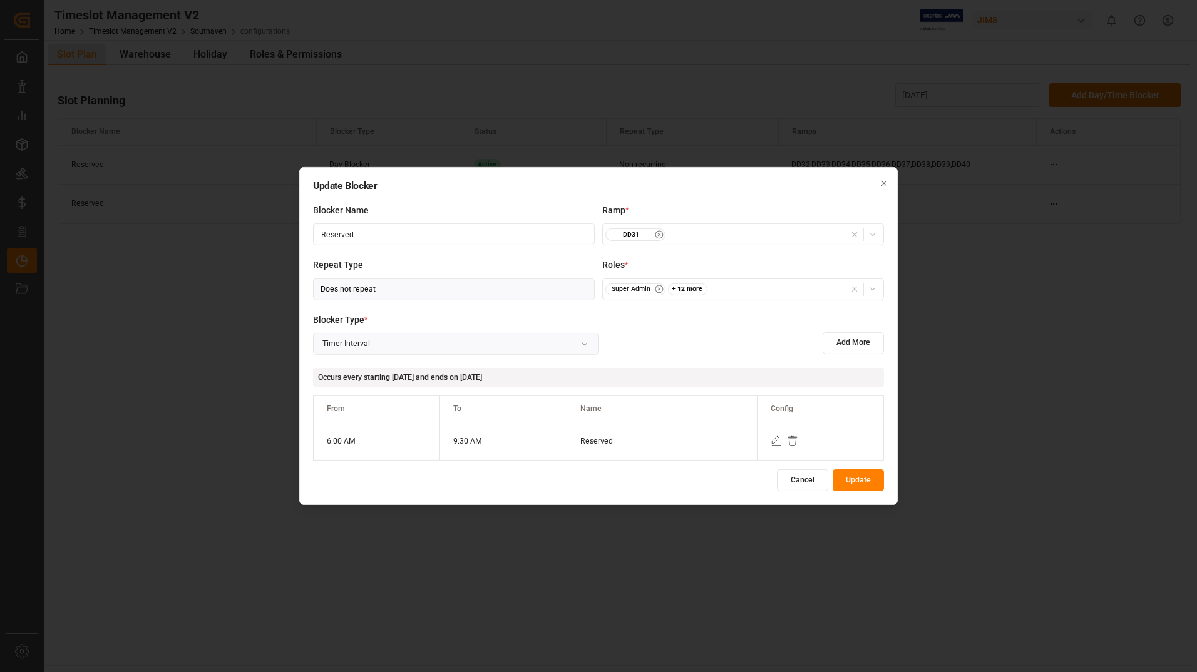
click at [862, 480] on button "Update" at bounding box center [858, 481] width 51 height 22
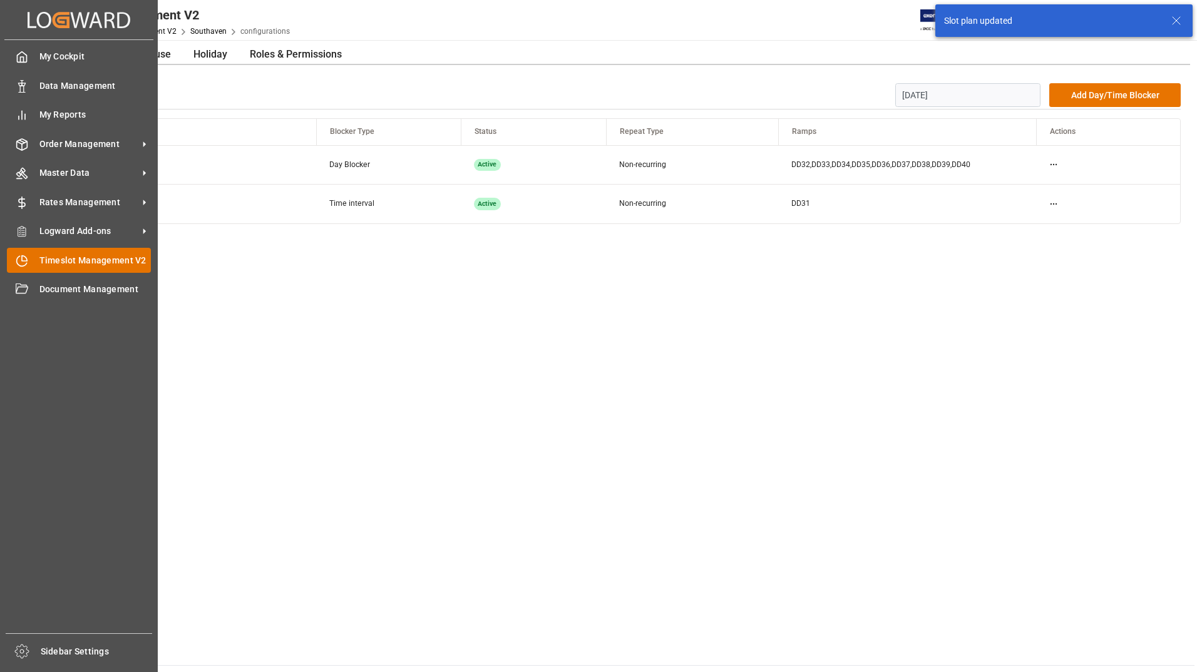
click at [108, 257] on span "Timeslot Management V2" at bounding box center [95, 260] width 112 height 13
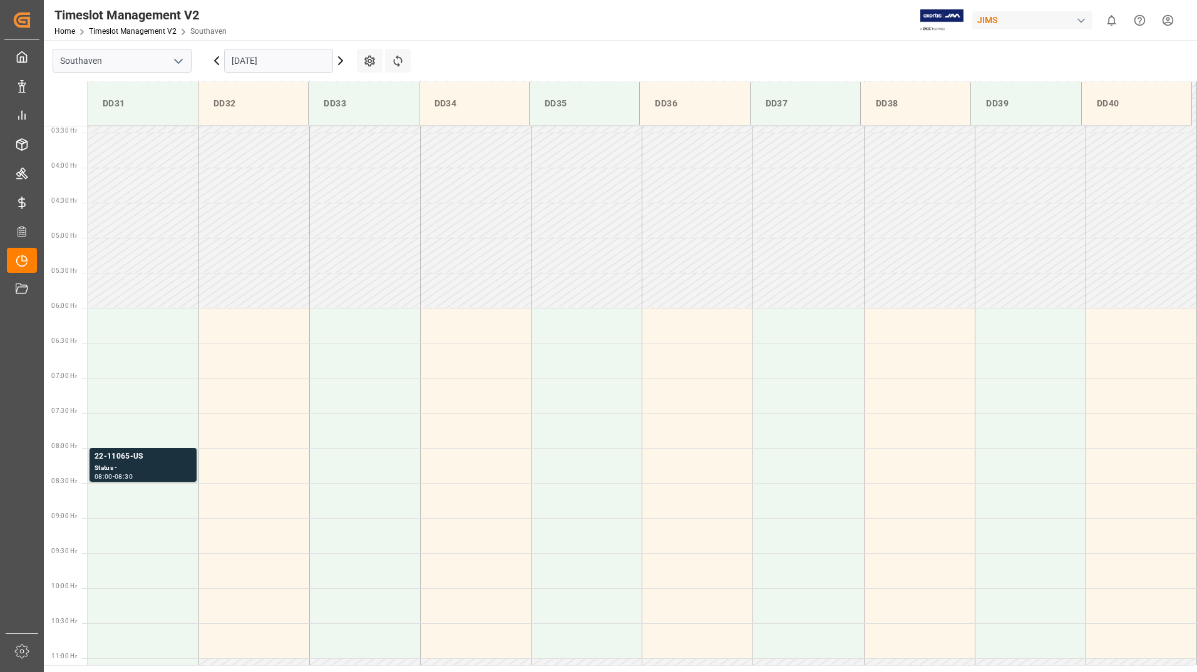
scroll to position [413, 0]
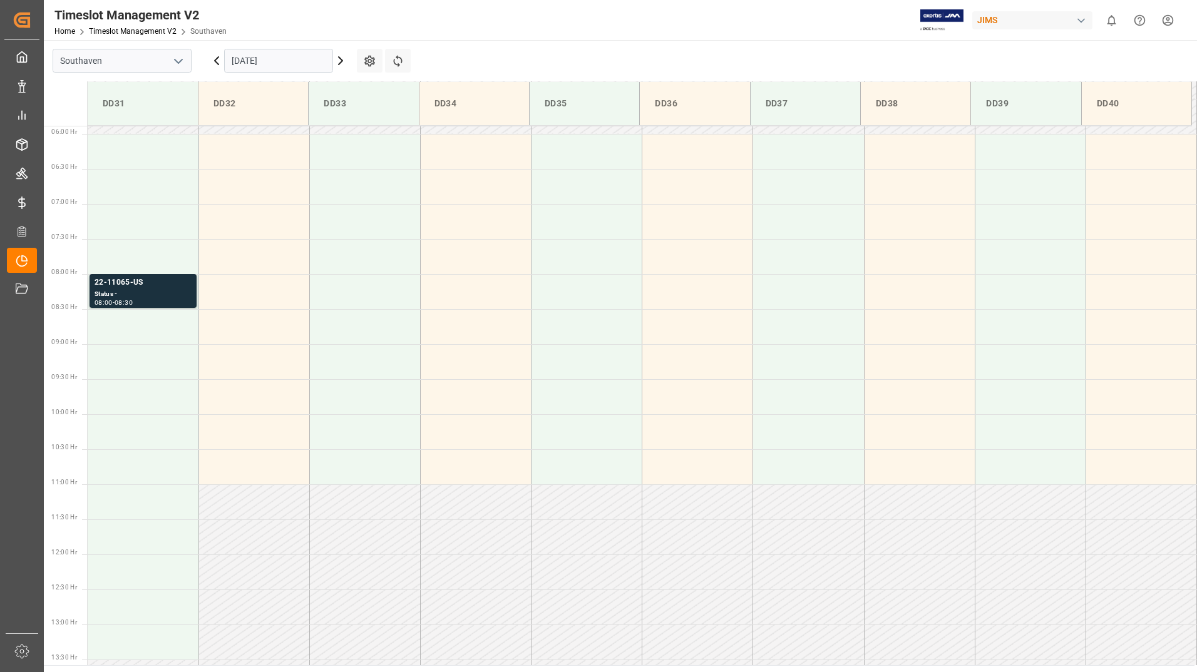
click at [258, 64] on input "[DATE]" at bounding box center [278, 61] width 109 height 24
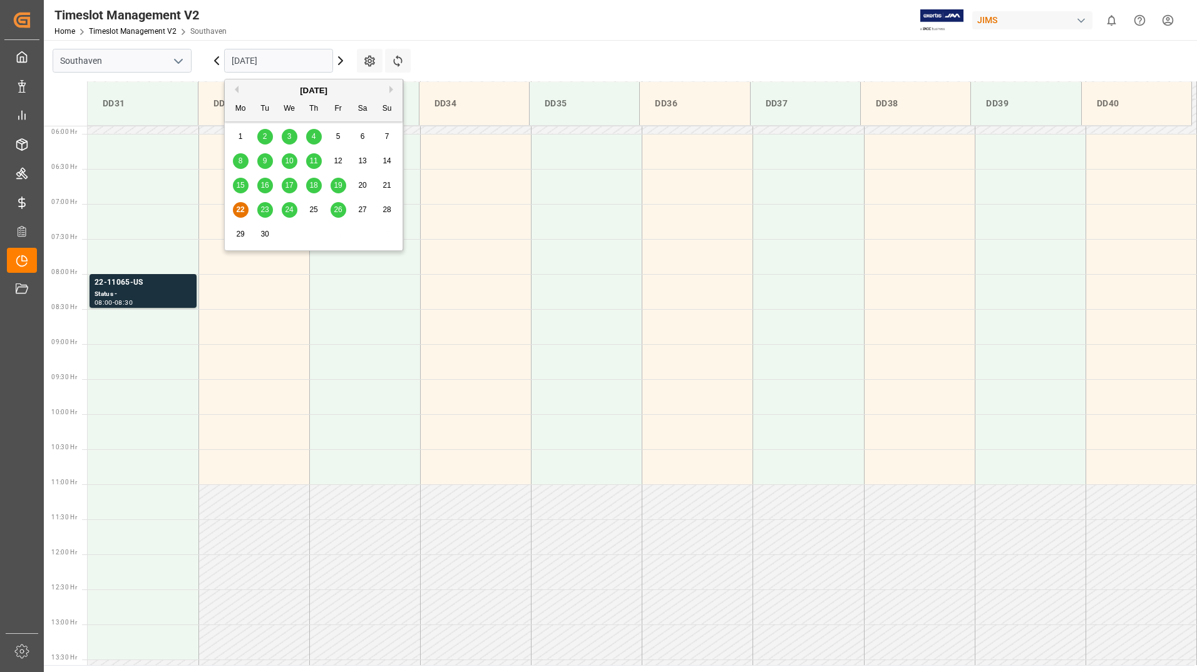
click at [338, 211] on span "26" at bounding box center [338, 209] width 8 height 9
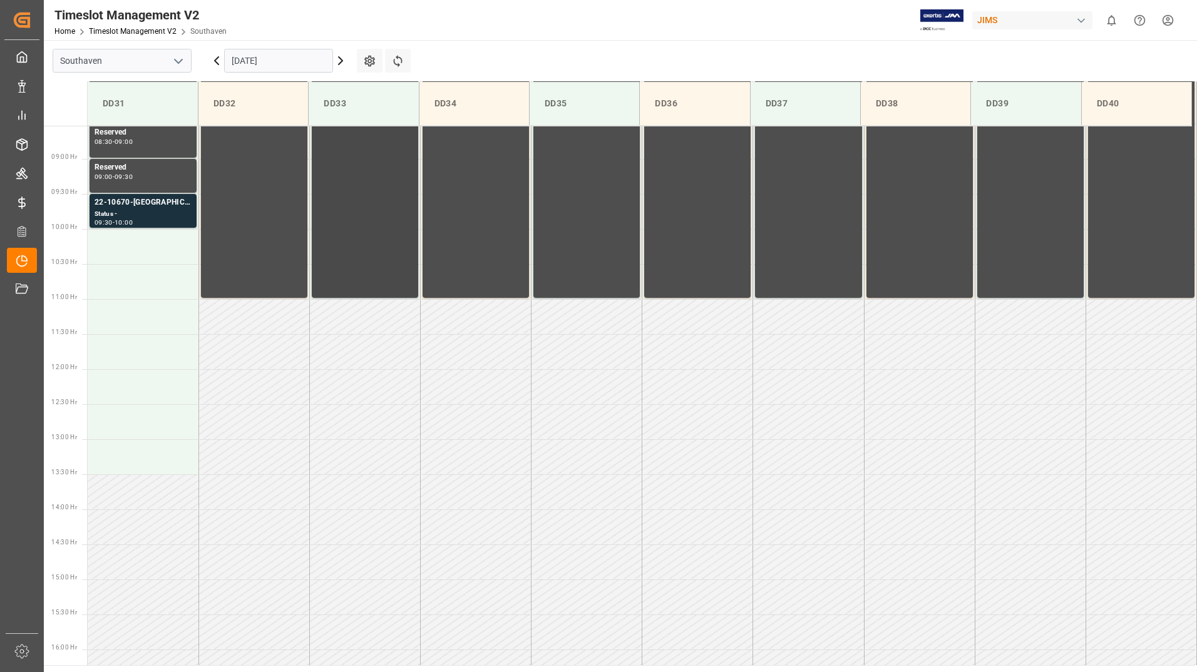
scroll to position [600, 0]
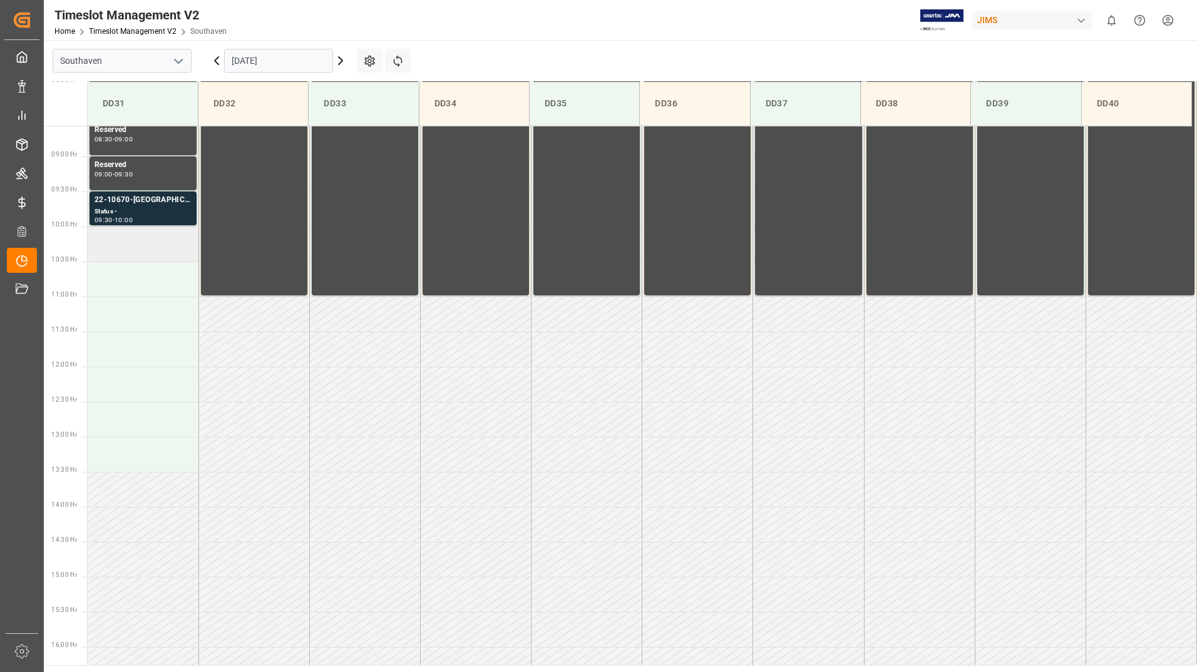
click at [138, 242] on td at bounding box center [143, 244] width 111 height 35
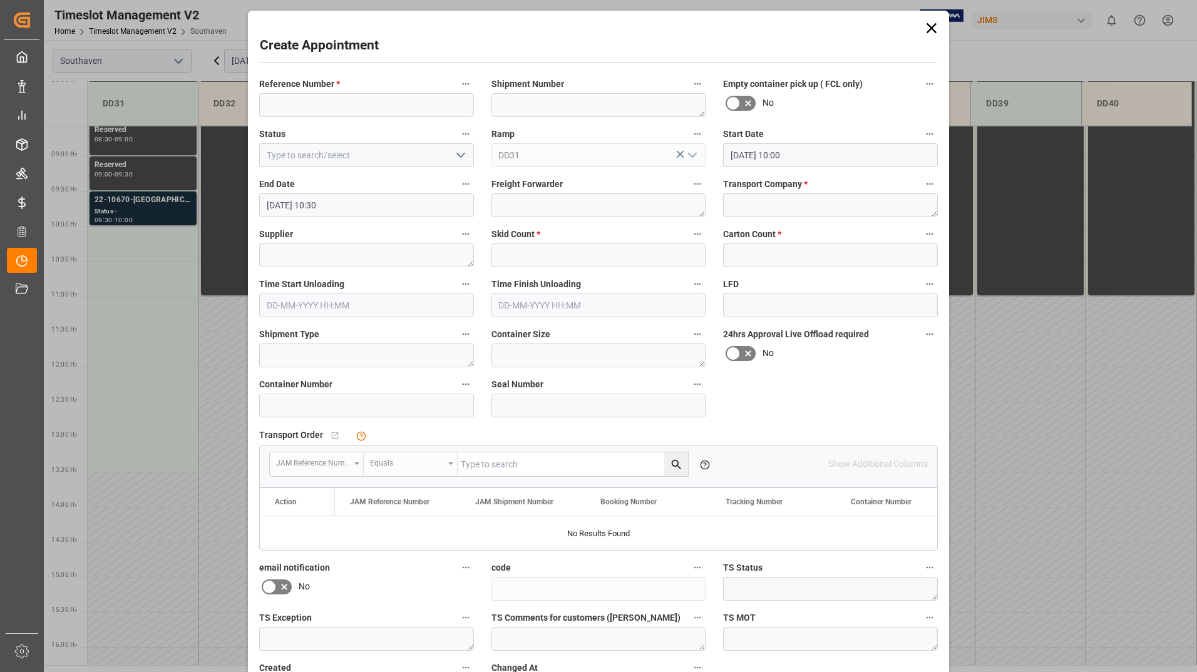
click at [932, 28] on icon at bounding box center [932, 28] width 18 height 18
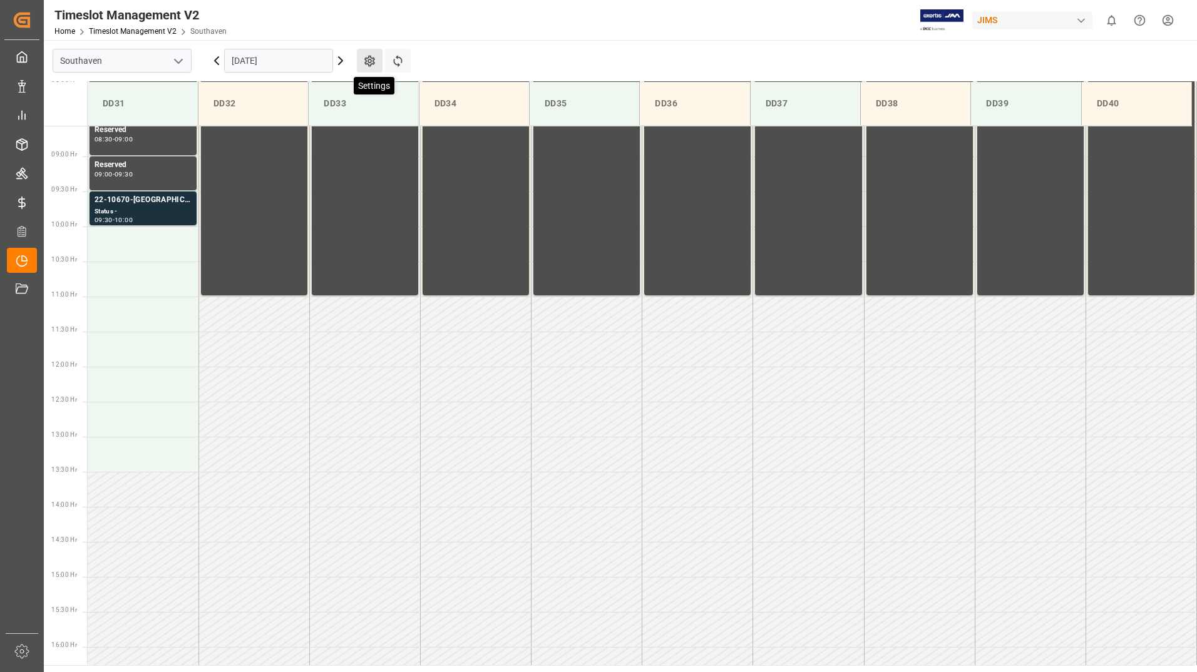
click at [364, 57] on icon at bounding box center [369, 60] width 13 height 13
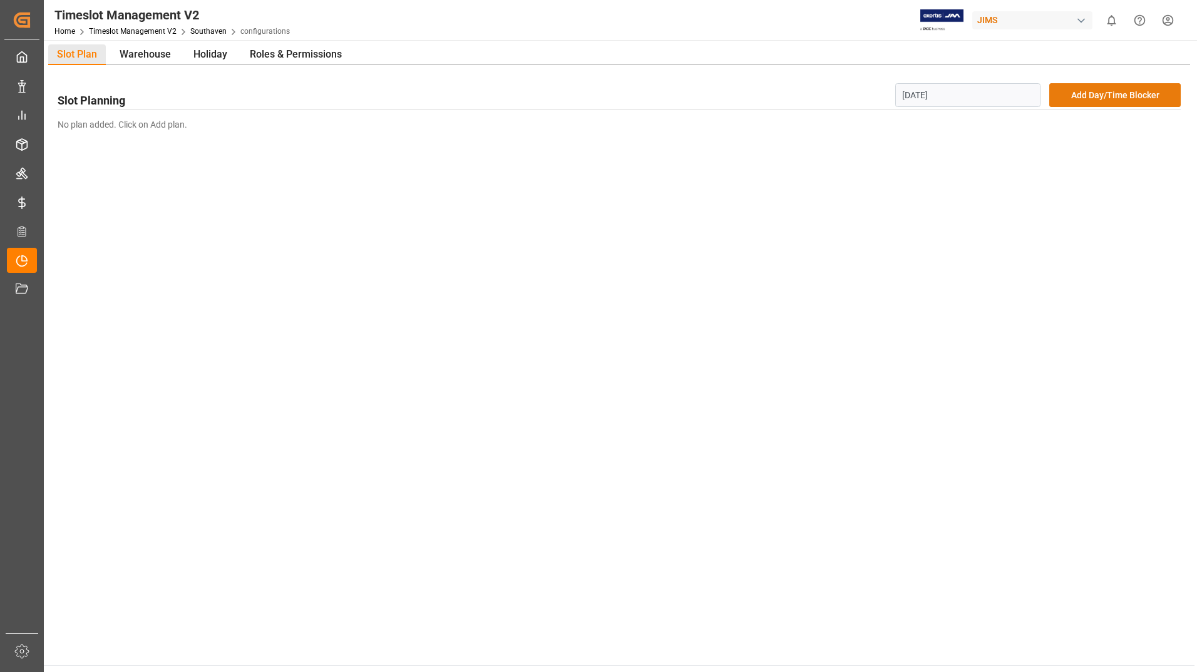
click at [1095, 90] on button "Add Day/Time Blocker" at bounding box center [1114, 95] width 131 height 24
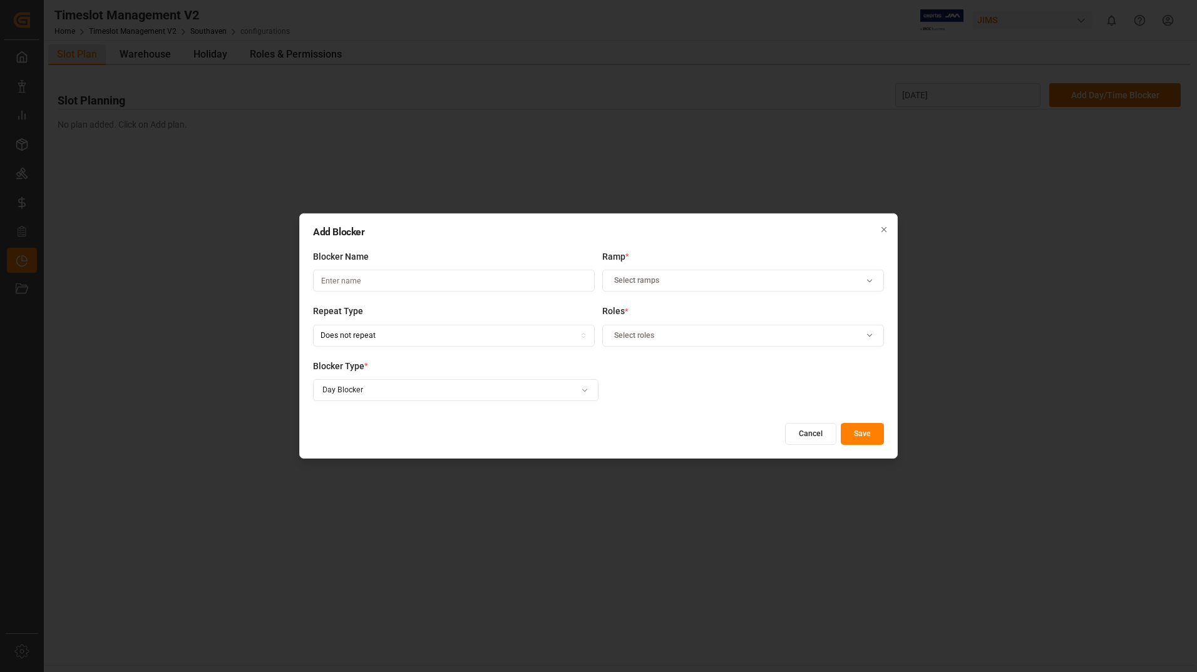
click at [855, 165] on div "Add Blocker Blocker Name Ramp * Select ramps Repeat Type Does not repeat Roles …" at bounding box center [598, 336] width 1197 height 672
click at [813, 432] on button "Cancel" at bounding box center [810, 434] width 51 height 22
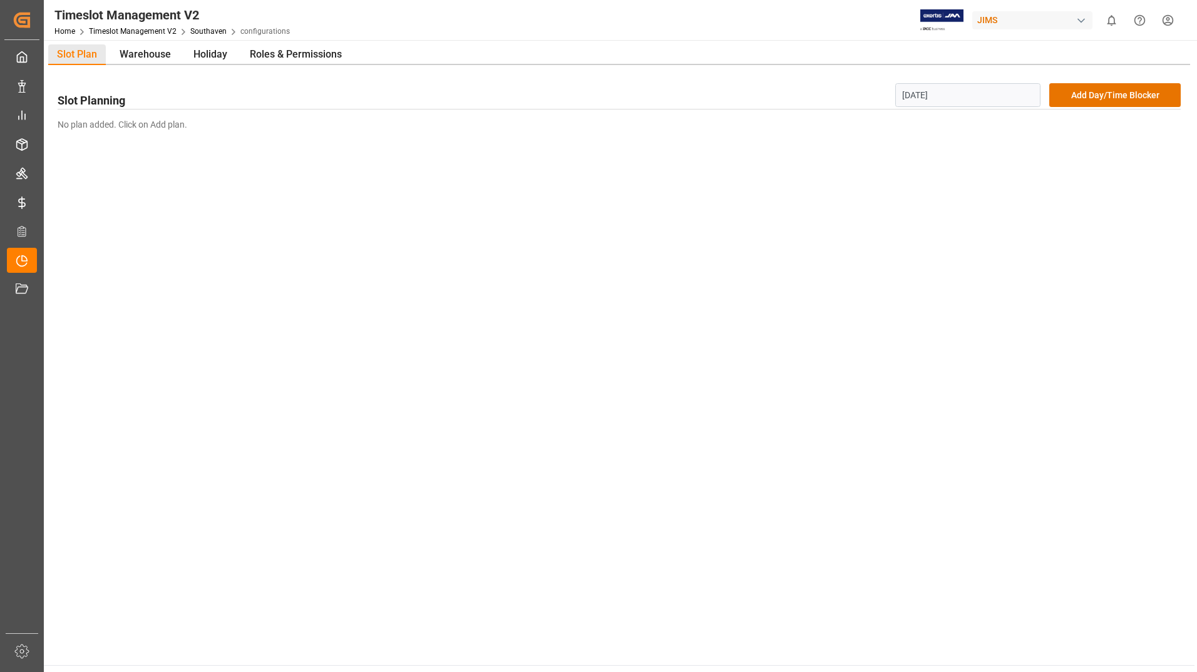
click at [1005, 81] on div "Slot Planning [DATE] Add Day/Time Blocker No plan added. Click on Add plan." at bounding box center [619, 107] width 1142 height 84
click at [1004, 99] on input "[DATE]" at bounding box center [968, 95] width 146 height 24
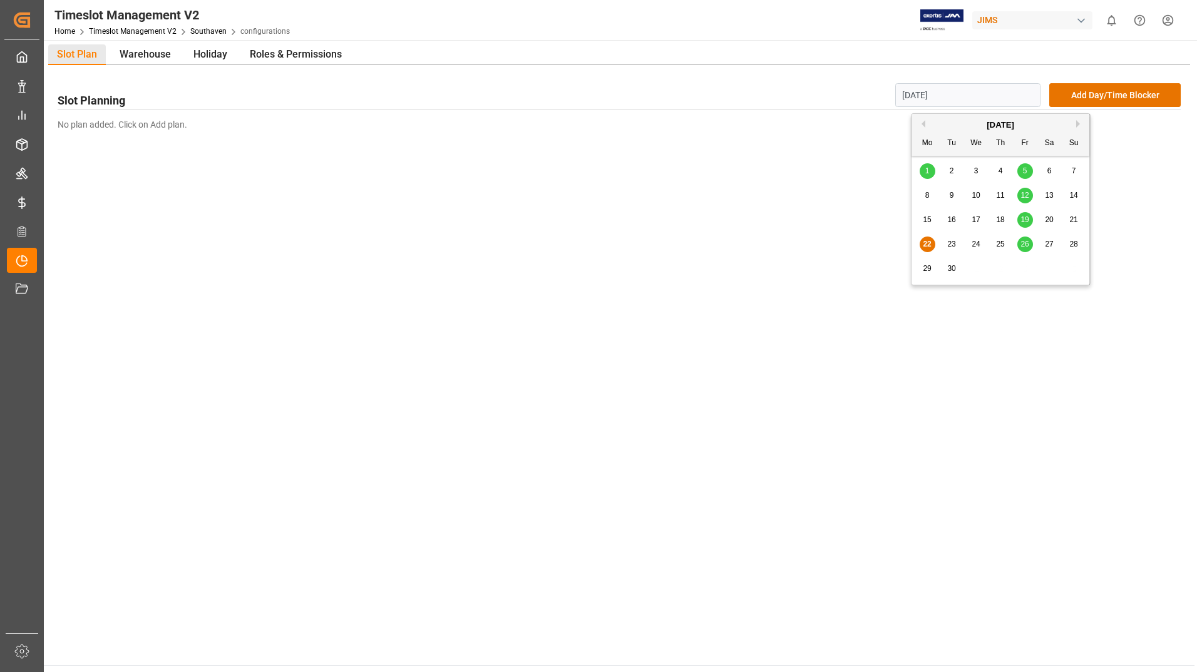
click at [1026, 244] on span "26" at bounding box center [1025, 244] width 8 height 9
type input "[DATE]"
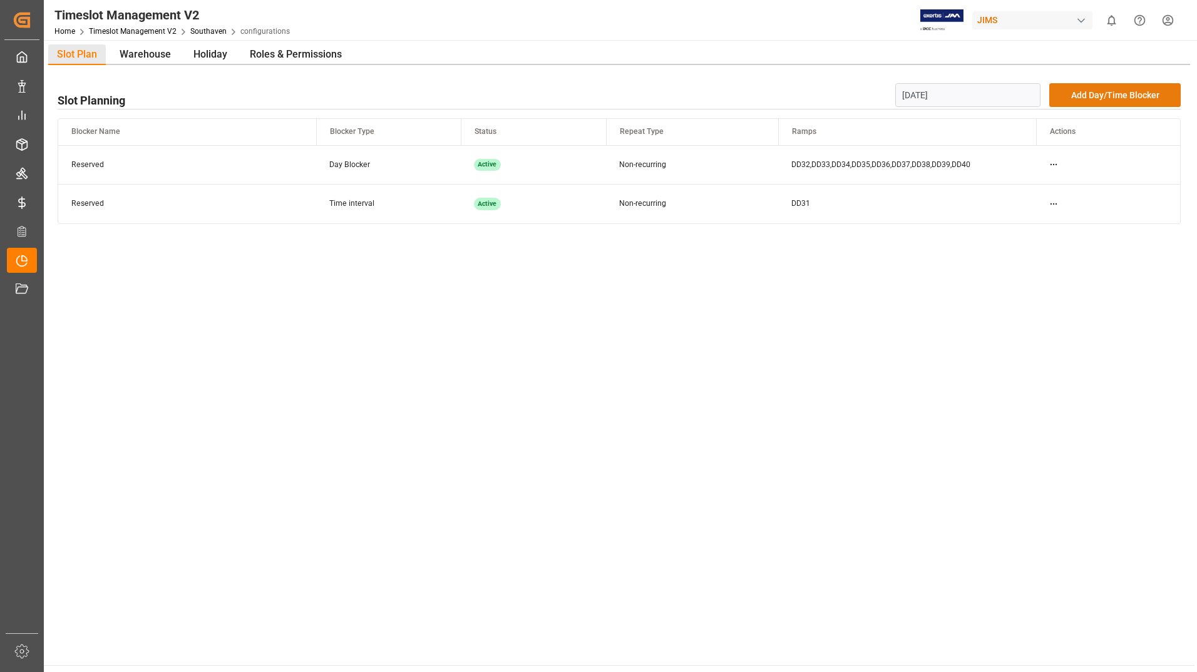
click at [1096, 96] on button "Add Day/Time Blocker" at bounding box center [1114, 95] width 131 height 24
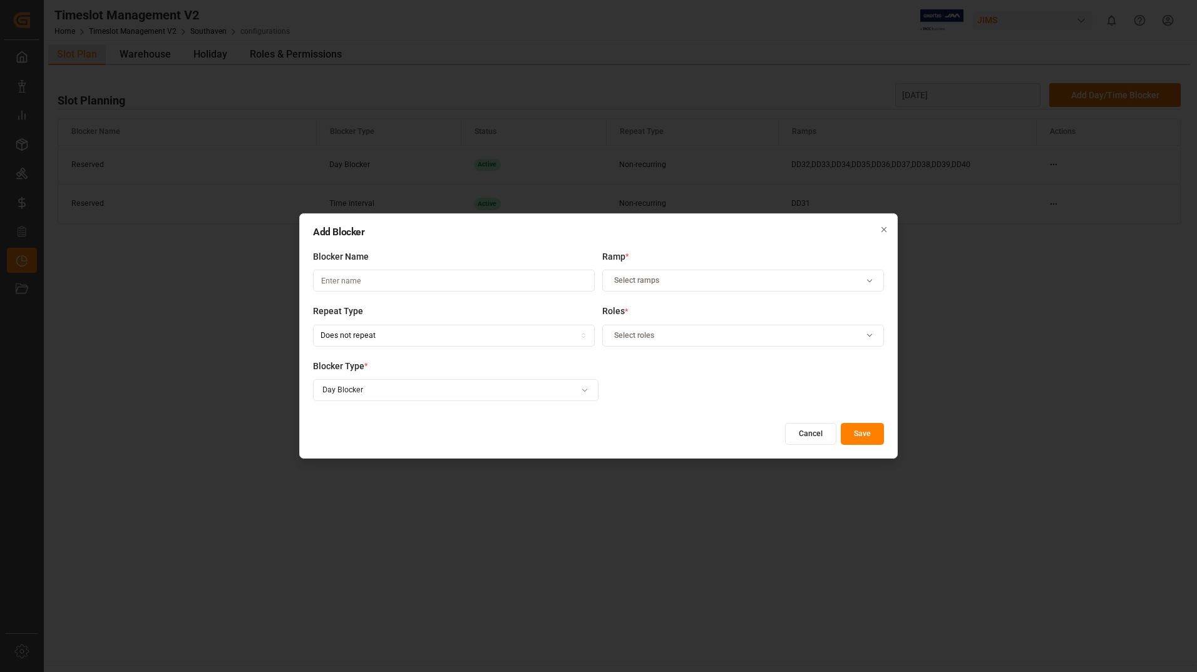
click at [404, 279] on input at bounding box center [454, 281] width 282 height 22
type input "Reserved"
click at [712, 279] on div "Select ramps" at bounding box center [743, 280] width 276 height 11
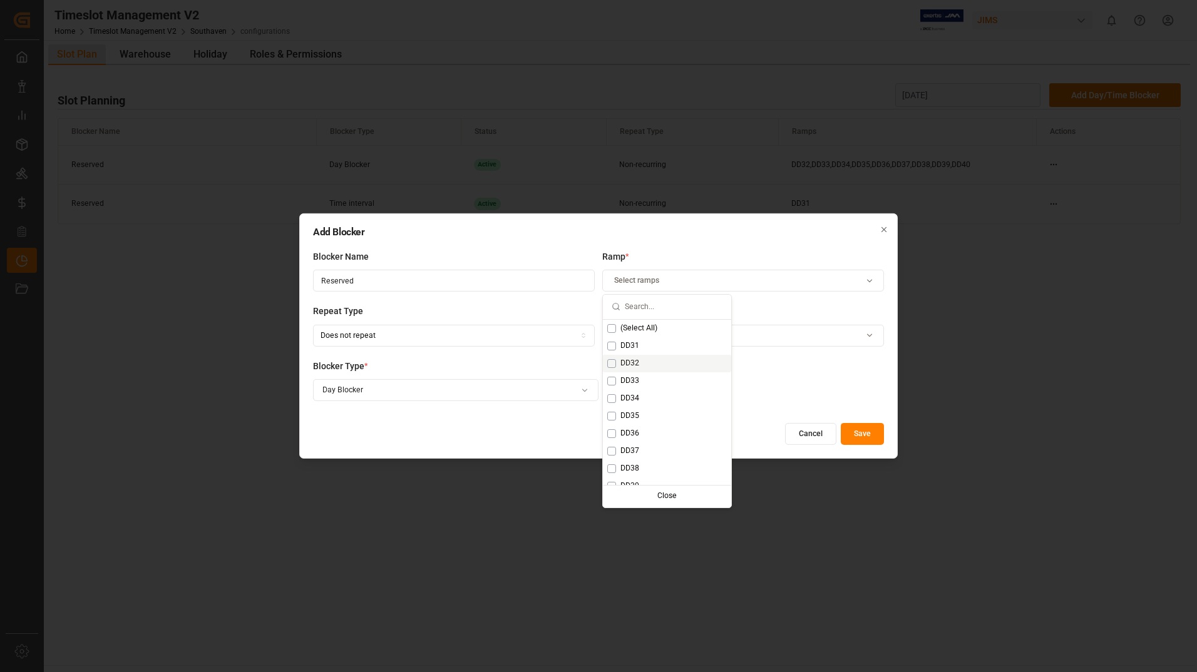
click at [642, 355] on div "DD32" at bounding box center [667, 364] width 128 height 18
click at [639, 344] on div "DD31" at bounding box center [667, 346] width 128 height 18
click at [634, 358] on span "DD32" at bounding box center [629, 363] width 19 height 11
click at [497, 394] on div "Add Blocker Blocker Name Reserved Ramp * DD31 Repeat Type Does not repeat Roles…" at bounding box center [598, 336] width 1197 height 672
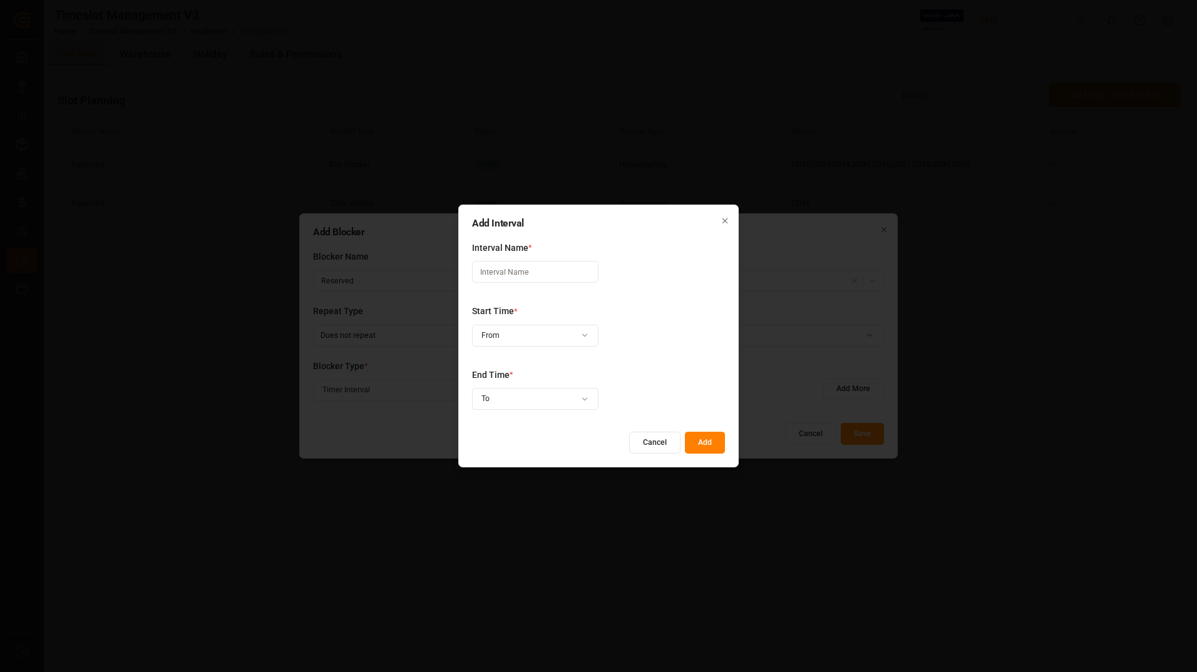
click at [532, 270] on input at bounding box center [535, 272] width 126 height 22
type input "Reserved"
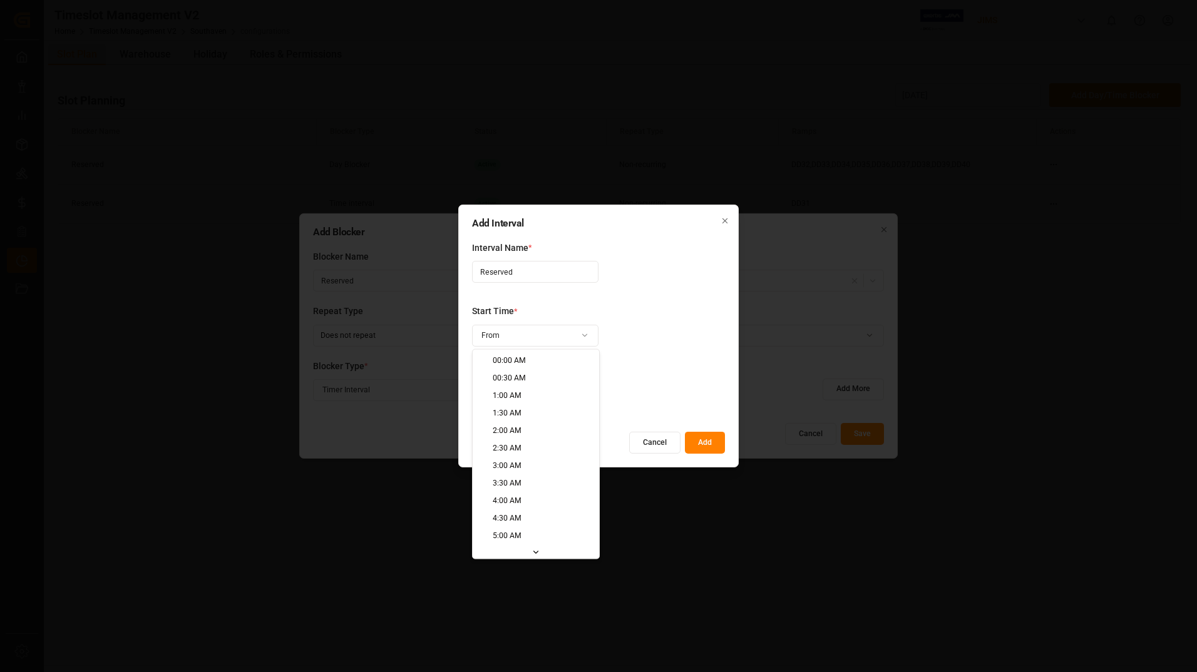
click at [584, 338] on div "Add Interval Interval Name * Reserved Start Time * From Time is required. End T…" at bounding box center [598, 336] width 1197 height 672
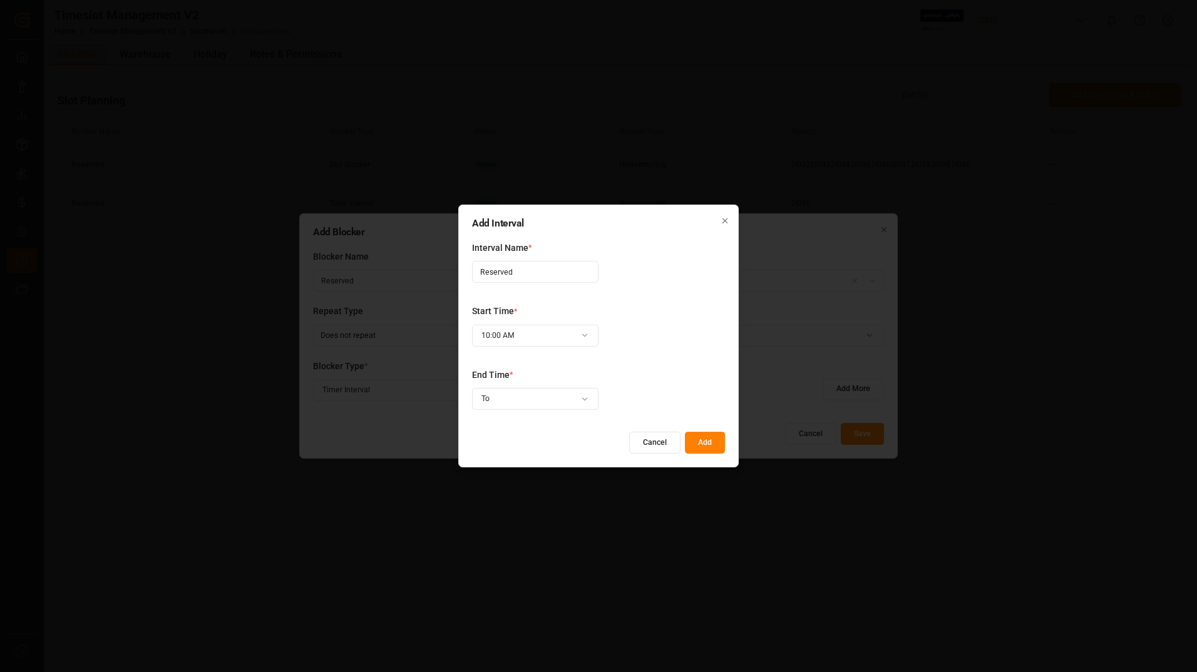
click at [580, 396] on div "Add Interval Interval Name * Reserved Start Time * 10:00 AM End Time * To Time …" at bounding box center [598, 336] width 1197 height 672
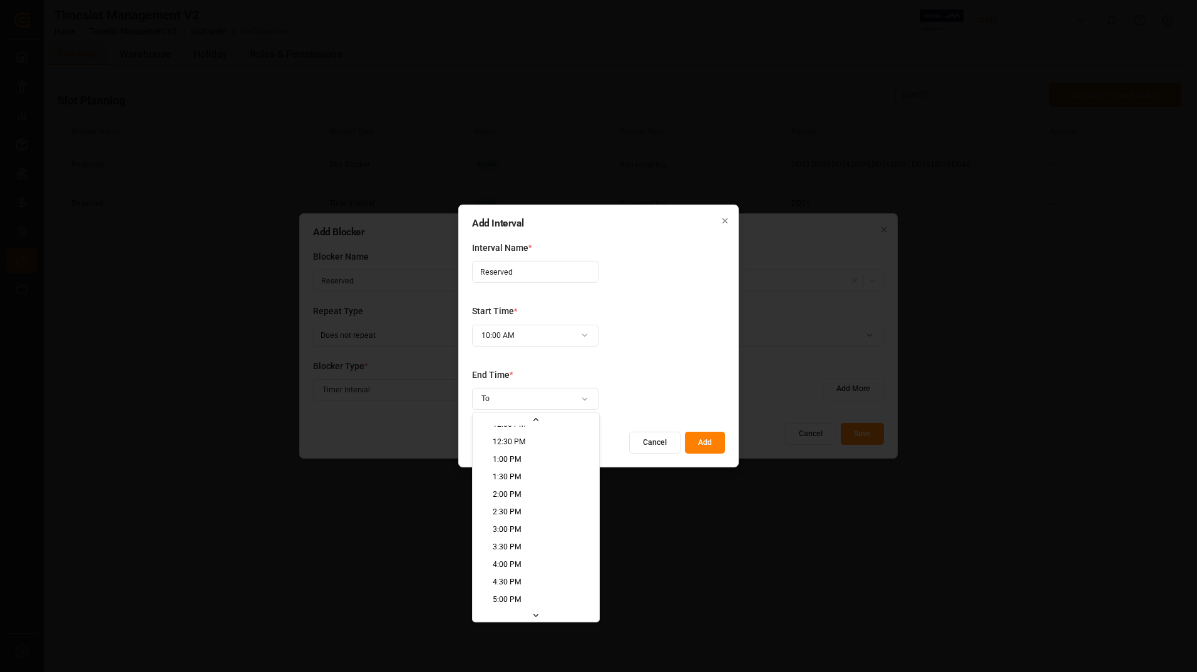
scroll to position [417, 0]
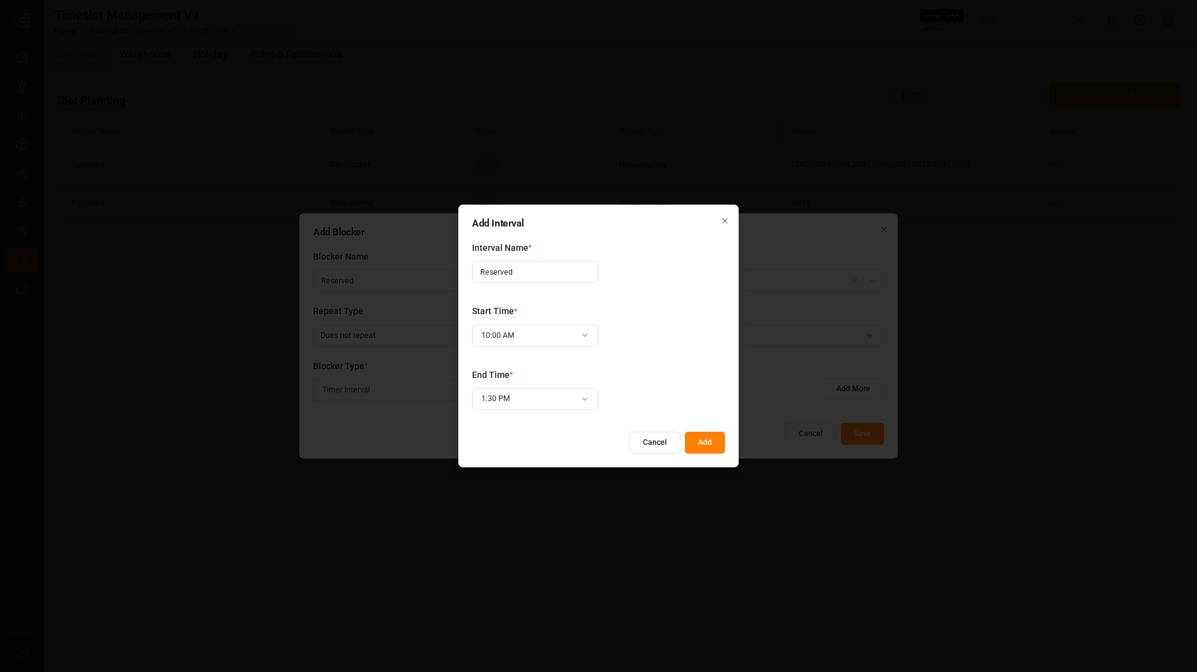
click at [711, 439] on button "Add" at bounding box center [705, 443] width 40 height 22
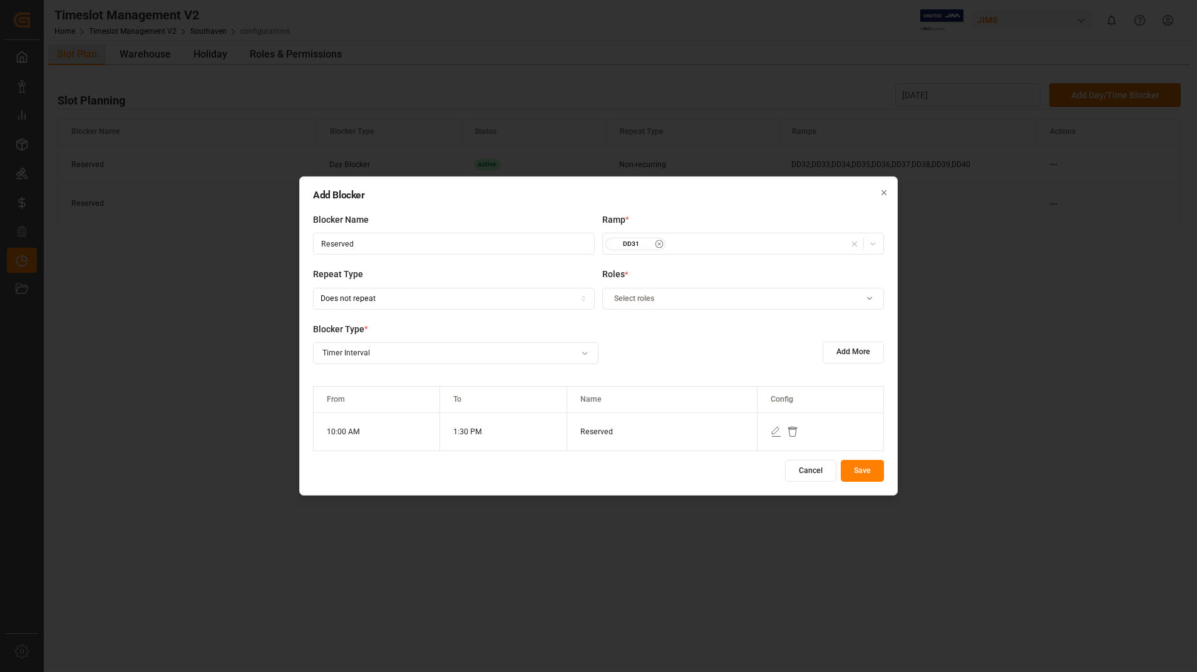
click at [849, 470] on button "Save" at bounding box center [862, 471] width 43 height 22
click at [863, 296] on icon "button" at bounding box center [869, 298] width 15 height 9
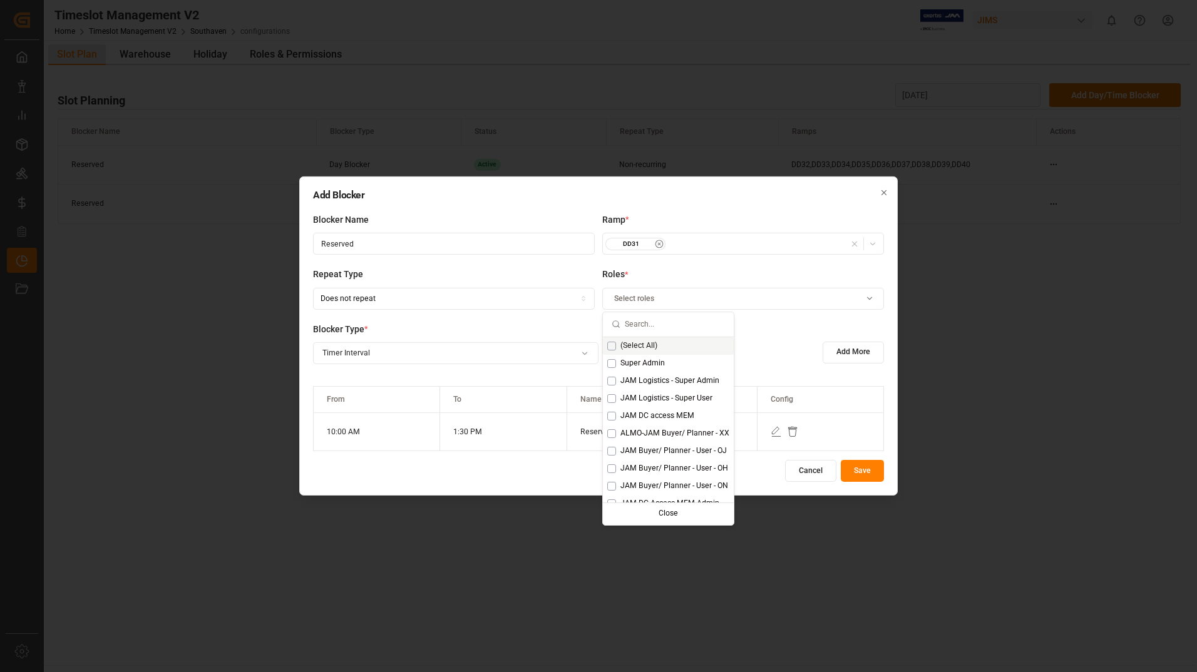
drag, startPoint x: 644, startPoint y: 342, endPoint x: 657, endPoint y: 348, distance: 14.9
click at [643, 343] on span "(Select All)" at bounding box center [638, 346] width 37 height 11
click at [861, 469] on button "Save" at bounding box center [862, 471] width 43 height 22
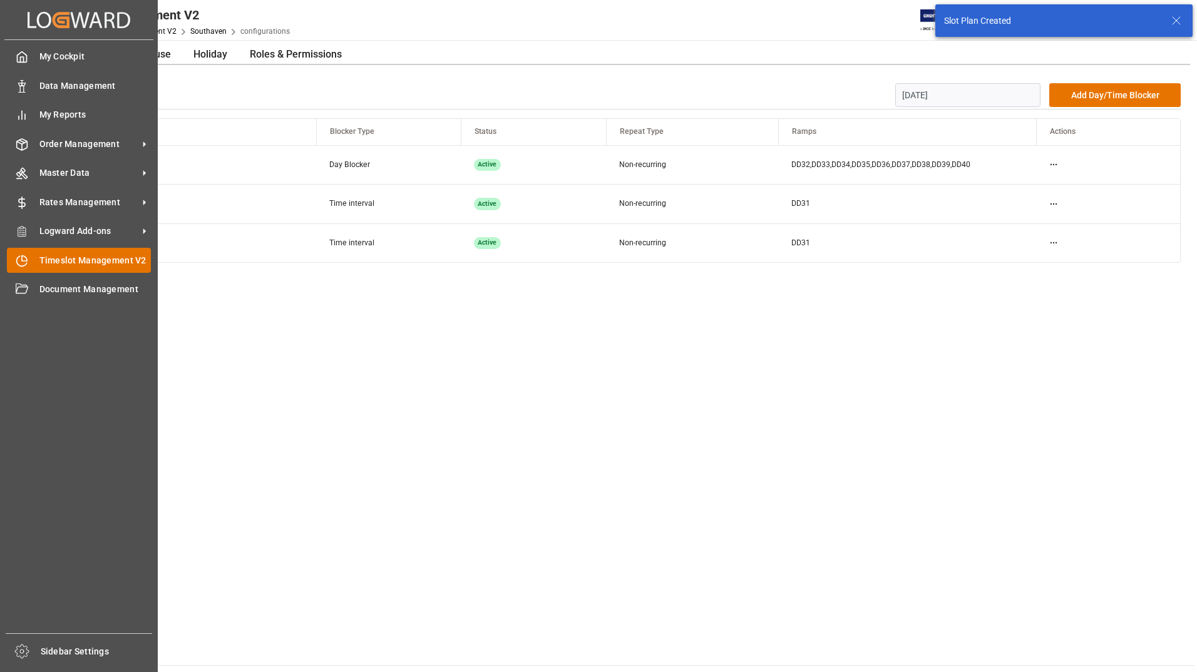
click at [77, 259] on span "Timeslot Management V2" at bounding box center [95, 260] width 112 height 13
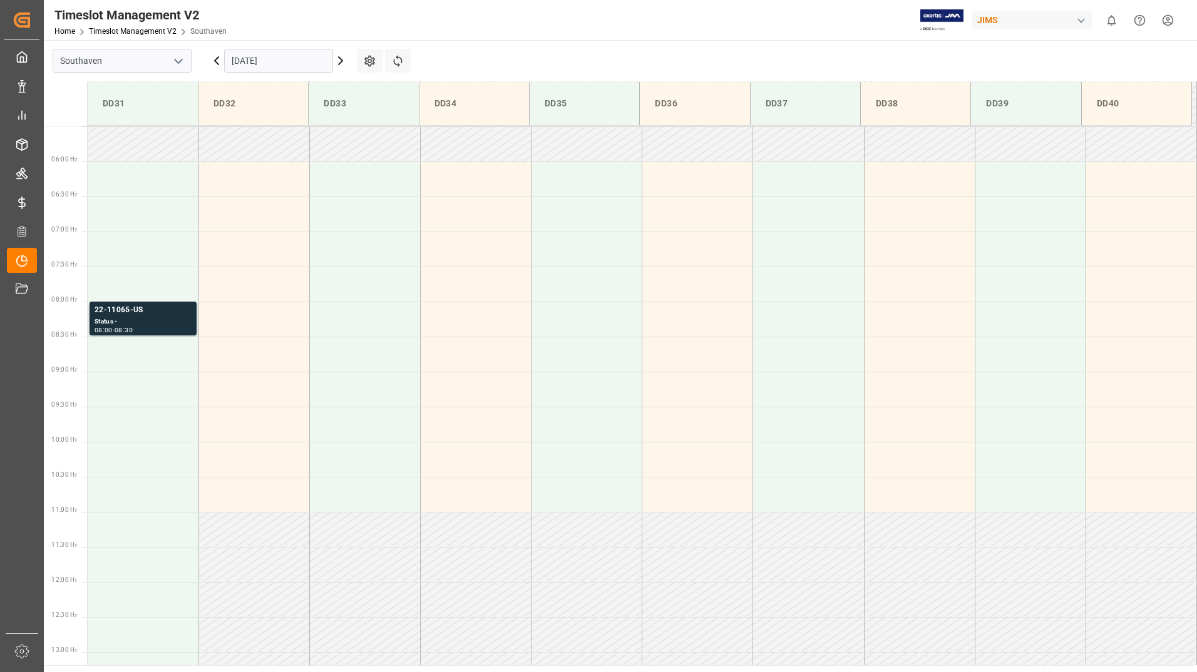
scroll to position [413, 0]
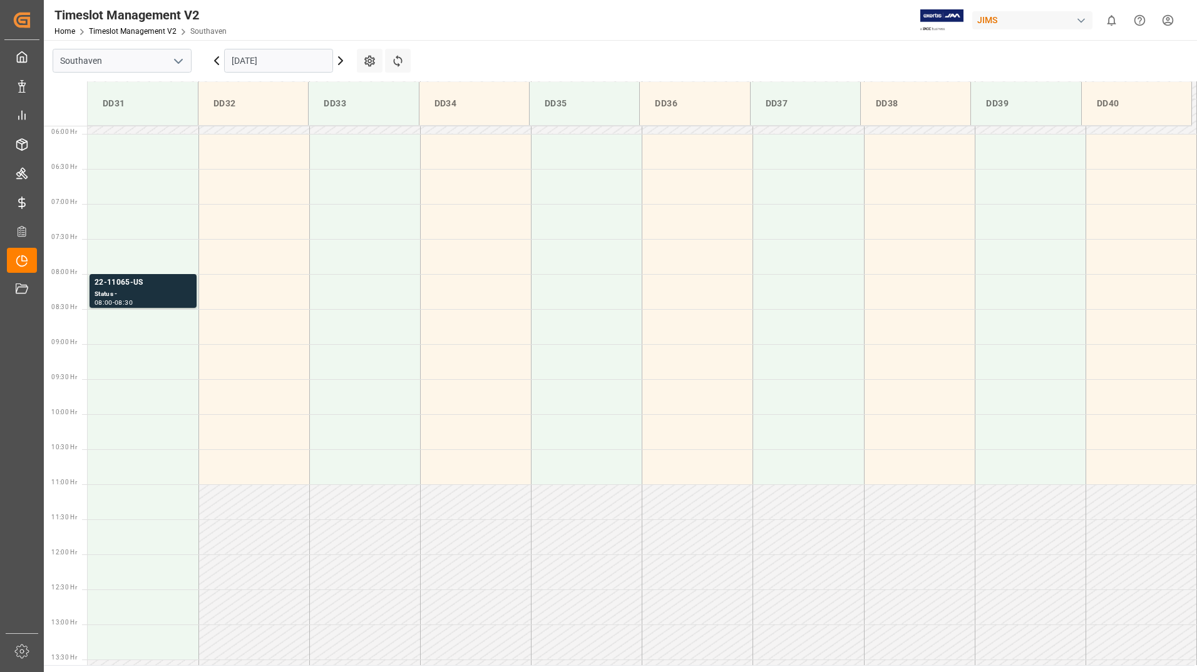
click at [278, 60] on input "[DATE]" at bounding box center [278, 61] width 109 height 24
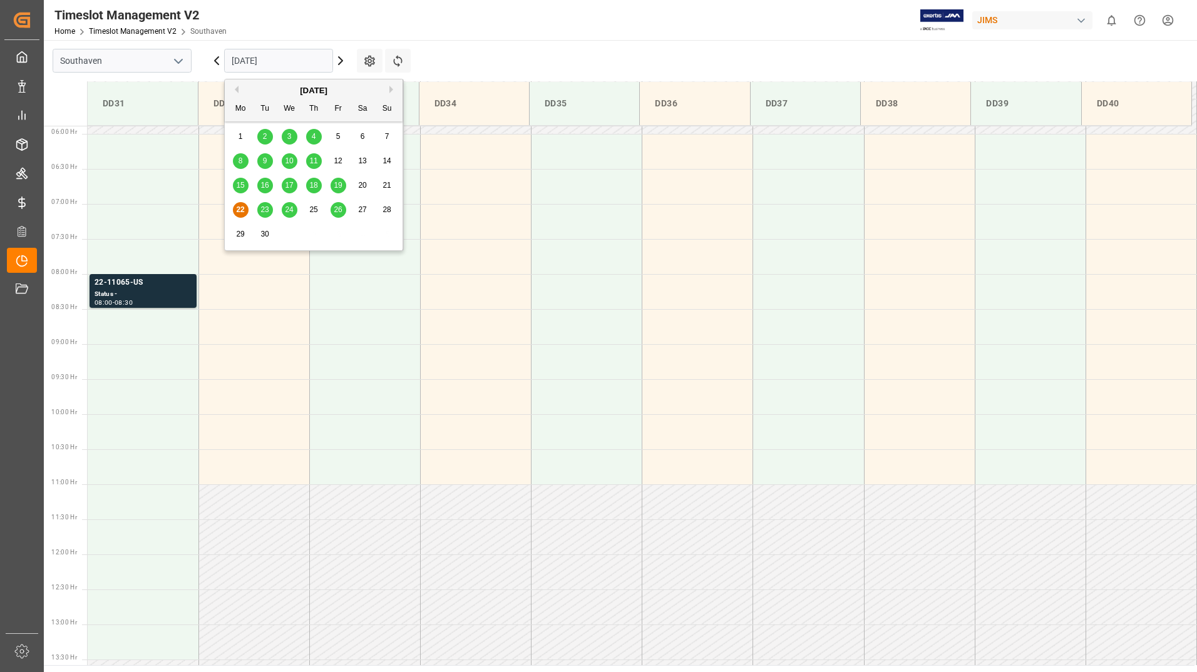
click at [338, 210] on span "26" at bounding box center [338, 209] width 8 height 9
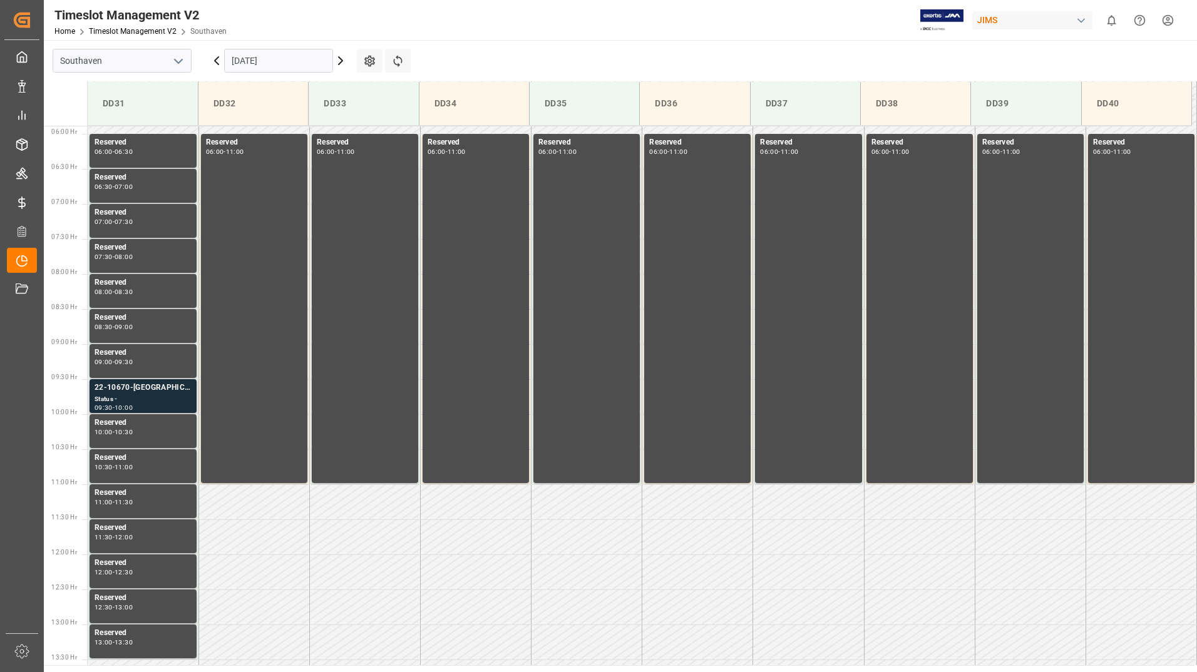
click at [121, 389] on div "22-10670-[GEOGRAPHIC_DATA]" at bounding box center [143, 388] width 97 height 13
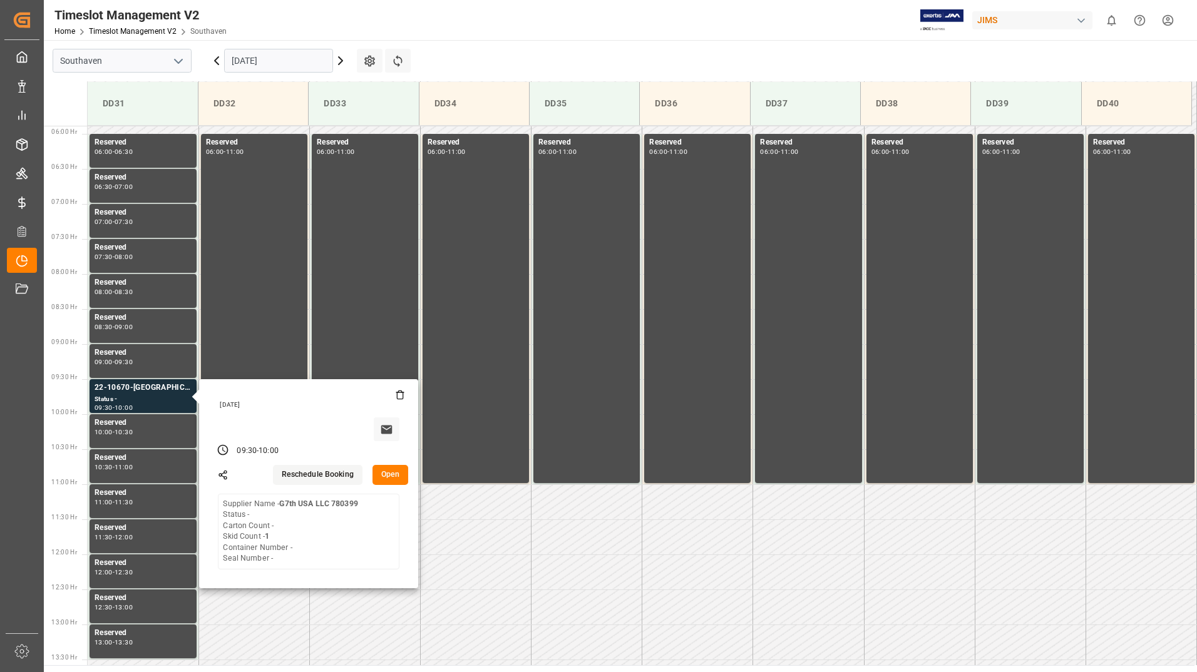
click at [312, 65] on input "[DATE]" at bounding box center [278, 61] width 109 height 24
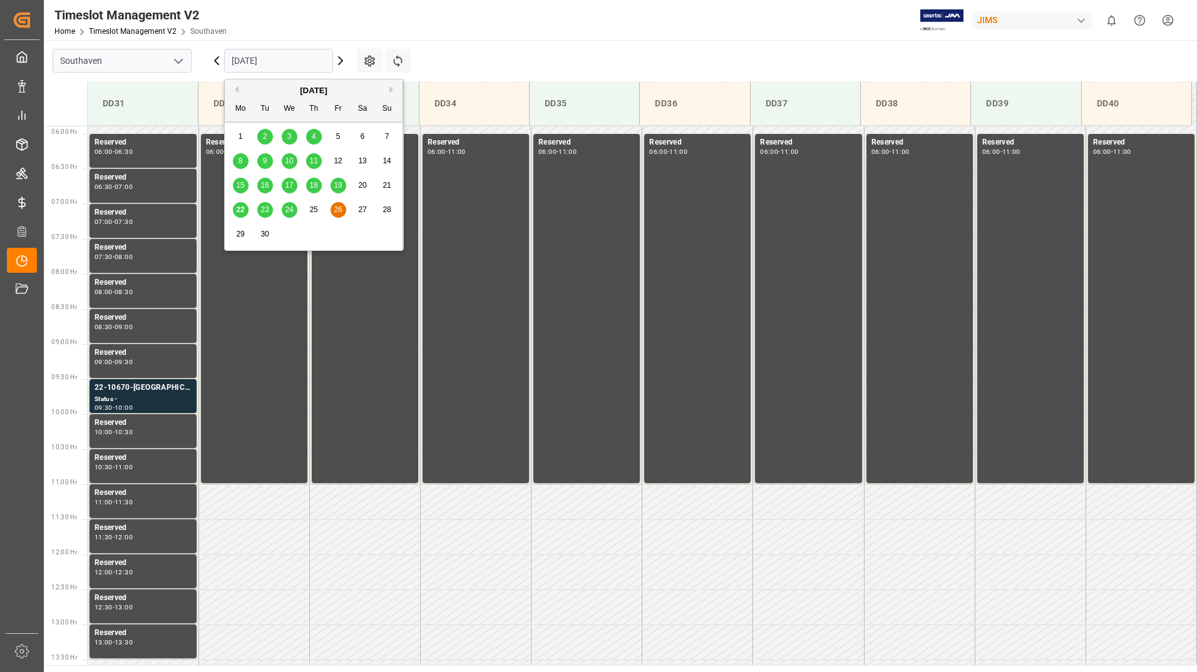
click at [239, 210] on span "22" at bounding box center [240, 209] width 8 height 9
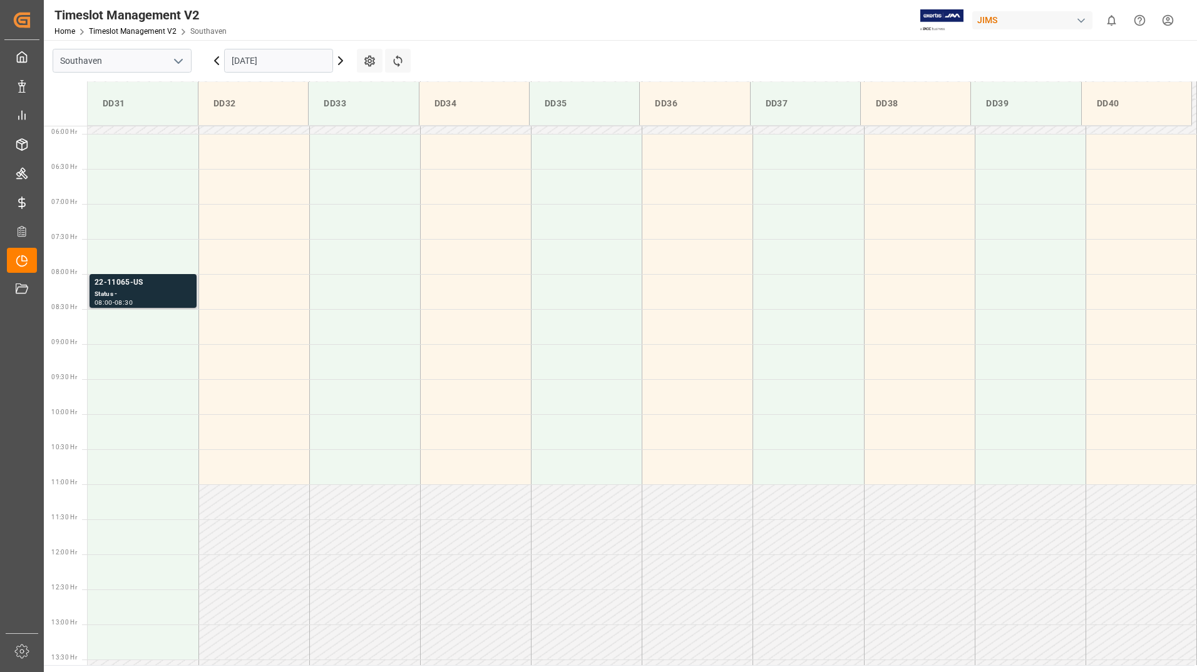
click at [137, 291] on div "Status -" at bounding box center [143, 294] width 97 height 11
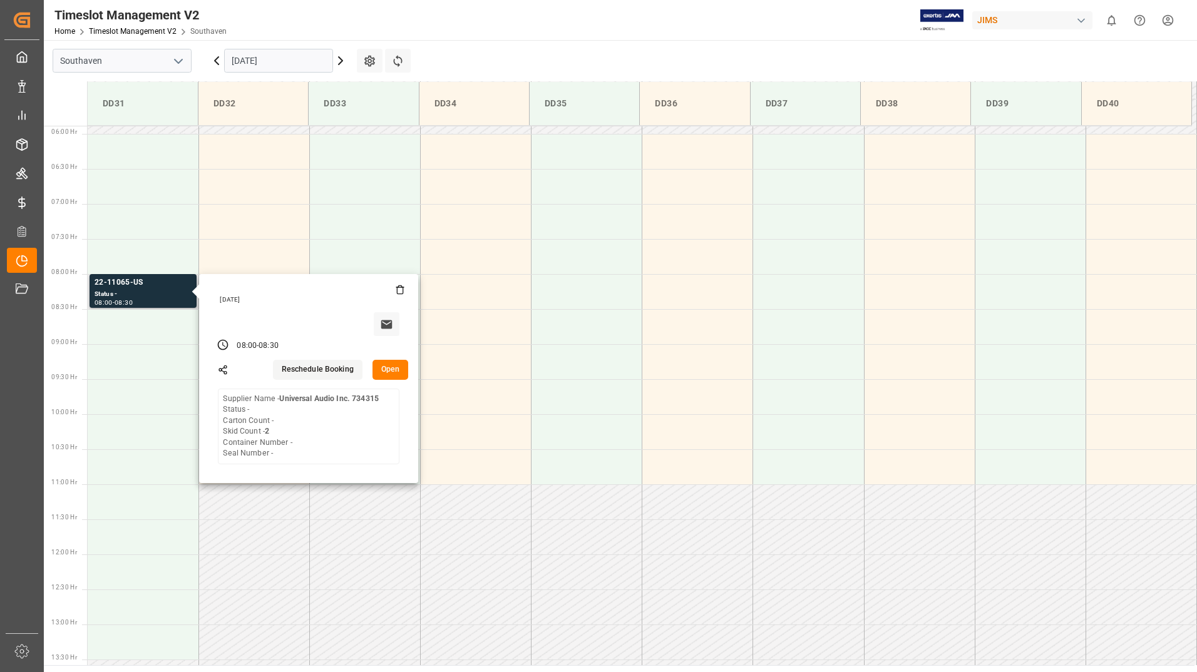
click at [387, 368] on button "Open" at bounding box center [391, 370] width 36 height 20
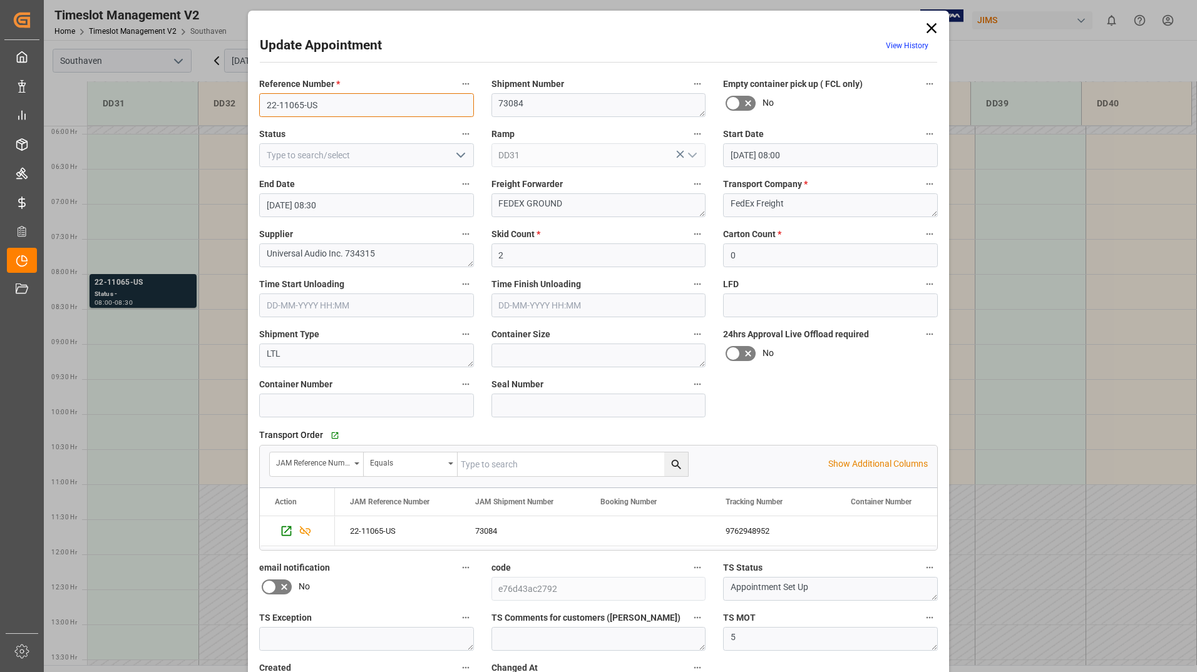
drag, startPoint x: 264, startPoint y: 103, endPoint x: 326, endPoint y: 103, distance: 62.0
click at [326, 103] on input "22-11065-US" at bounding box center [366, 105] width 215 height 24
click at [930, 25] on icon at bounding box center [932, 28] width 18 height 18
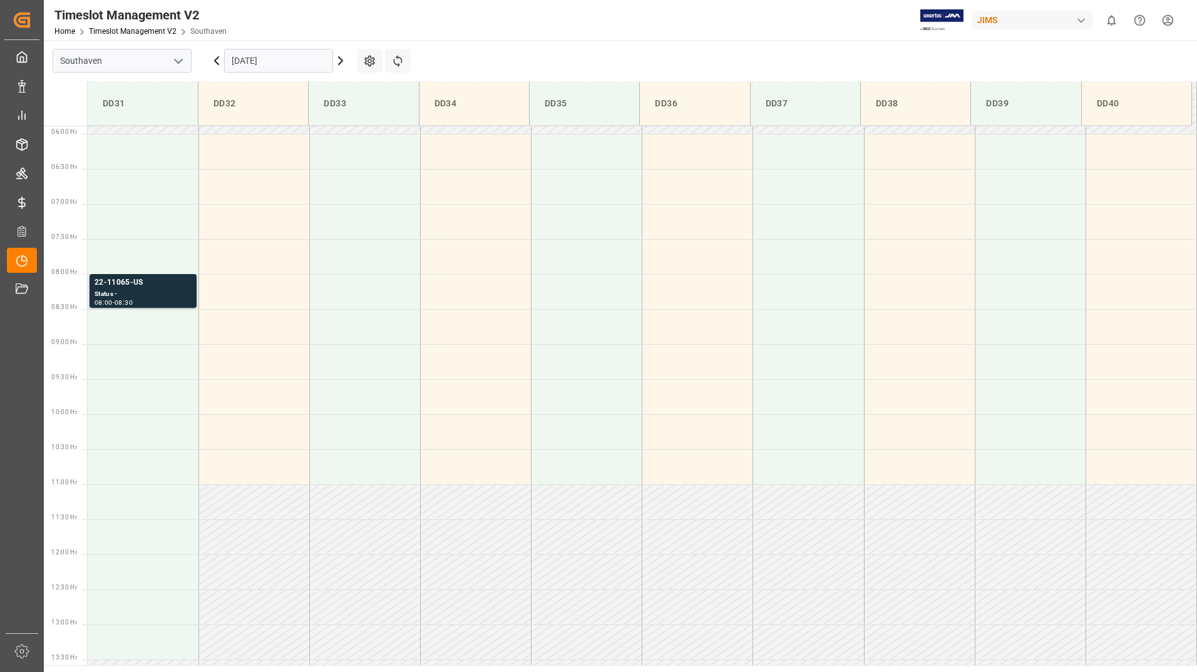
click at [282, 58] on input "[DATE]" at bounding box center [278, 61] width 109 height 24
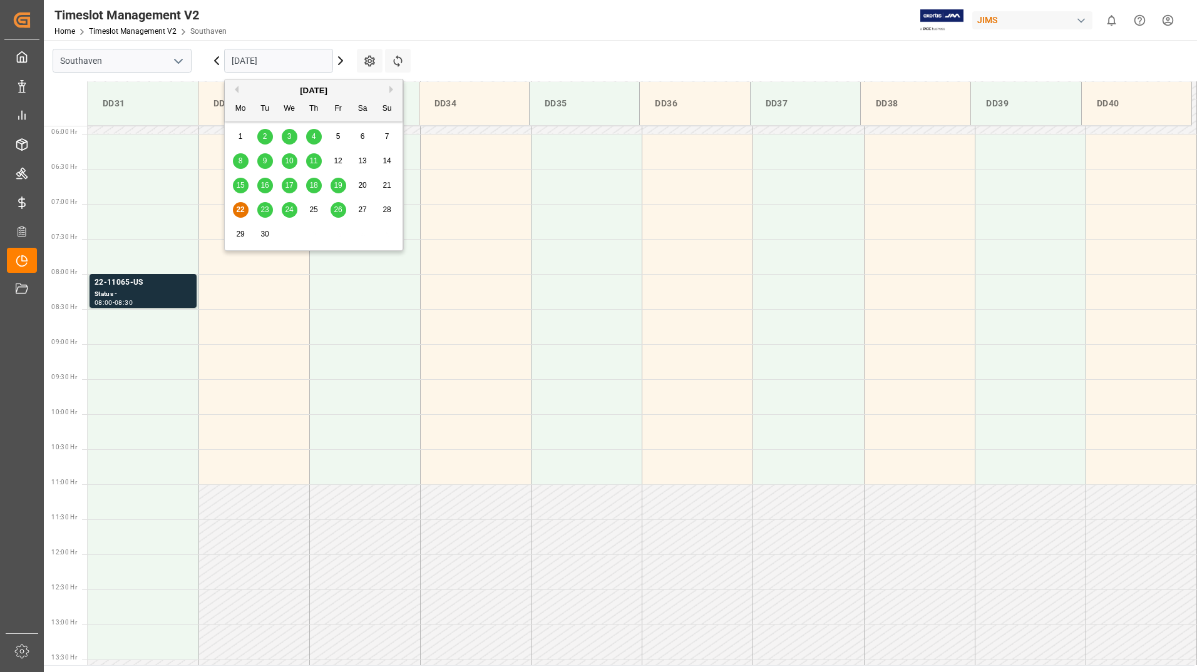
click at [264, 208] on span "23" at bounding box center [264, 209] width 8 height 9
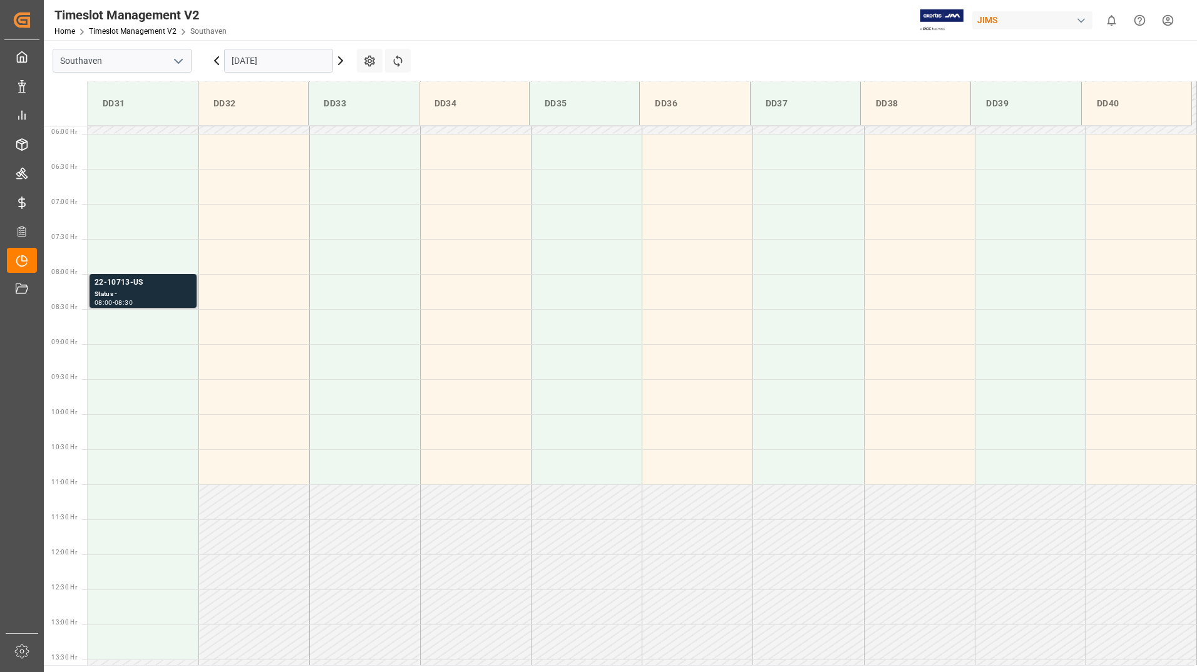
click at [156, 291] on div "Status -" at bounding box center [143, 294] width 97 height 11
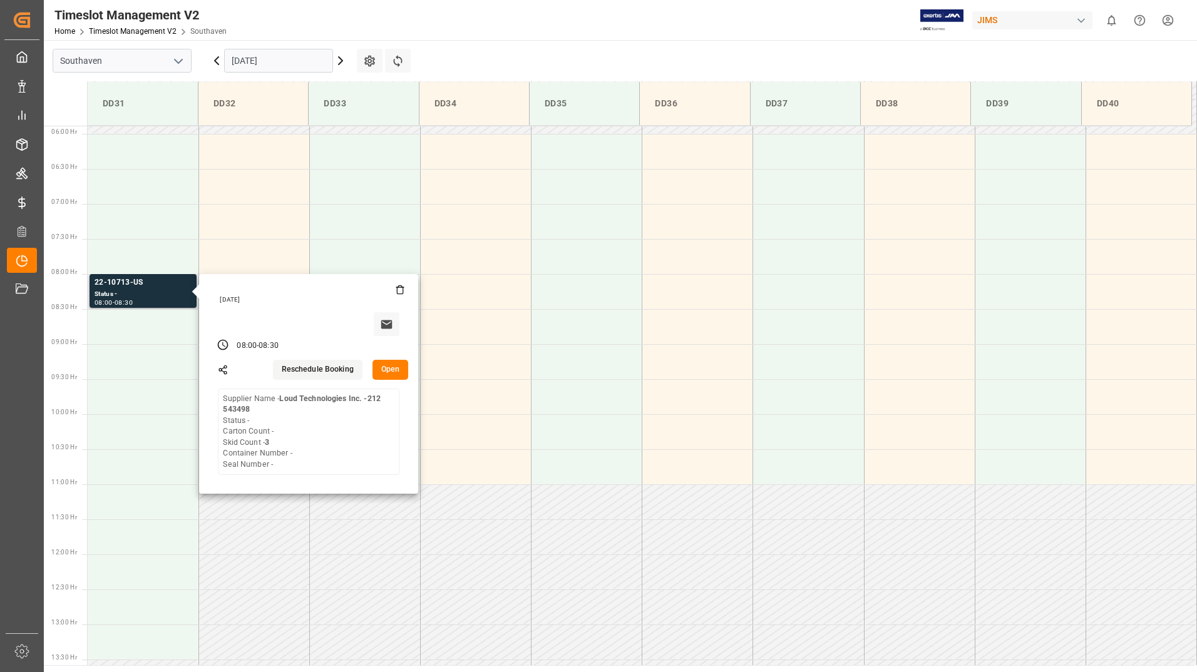
click at [391, 370] on button "Open" at bounding box center [391, 370] width 36 height 20
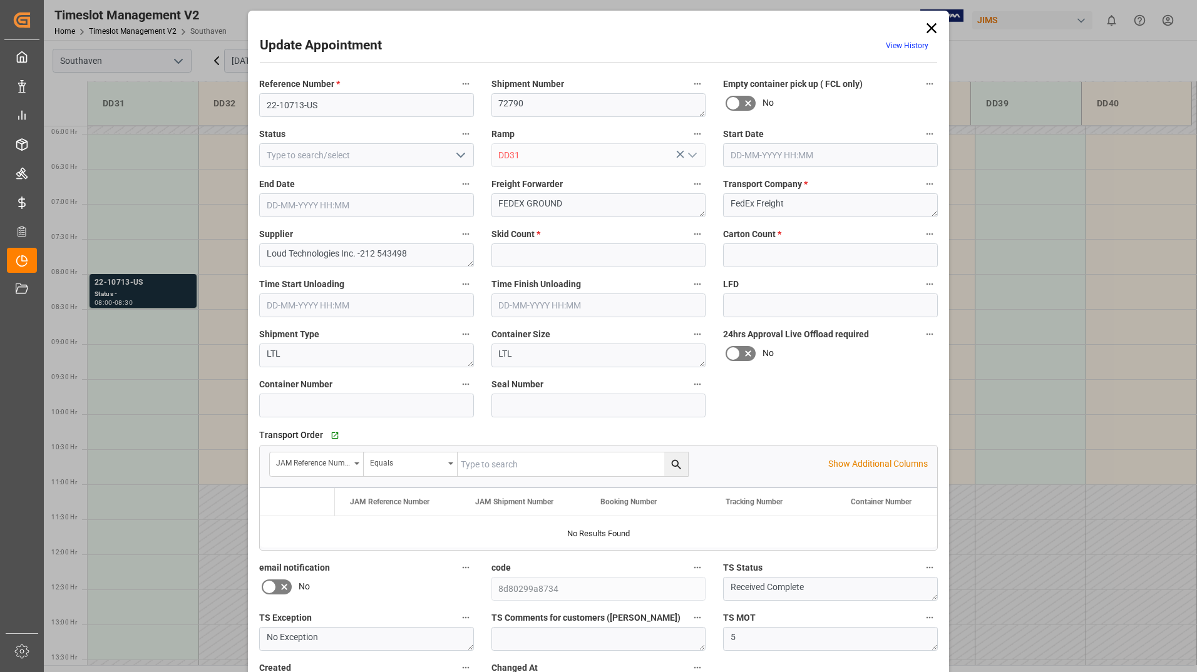
type input "3"
type input "0"
type input "[DATE] 08:00"
type input "[DATE] 08:30"
type input "[DATE] 20:30"
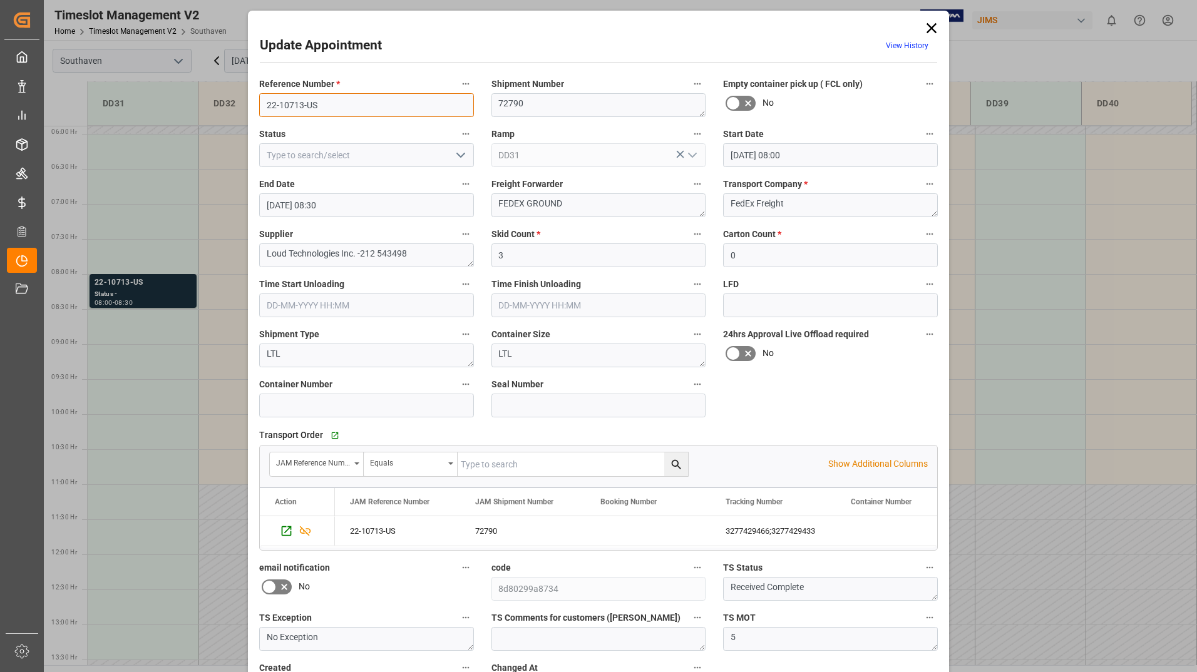
drag, startPoint x: 263, startPoint y: 104, endPoint x: 336, endPoint y: 103, distance: 73.3
click at [336, 103] on input "22-10713-US" at bounding box center [366, 105] width 215 height 24
click at [927, 29] on icon at bounding box center [932, 28] width 18 height 18
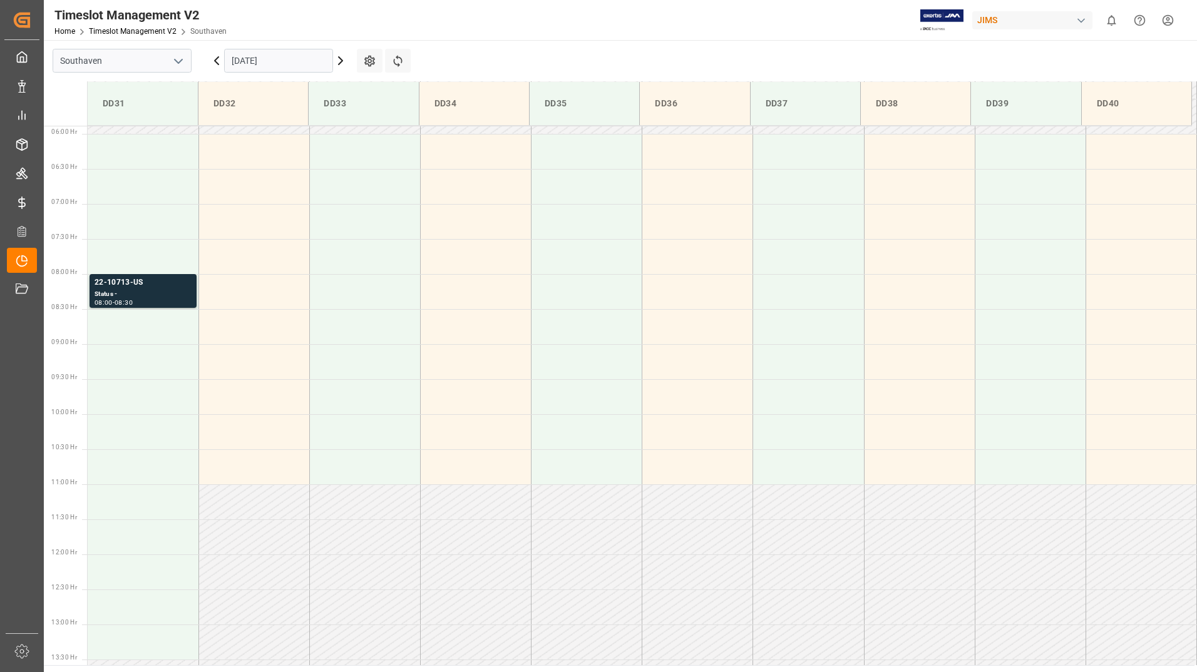
click at [288, 59] on input "[DATE]" at bounding box center [278, 61] width 109 height 24
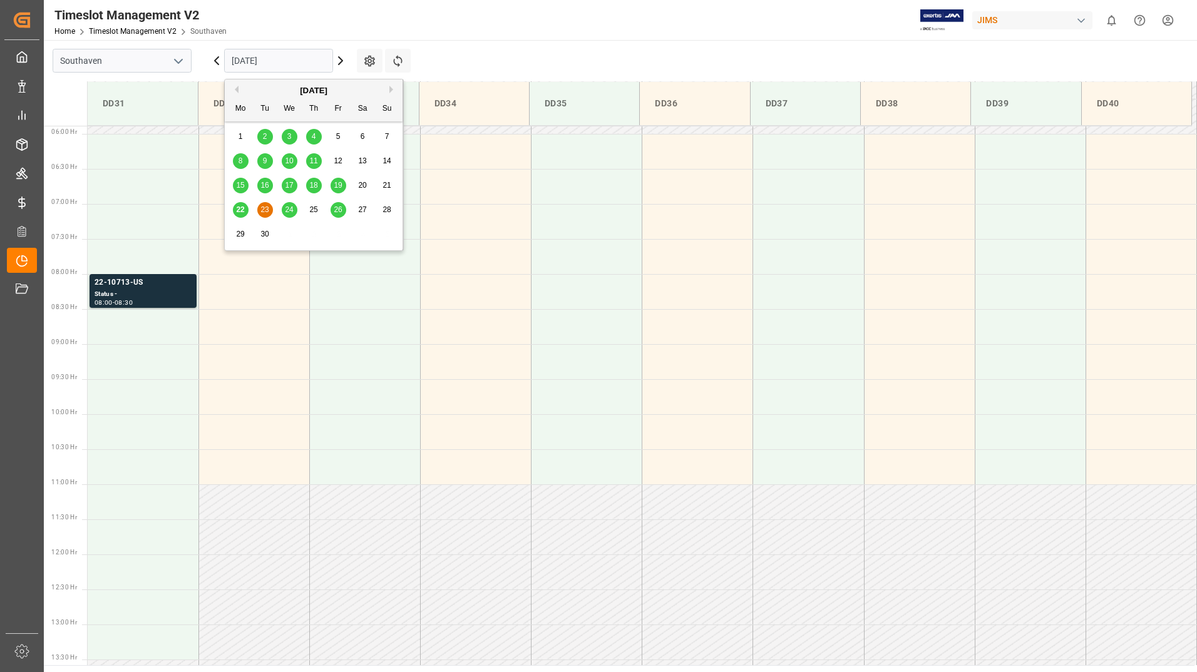
click at [292, 213] on span "24" at bounding box center [289, 209] width 8 height 9
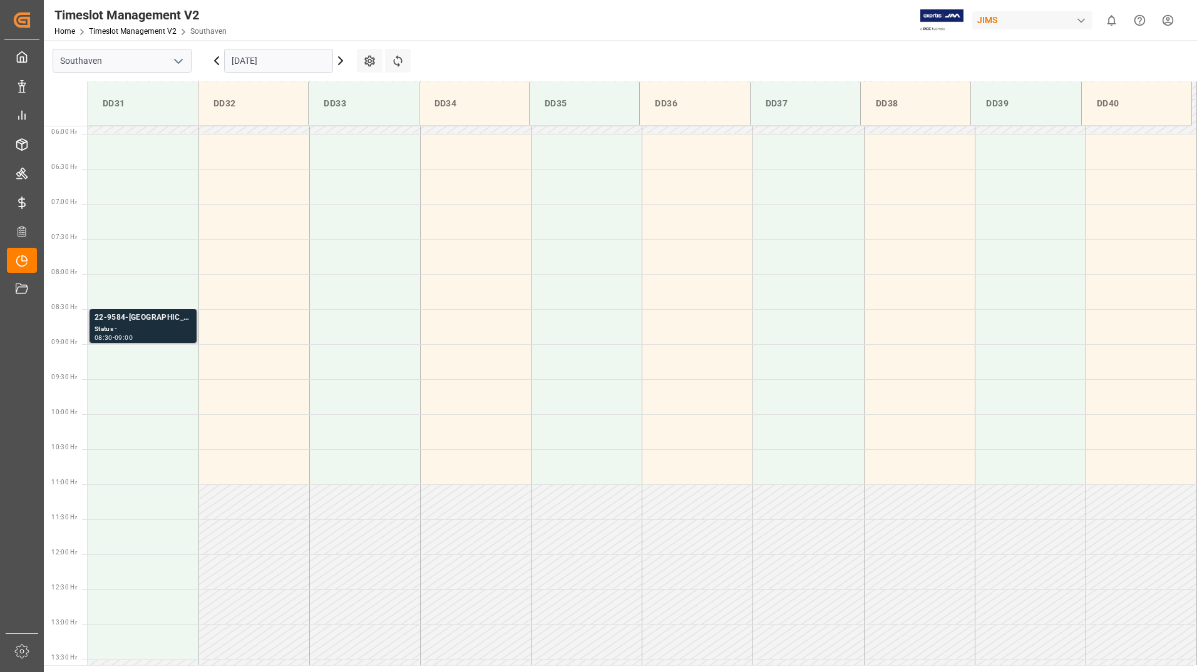
click at [150, 336] on div "08:30 - 09:00" at bounding box center [143, 338] width 97 height 7
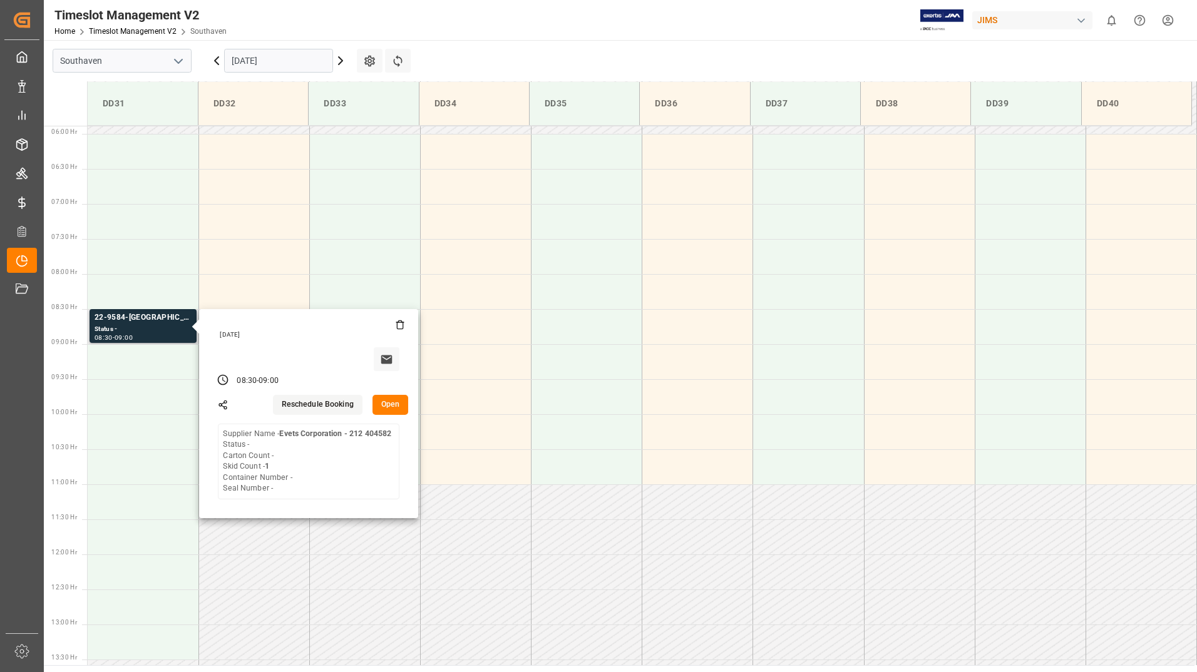
click at [394, 407] on button "Open" at bounding box center [391, 405] width 36 height 20
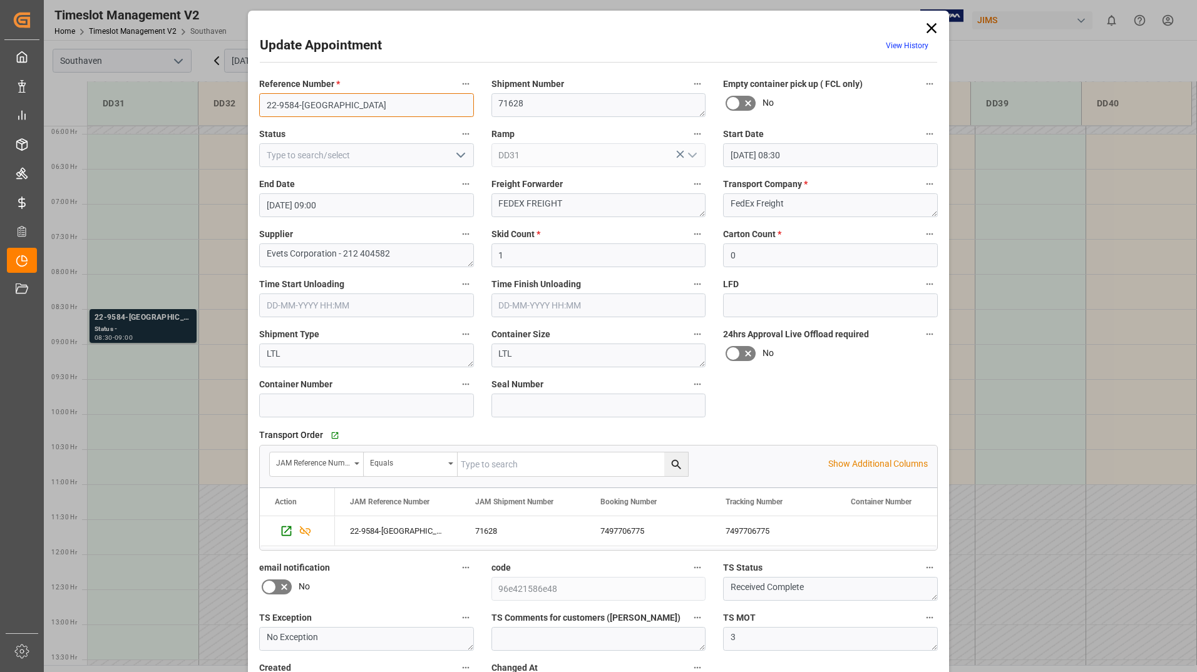
drag, startPoint x: 261, startPoint y: 100, endPoint x: 311, endPoint y: 107, distance: 50.6
click at [311, 107] on input "22-9584-[GEOGRAPHIC_DATA]" at bounding box center [366, 105] width 215 height 24
click at [934, 25] on icon at bounding box center [932, 28] width 18 height 18
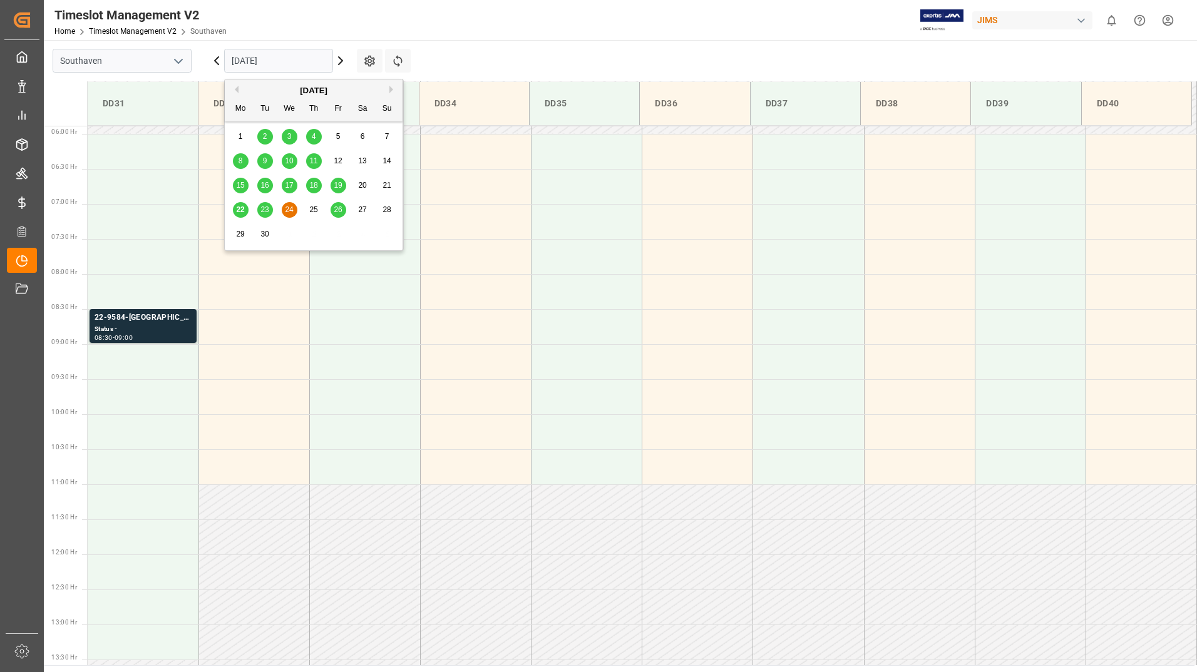
click at [288, 58] on input "[DATE]" at bounding box center [278, 61] width 109 height 24
click at [320, 212] on div "25" at bounding box center [314, 210] width 16 height 15
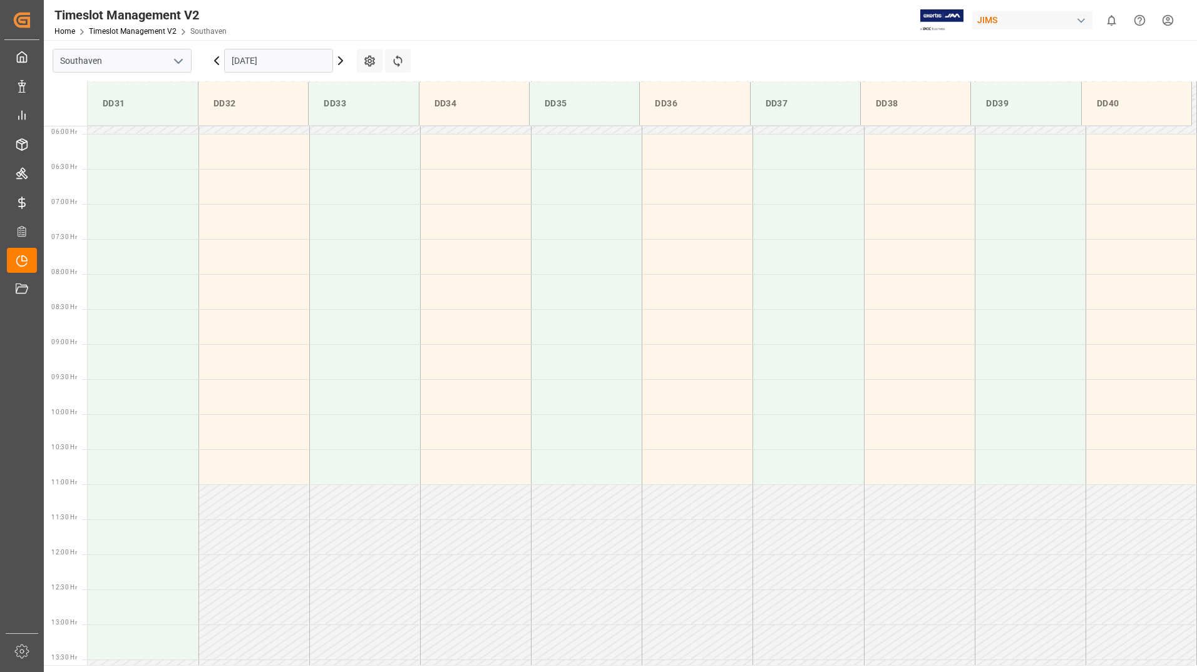
click at [306, 66] on input "[DATE]" at bounding box center [278, 61] width 109 height 24
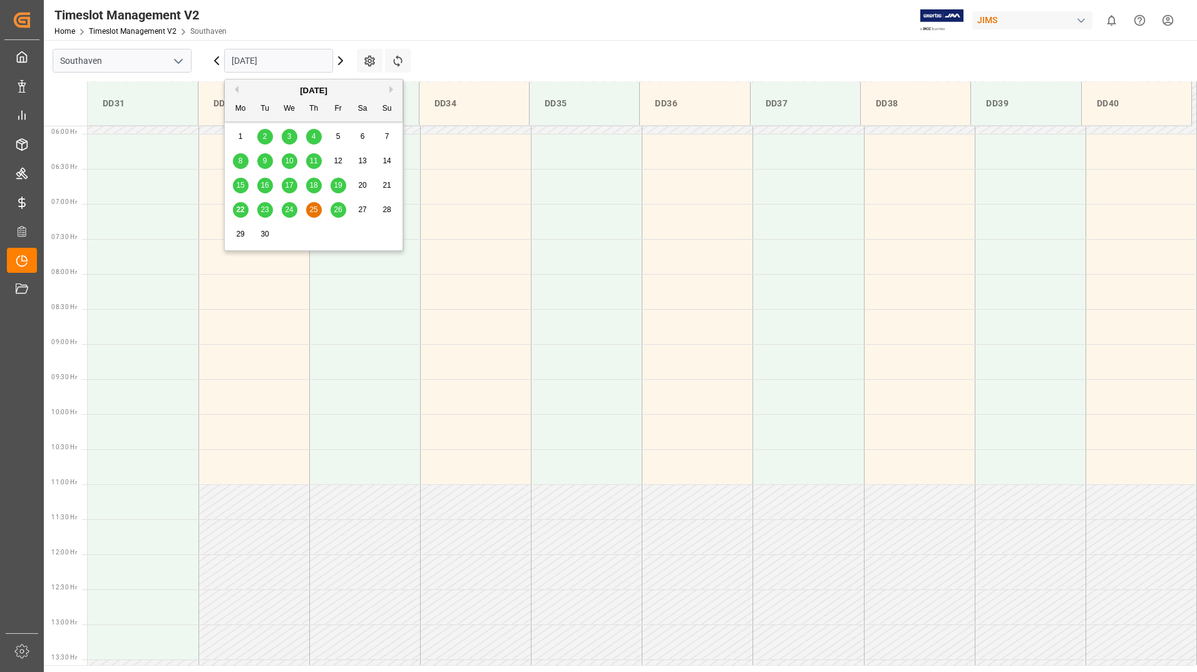
click at [338, 210] on span "26" at bounding box center [338, 209] width 8 height 9
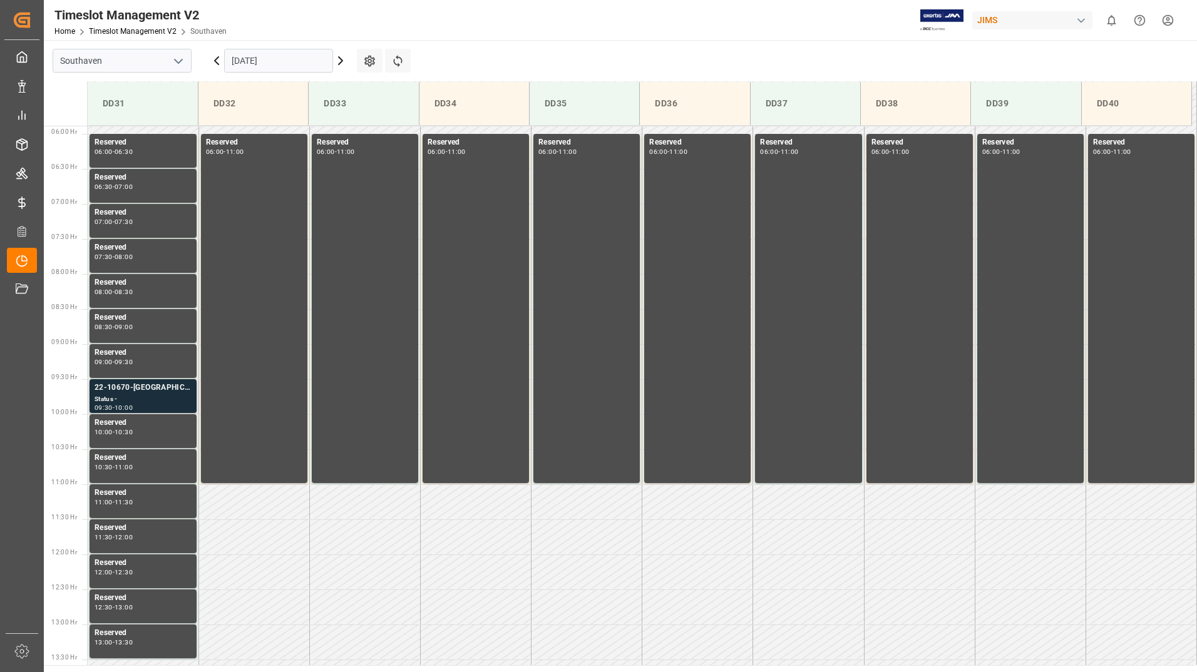
click at [136, 394] on div "22-10670-[GEOGRAPHIC_DATA]" at bounding box center [143, 388] width 97 height 13
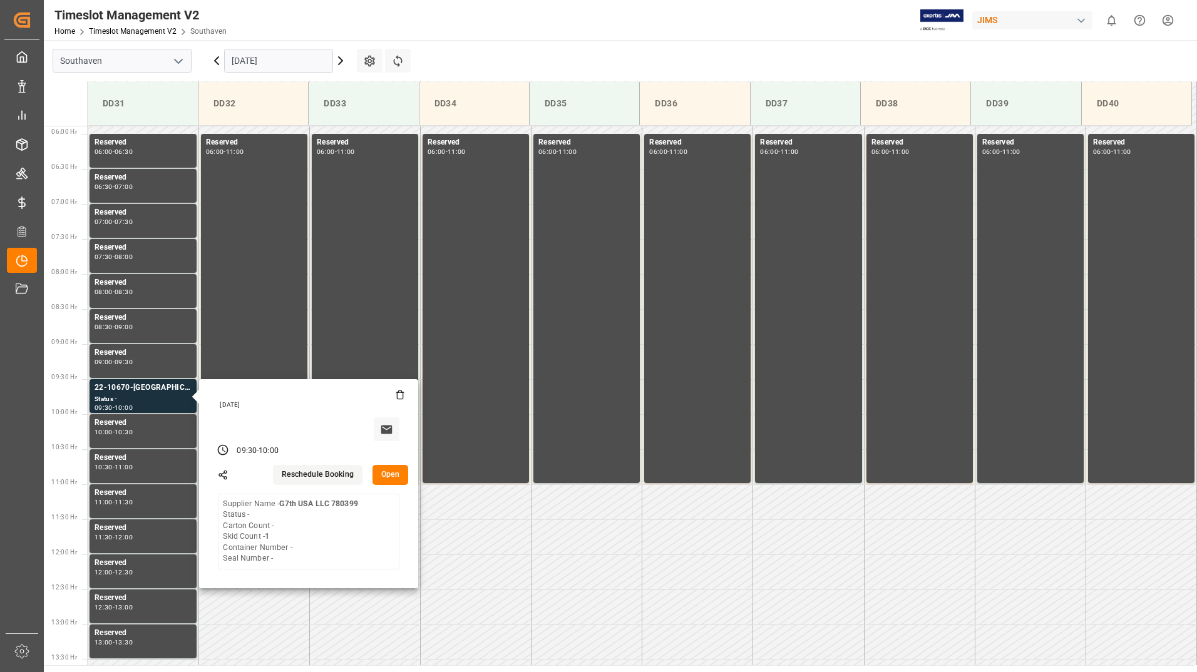
click at [386, 473] on button "Open" at bounding box center [391, 475] width 36 height 20
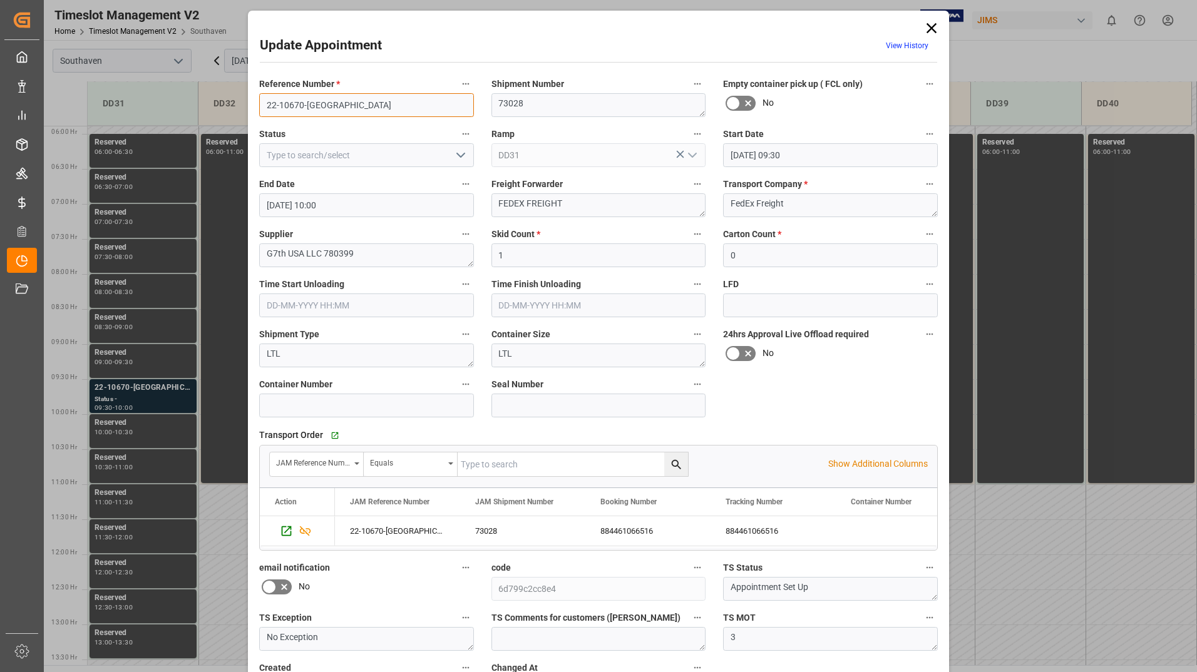
drag, startPoint x: 267, startPoint y: 104, endPoint x: 316, endPoint y: 103, distance: 49.5
click at [316, 103] on input "22-10670-[GEOGRAPHIC_DATA]" at bounding box center [366, 105] width 215 height 24
click at [928, 26] on icon at bounding box center [932, 28] width 10 height 10
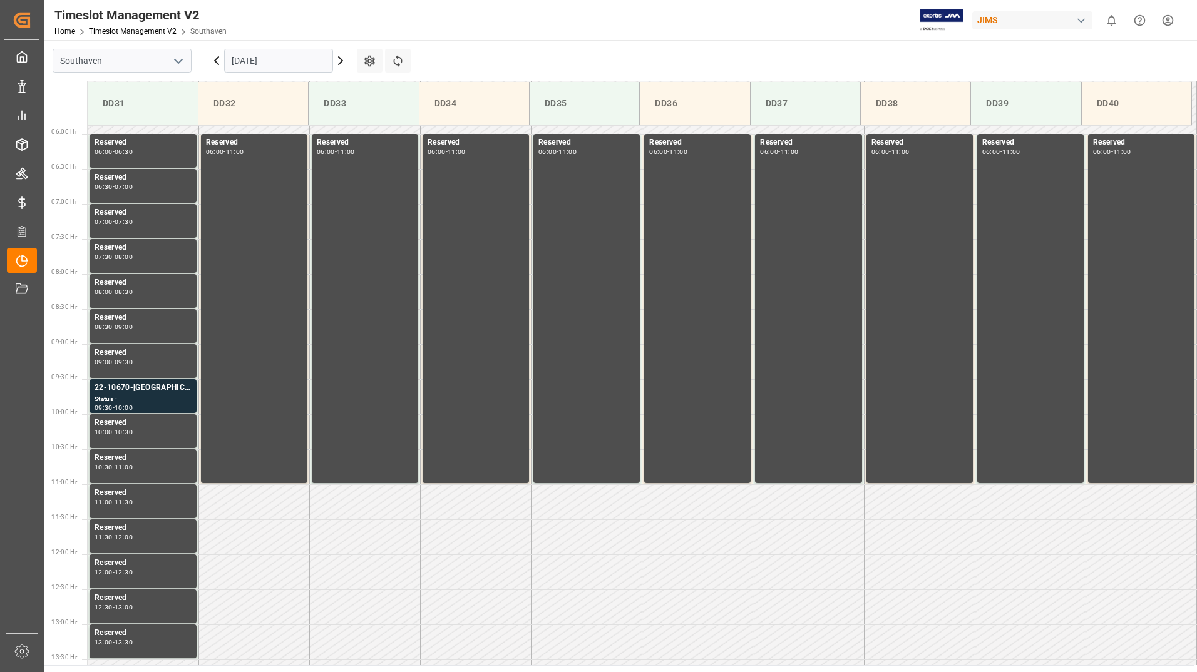
click at [293, 63] on input "[DATE]" at bounding box center [278, 61] width 109 height 24
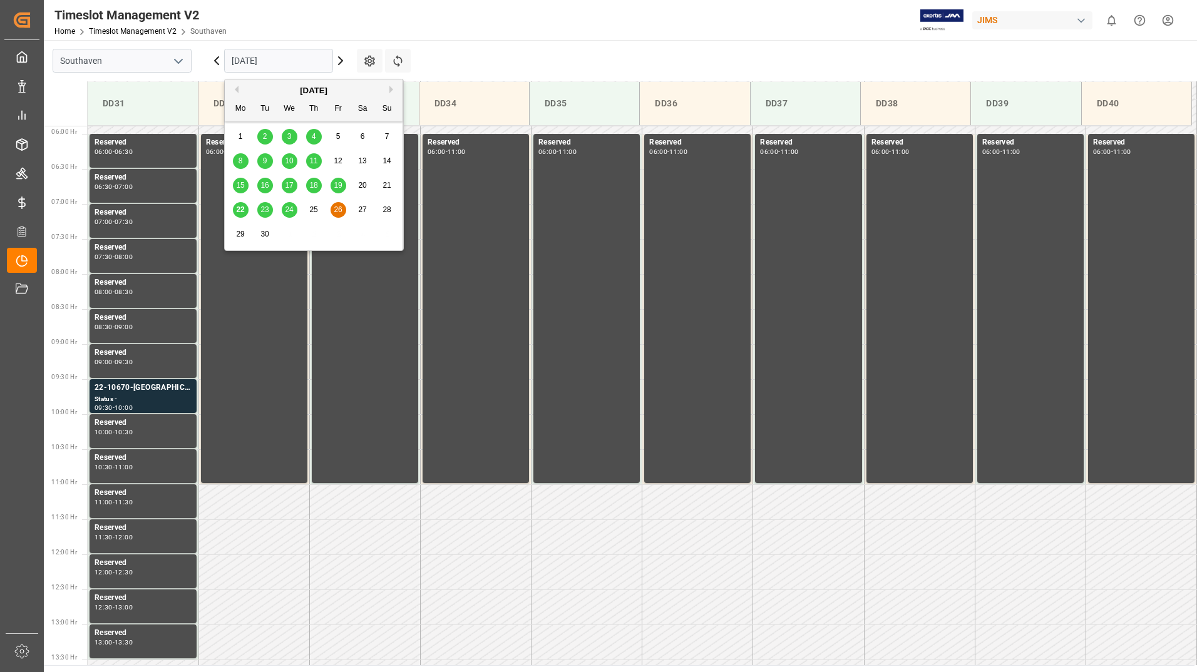
click at [238, 213] on span "22" at bounding box center [240, 209] width 8 height 9
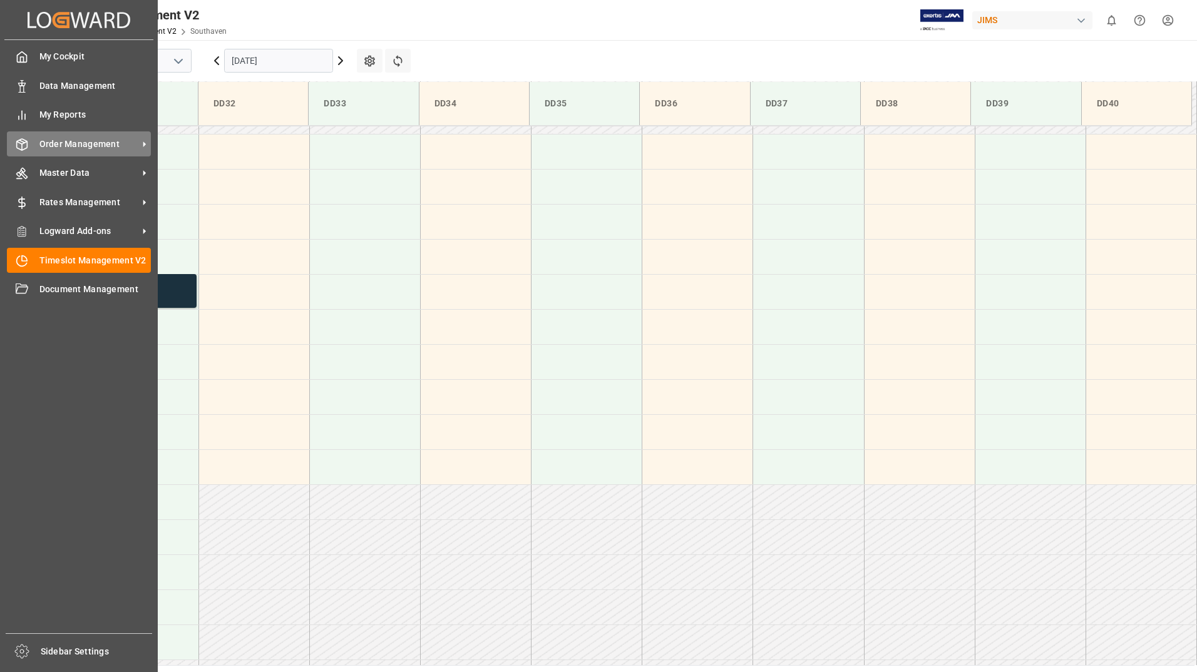
click at [70, 145] on span "Order Management" at bounding box center [88, 144] width 99 height 13
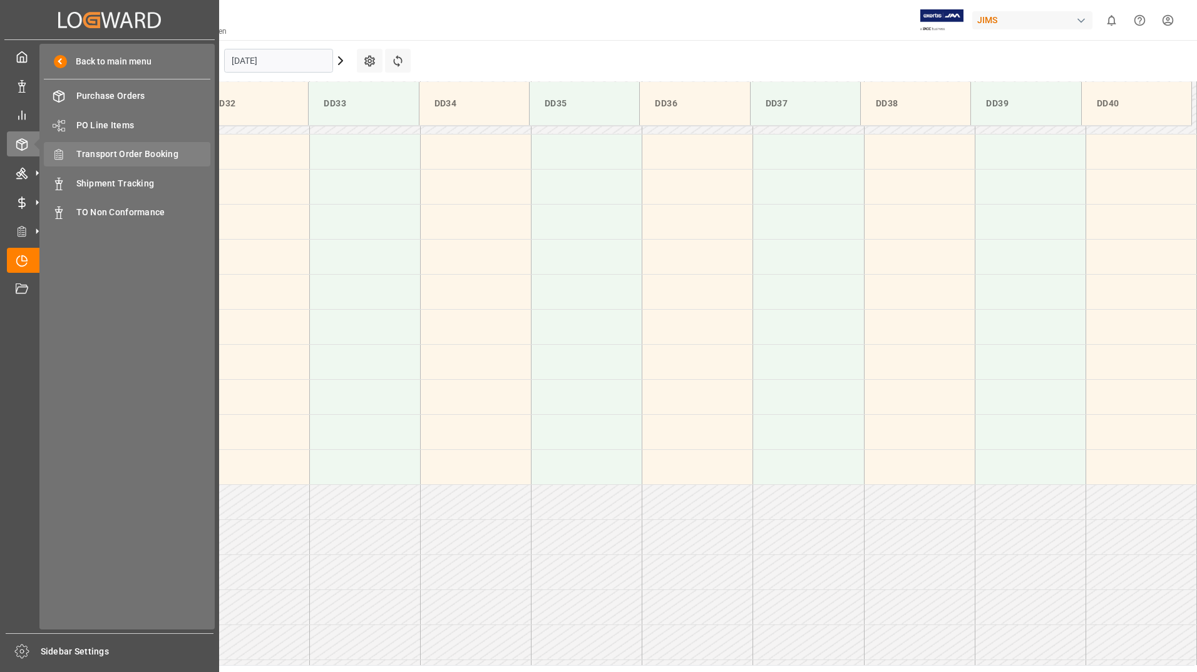
click at [151, 149] on span "Transport Order Booking" at bounding box center [143, 154] width 135 height 13
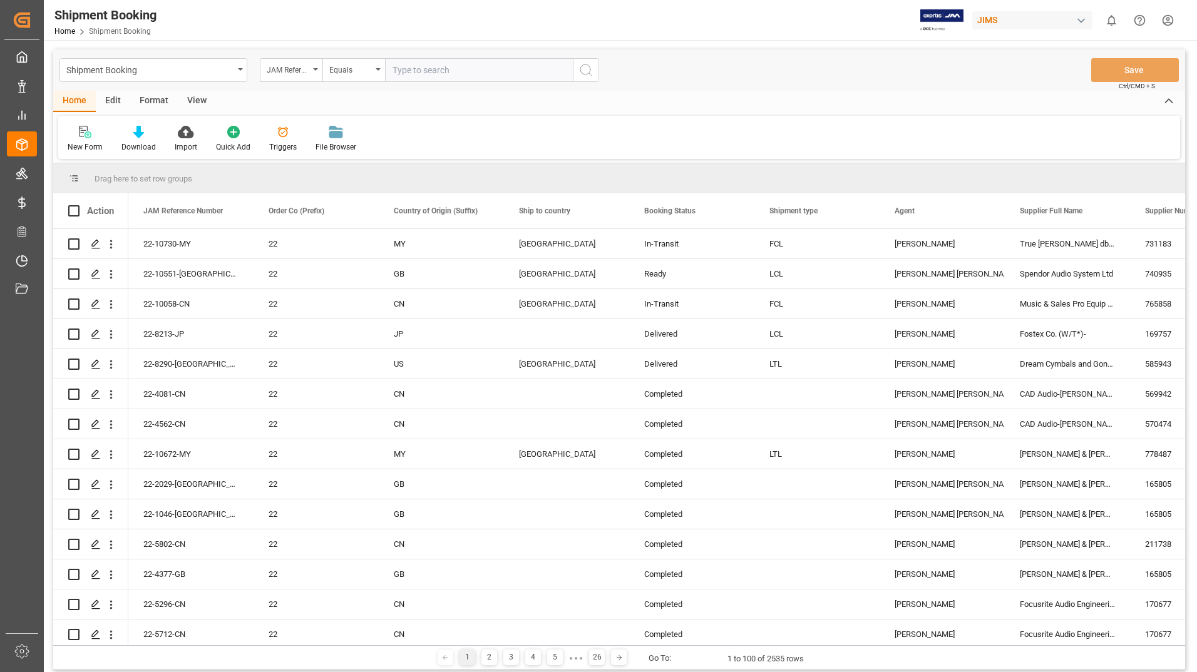
click at [458, 72] on input "text" at bounding box center [479, 70] width 188 height 24
type input "22-8290-us"
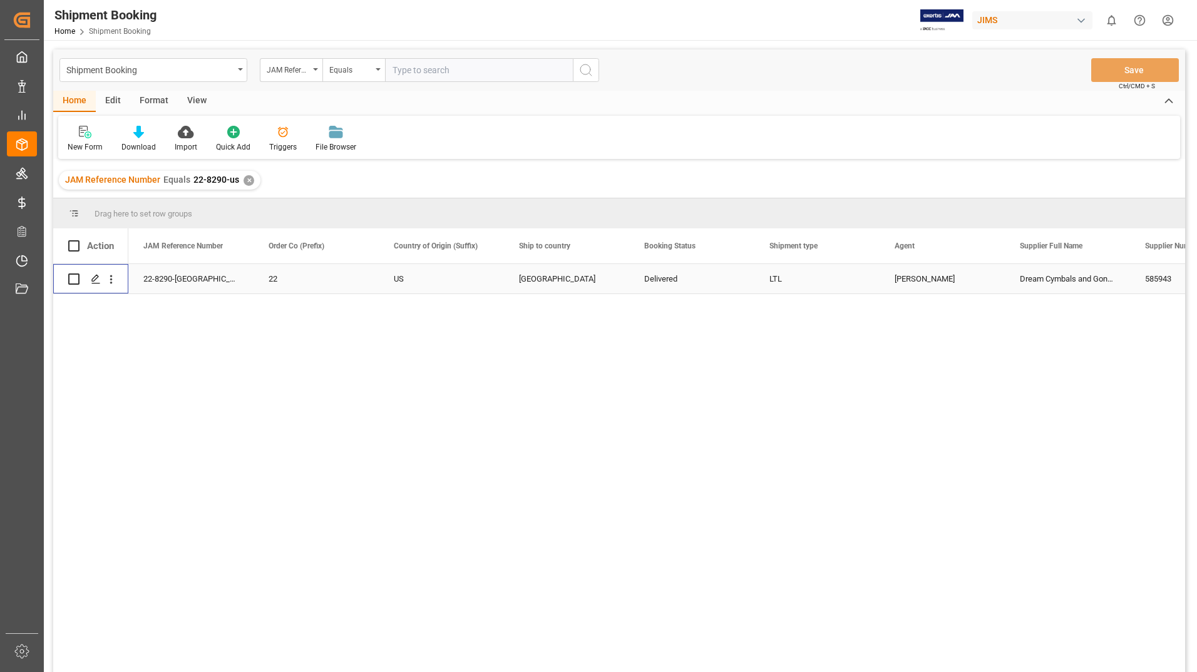
click at [75, 279] on input "Press Space to toggle row selection (unchecked)" at bounding box center [73, 279] width 11 height 11
checkbox input "true"
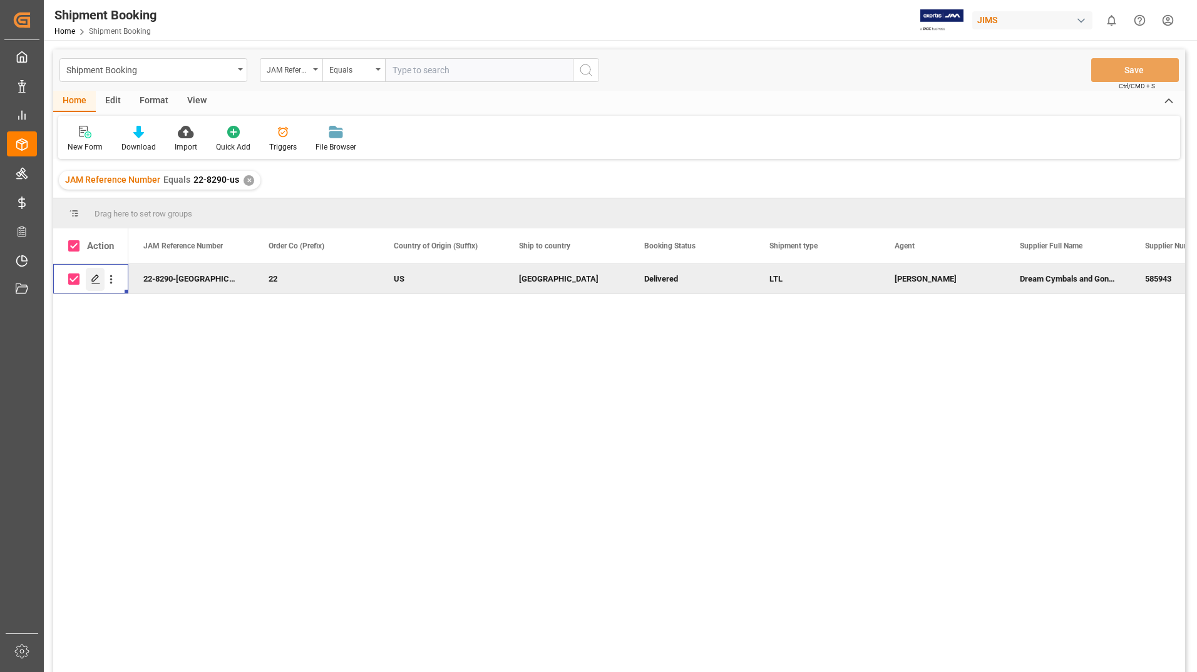
click at [97, 278] on polygon "Press SPACE to deselect this row." at bounding box center [95, 278] width 6 height 6
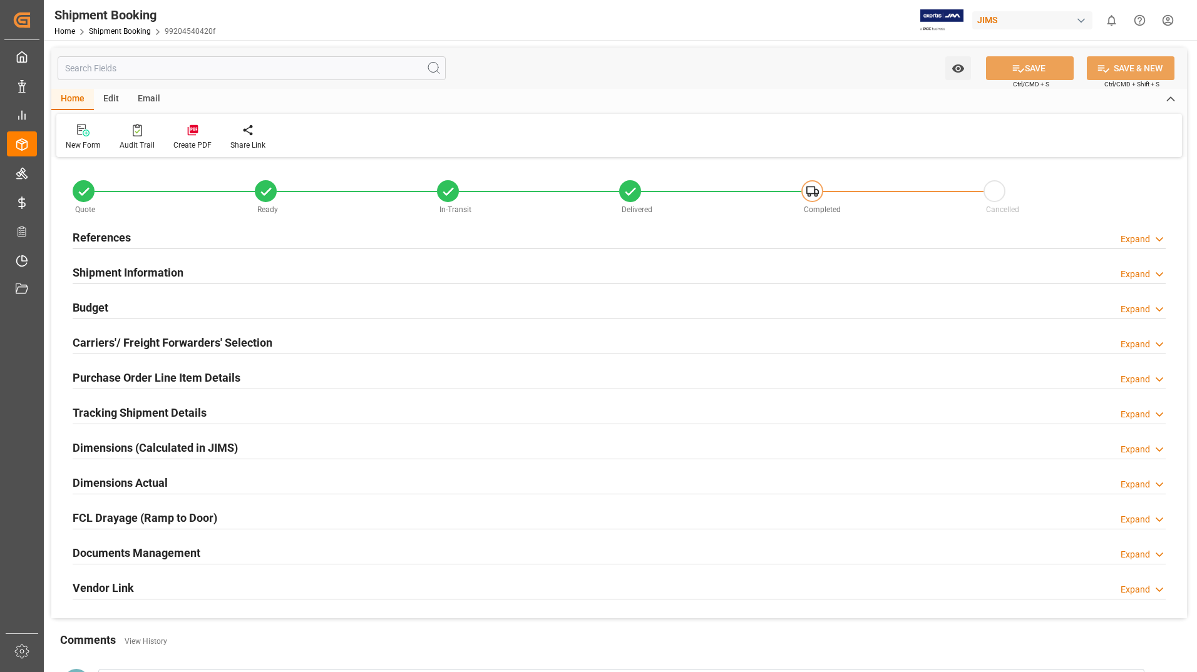
type input "148"
click at [138, 371] on h2 "Purchase Order Line Item Details" at bounding box center [157, 377] width 168 height 17
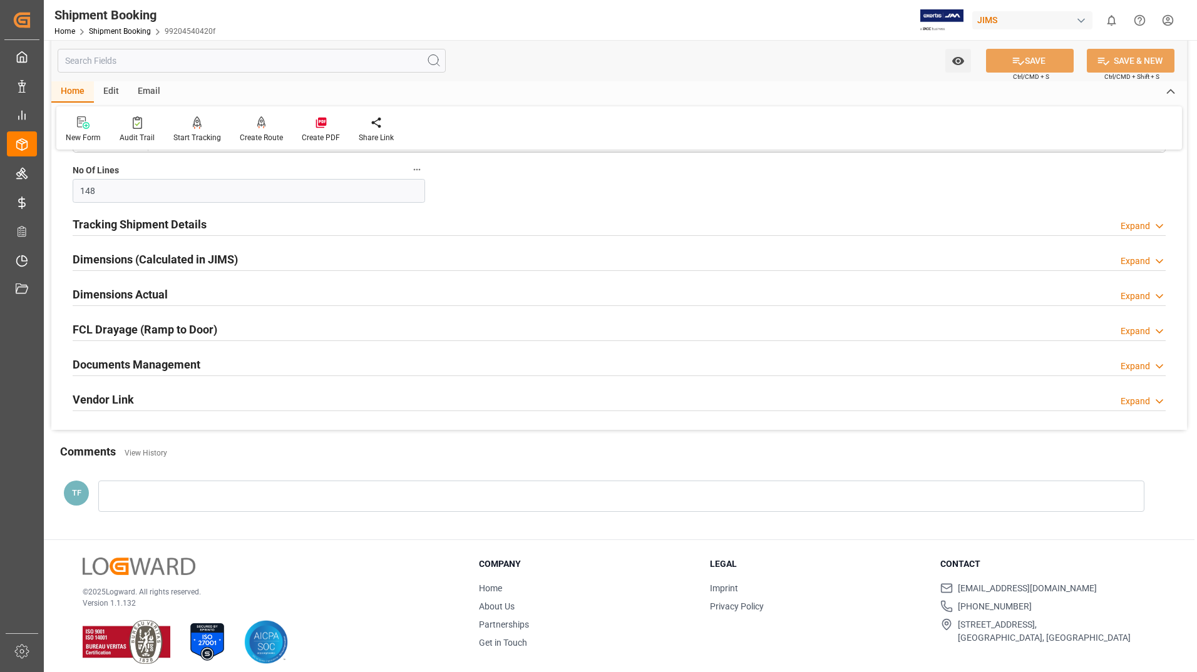
scroll to position [655, 0]
